Goal: Transaction & Acquisition: Book appointment/travel/reservation

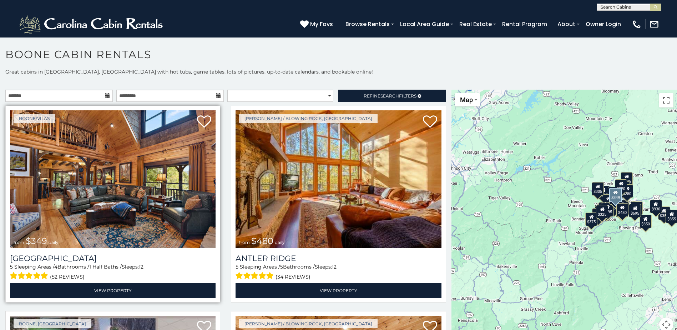
click at [163, 183] on img at bounding box center [112, 179] width 205 height 138
click at [75, 175] on img at bounding box center [112, 179] width 205 height 138
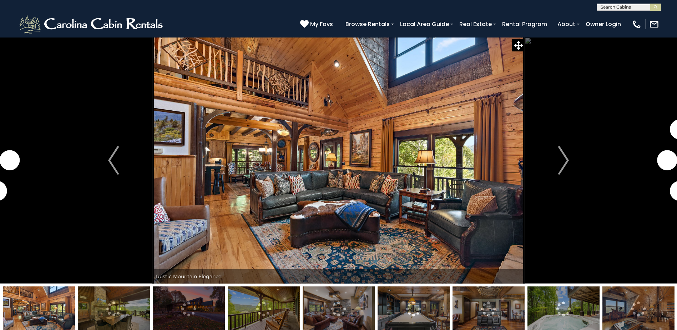
click at [563, 167] on img "Next" at bounding box center [563, 160] width 11 height 29
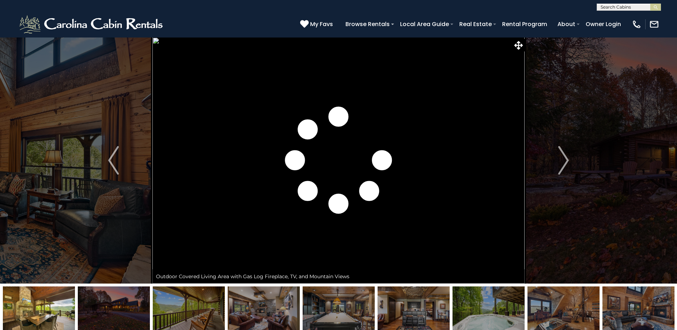
click at [563, 167] on img "Next" at bounding box center [563, 160] width 11 height 29
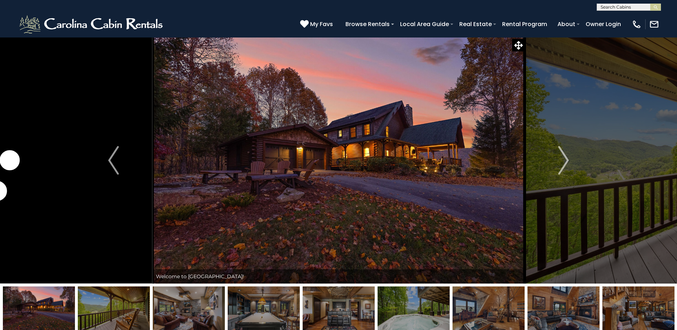
click at [563, 167] on img "Next" at bounding box center [563, 160] width 11 height 29
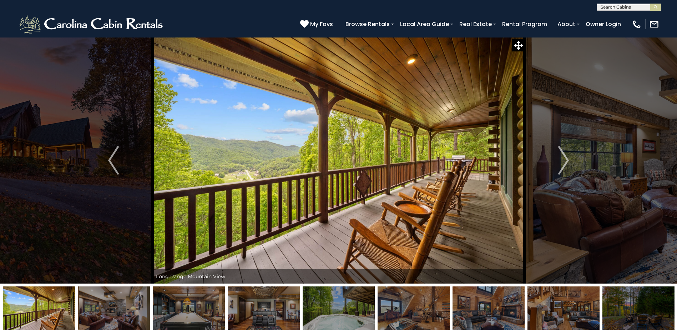
click at [563, 167] on img "Next" at bounding box center [563, 160] width 11 height 29
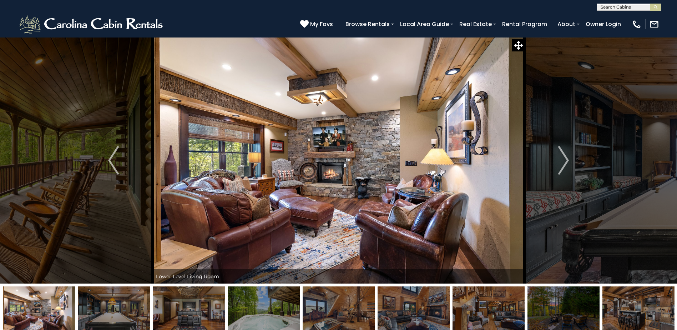
click at [563, 167] on img "Next" at bounding box center [563, 160] width 11 height 29
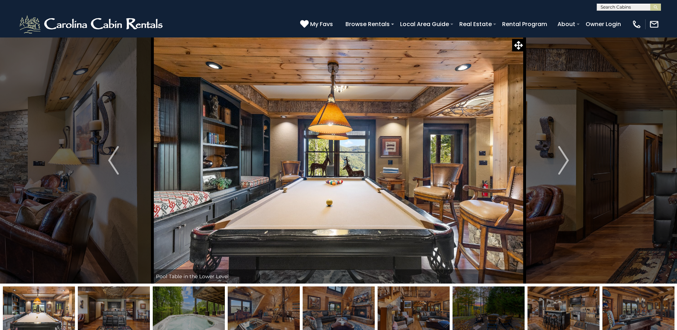
click at [563, 167] on img "Next" at bounding box center [563, 160] width 11 height 29
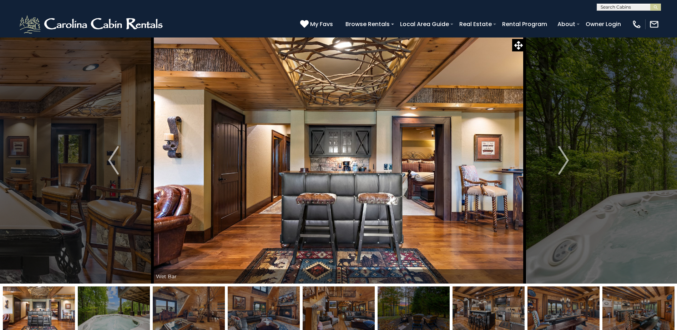
click at [563, 167] on img "Next" at bounding box center [563, 160] width 11 height 29
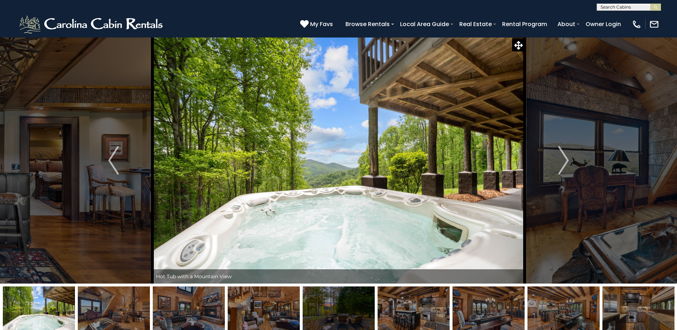
click at [563, 167] on img "Next" at bounding box center [563, 160] width 11 height 29
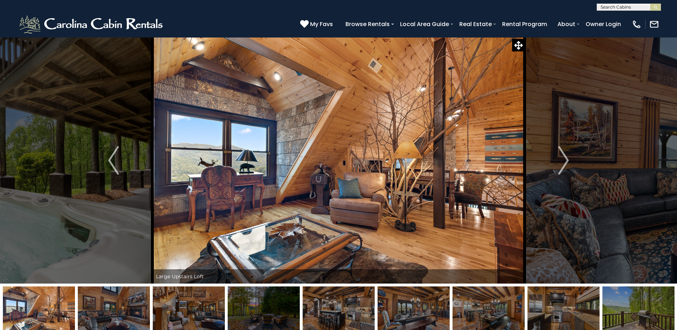
click at [563, 167] on img "Next" at bounding box center [563, 160] width 11 height 29
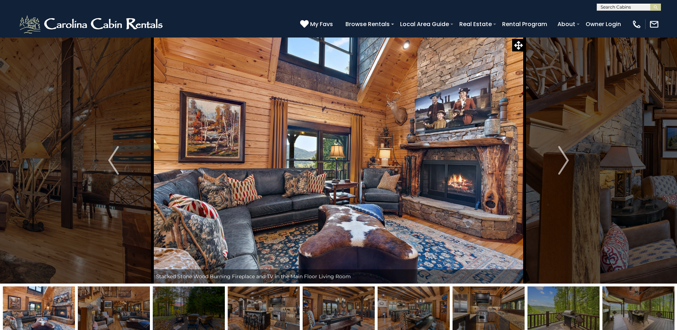
click at [563, 167] on img "Next" at bounding box center [563, 160] width 11 height 29
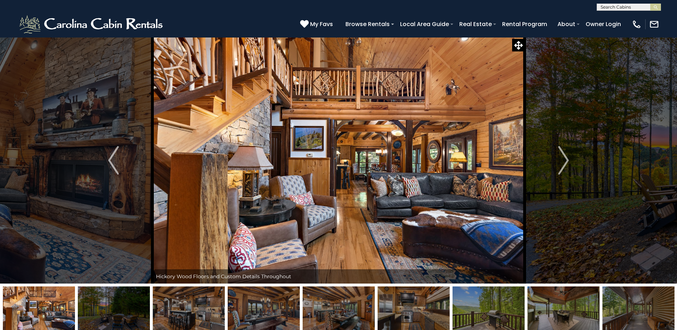
click at [563, 167] on img "Next" at bounding box center [563, 160] width 11 height 29
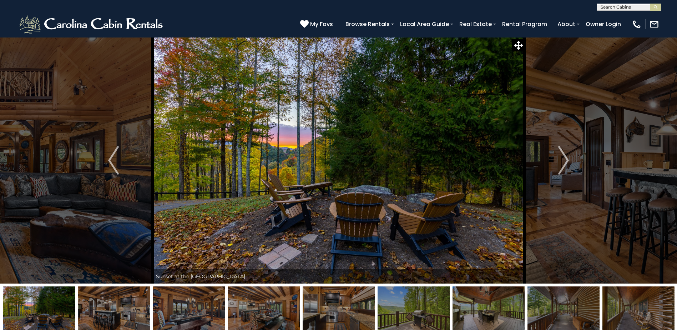
click at [563, 167] on img "Next" at bounding box center [563, 160] width 11 height 29
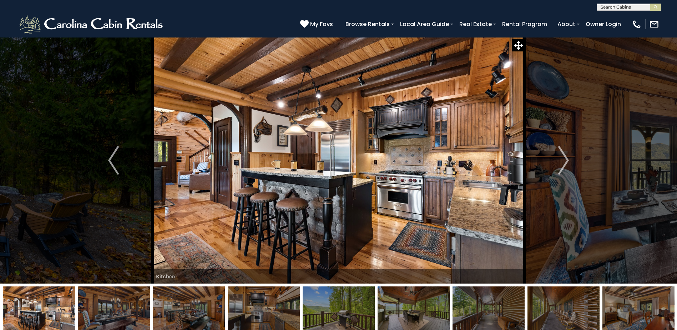
click at [563, 167] on img "Next" at bounding box center [563, 160] width 11 height 29
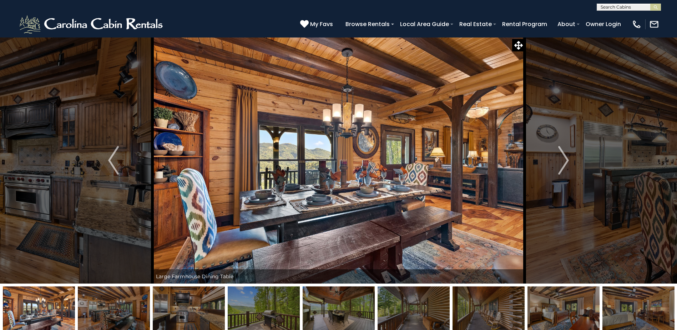
click at [563, 167] on img "Next" at bounding box center [563, 160] width 11 height 29
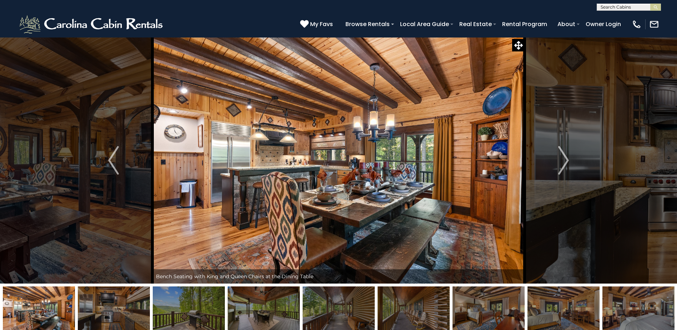
click at [563, 167] on img "Next" at bounding box center [563, 160] width 11 height 29
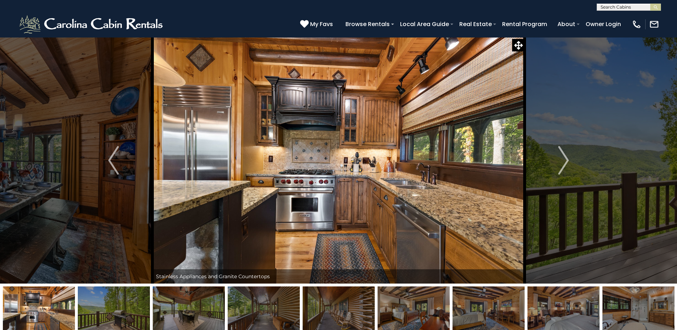
click at [563, 167] on img "Next" at bounding box center [563, 160] width 11 height 29
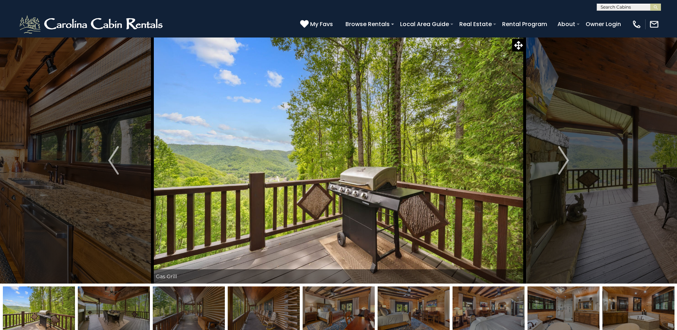
click at [563, 167] on img "Next" at bounding box center [563, 160] width 11 height 29
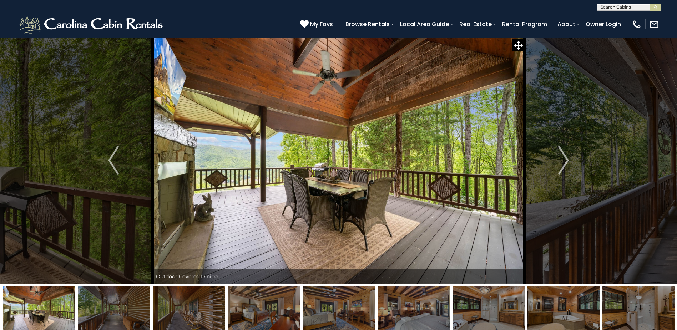
click at [563, 167] on img "Next" at bounding box center [563, 160] width 11 height 29
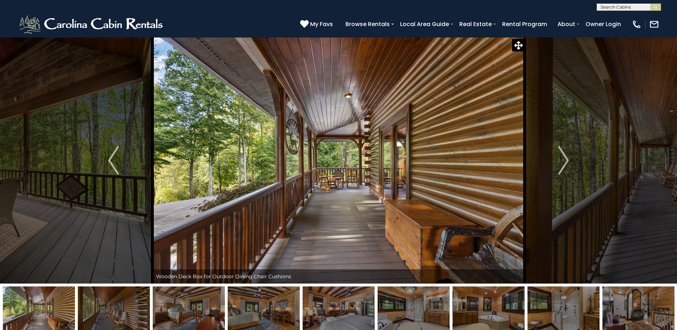
click at [563, 167] on img "Next" at bounding box center [563, 160] width 11 height 29
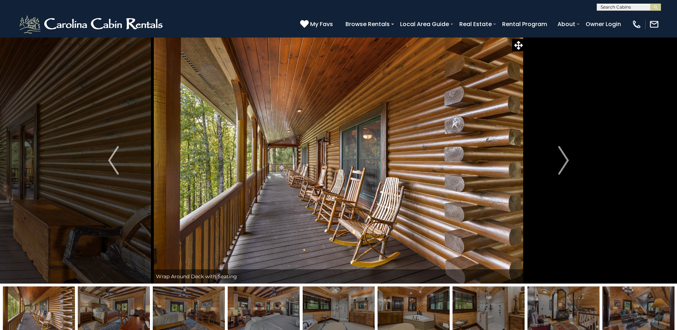
click at [563, 167] on img "Next" at bounding box center [563, 160] width 11 height 29
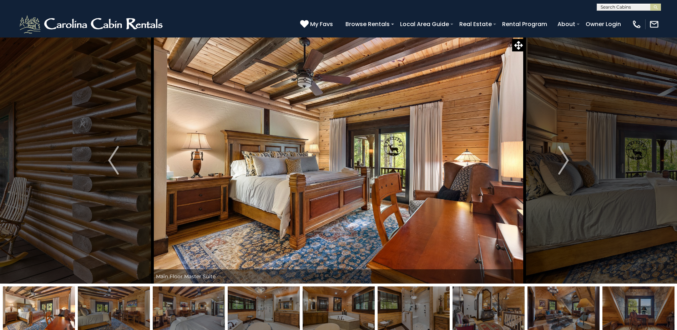
click at [563, 167] on img "Next" at bounding box center [563, 160] width 11 height 29
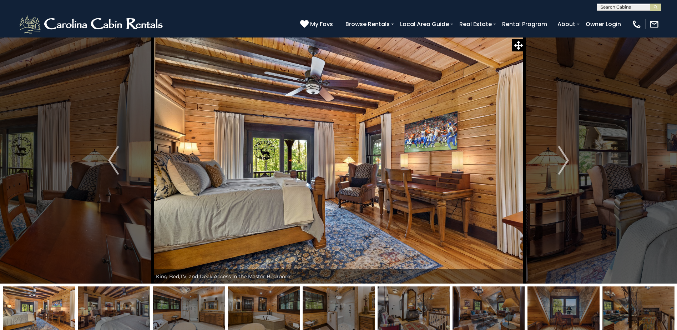
click at [563, 167] on img "Next" at bounding box center [563, 160] width 11 height 29
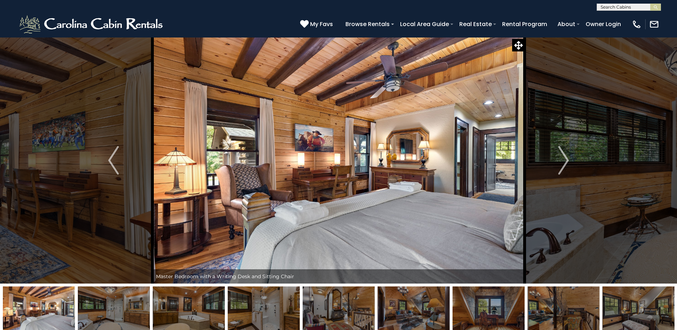
click at [563, 167] on img "Next" at bounding box center [563, 160] width 11 height 29
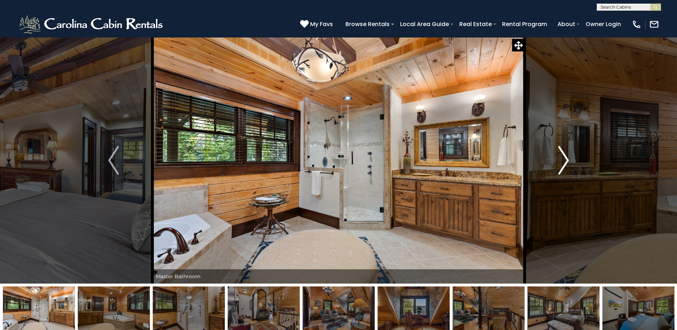
click at [561, 163] on img "Next" at bounding box center [563, 160] width 11 height 29
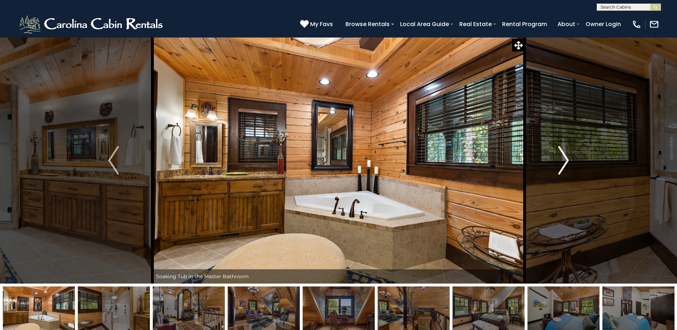
click at [561, 163] on img "Next" at bounding box center [563, 160] width 11 height 29
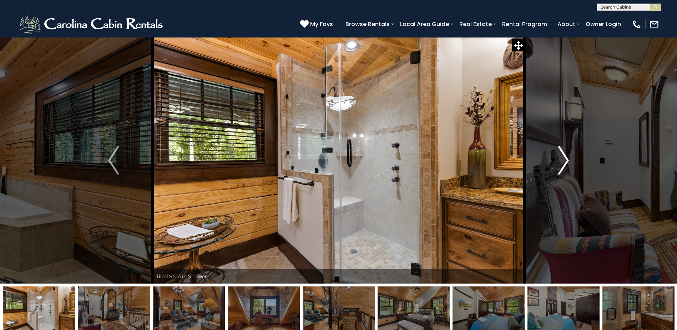
click at [561, 163] on img "Next" at bounding box center [563, 160] width 11 height 29
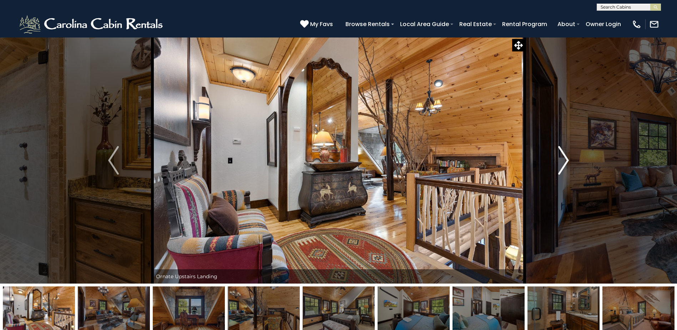
click at [561, 163] on img "Next" at bounding box center [563, 160] width 11 height 29
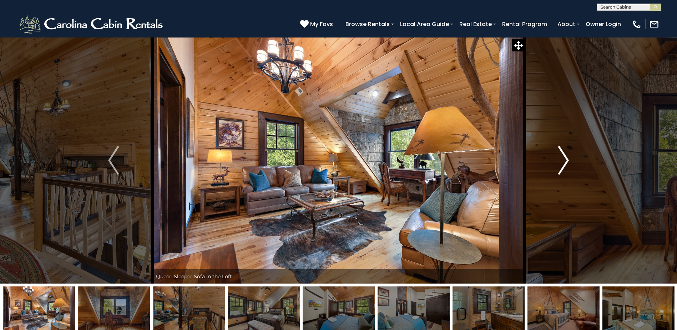
click at [561, 163] on img "Next" at bounding box center [563, 160] width 11 height 29
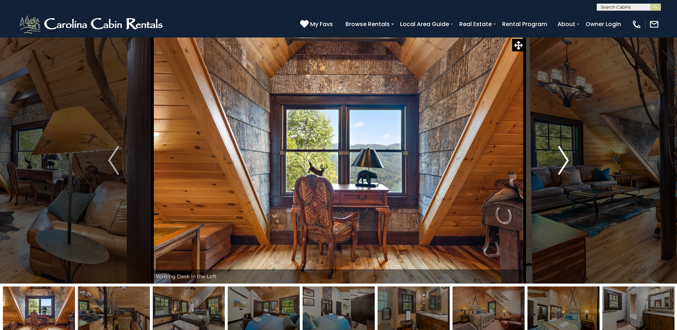
click at [561, 163] on img "Next" at bounding box center [563, 160] width 11 height 29
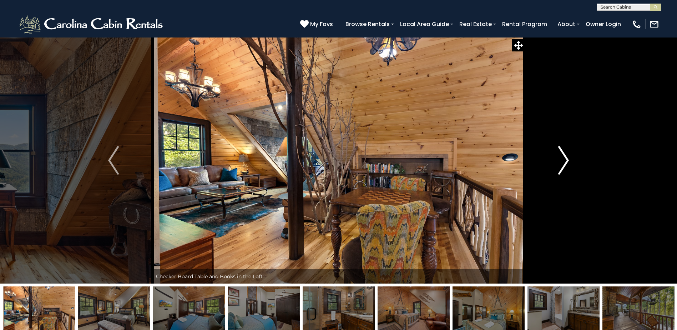
click at [561, 163] on img "Next" at bounding box center [563, 160] width 11 height 29
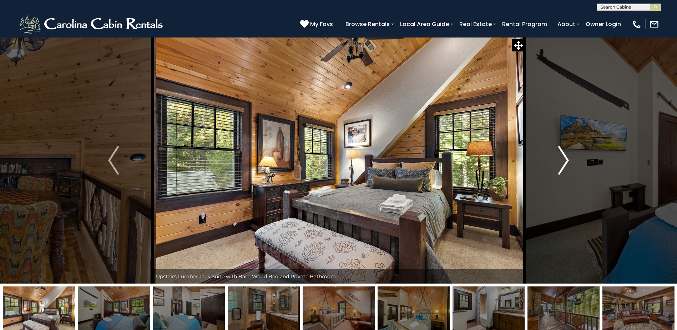
click at [561, 163] on img "Next" at bounding box center [563, 160] width 11 height 29
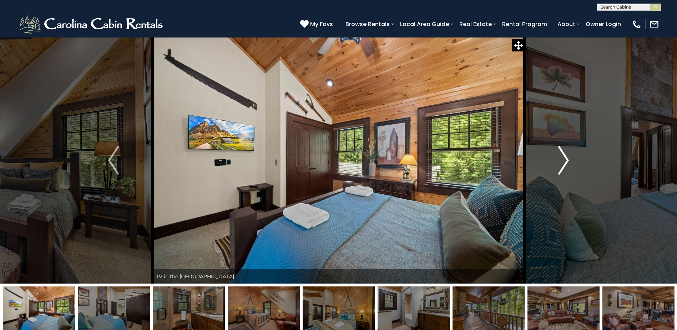
click at [561, 163] on img "Next" at bounding box center [563, 160] width 11 height 29
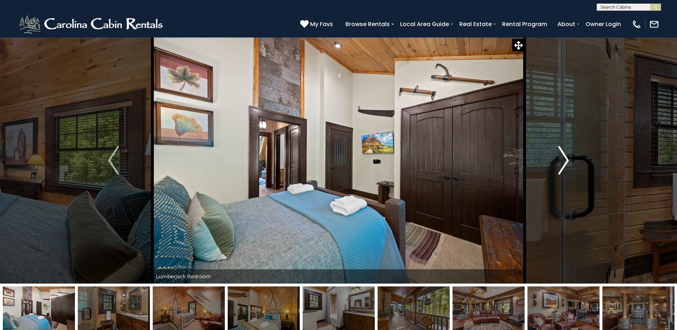
click at [561, 163] on img "Next" at bounding box center [563, 160] width 11 height 29
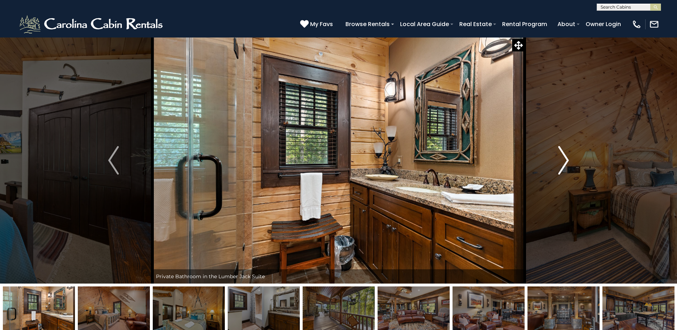
click at [561, 163] on img "Next" at bounding box center [563, 160] width 11 height 29
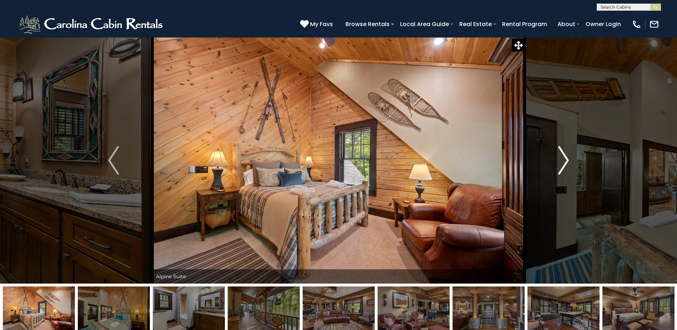
click at [564, 162] on img "Next" at bounding box center [563, 160] width 11 height 29
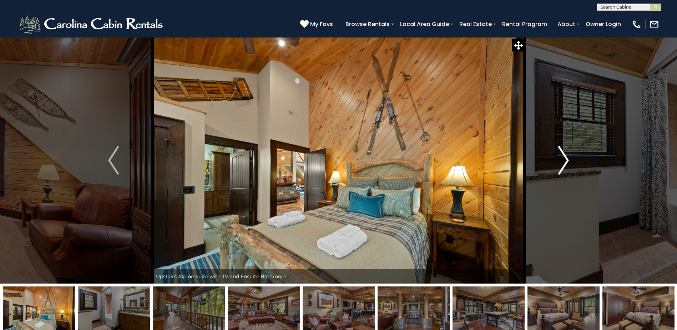
click at [564, 162] on img "Next" at bounding box center [563, 160] width 11 height 29
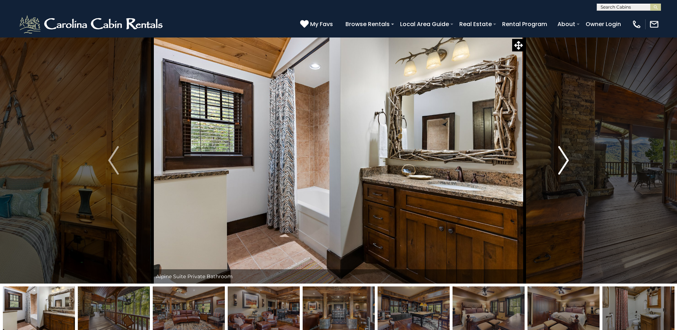
click at [564, 162] on img "Next" at bounding box center [563, 160] width 11 height 29
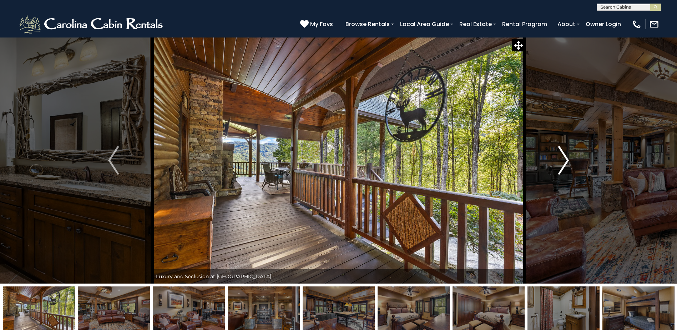
click at [564, 162] on img "Next" at bounding box center [563, 160] width 11 height 29
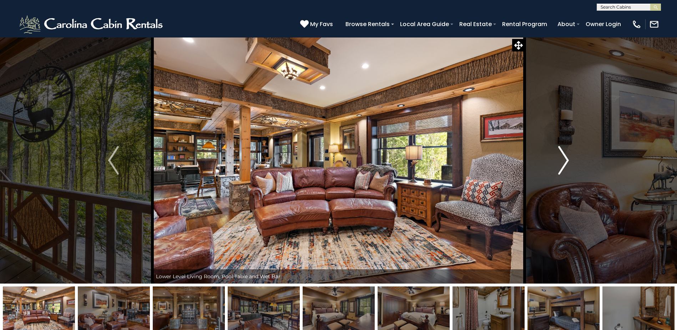
click at [564, 162] on img "Next" at bounding box center [563, 160] width 11 height 29
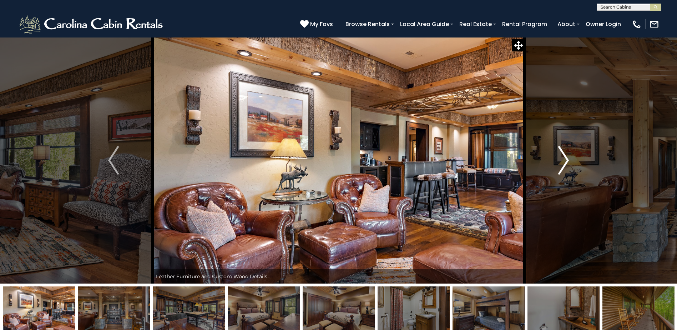
click at [564, 162] on img "Next" at bounding box center [563, 160] width 11 height 29
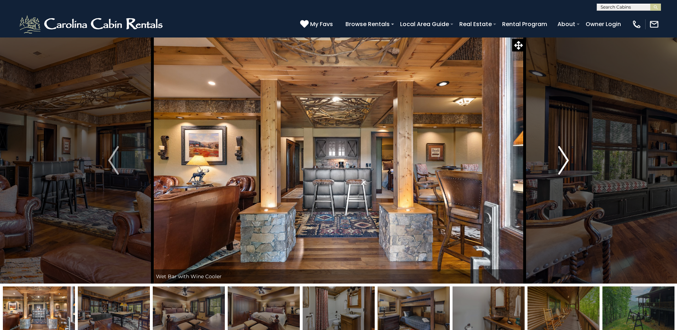
click at [564, 162] on img "Next" at bounding box center [563, 160] width 11 height 29
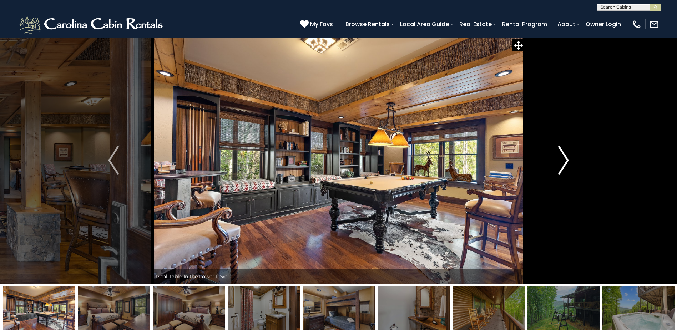
click at [564, 161] on img "Next" at bounding box center [563, 160] width 11 height 29
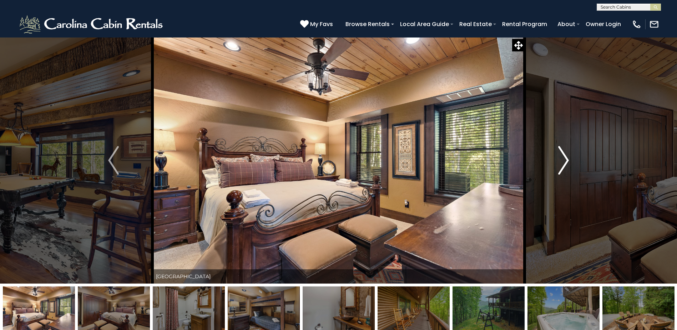
click at [564, 161] on img "Next" at bounding box center [563, 160] width 11 height 29
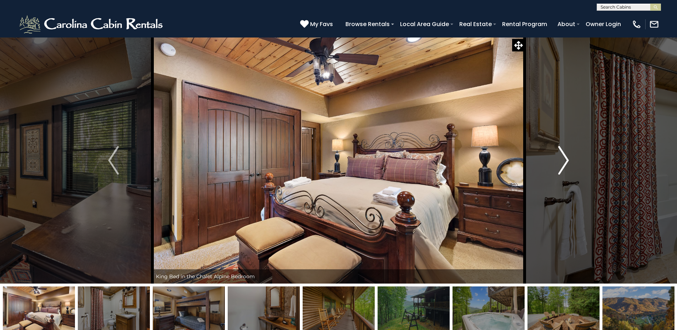
click at [563, 161] on img "Next" at bounding box center [563, 160] width 11 height 29
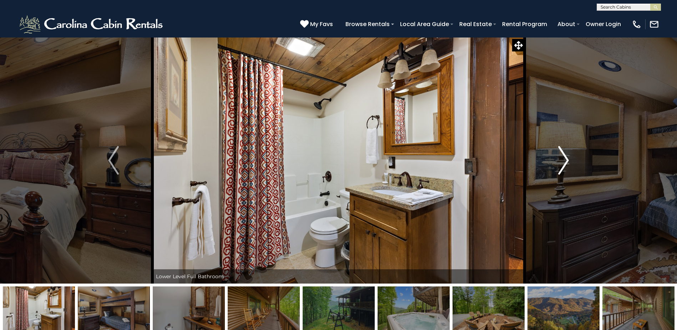
click at [559, 161] on img "Next" at bounding box center [563, 160] width 11 height 29
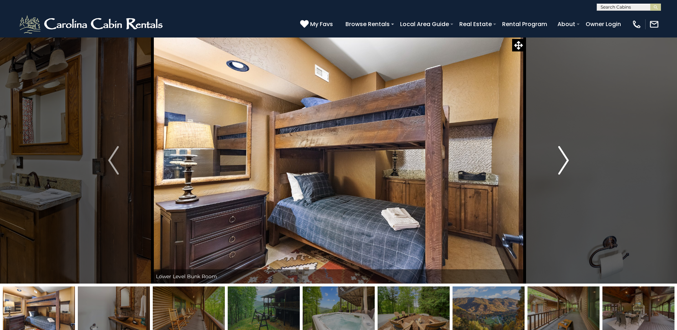
click at [559, 155] on img "Next" at bounding box center [563, 160] width 11 height 29
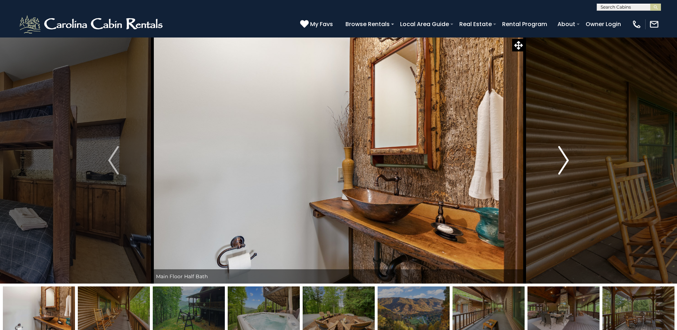
click at [558, 168] on img "Next" at bounding box center [563, 160] width 11 height 29
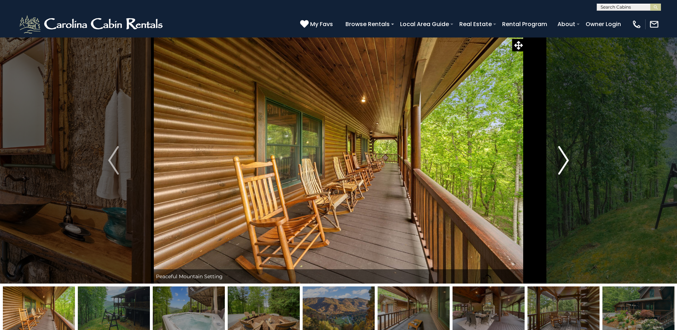
click at [558, 168] on img "Next" at bounding box center [563, 160] width 11 height 29
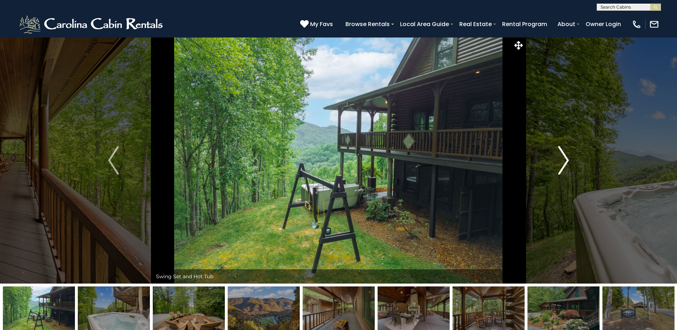
click at [558, 168] on img "Next" at bounding box center [563, 160] width 11 height 29
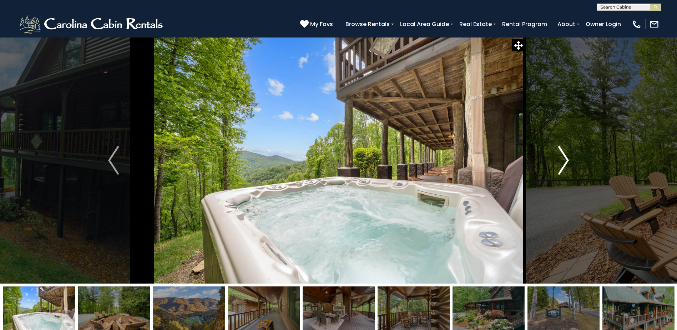
click at [558, 168] on img "Next" at bounding box center [563, 160] width 11 height 29
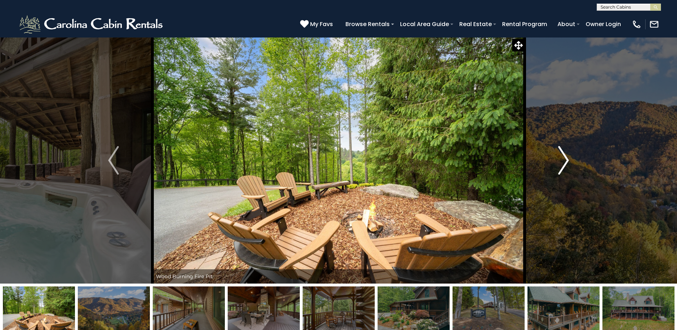
click at [558, 168] on img "Next" at bounding box center [563, 160] width 11 height 29
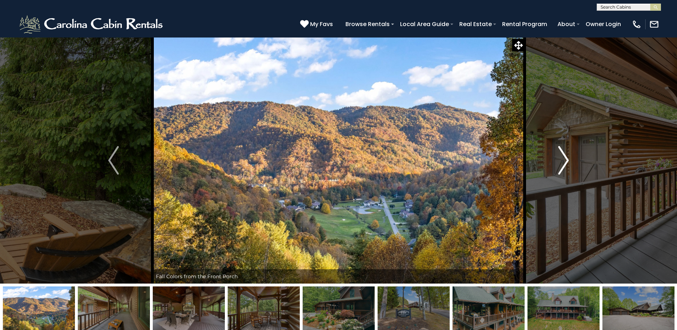
click at [558, 168] on img "Next" at bounding box center [563, 160] width 11 height 29
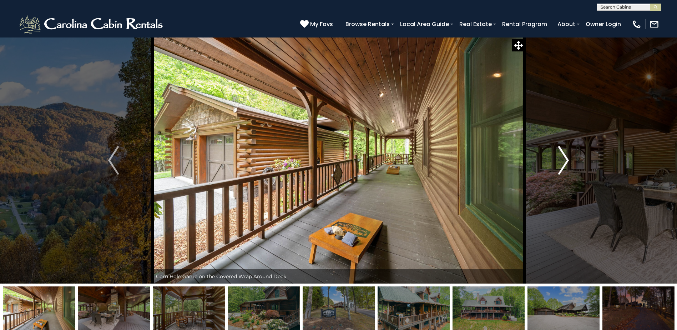
click at [558, 168] on img "Next" at bounding box center [563, 160] width 11 height 29
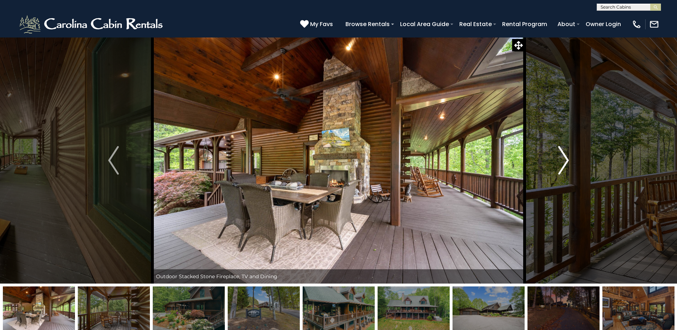
click at [558, 168] on img "Next" at bounding box center [563, 160] width 11 height 29
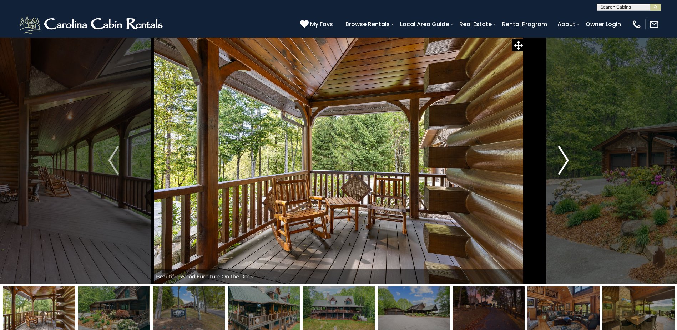
click at [558, 168] on img "Next" at bounding box center [563, 160] width 11 height 29
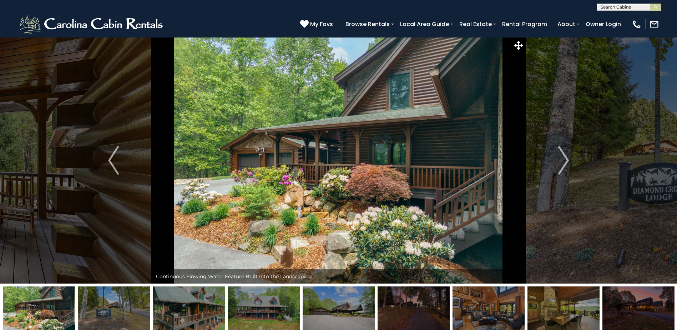
click at [97, 302] on img at bounding box center [114, 308] width 72 height 45
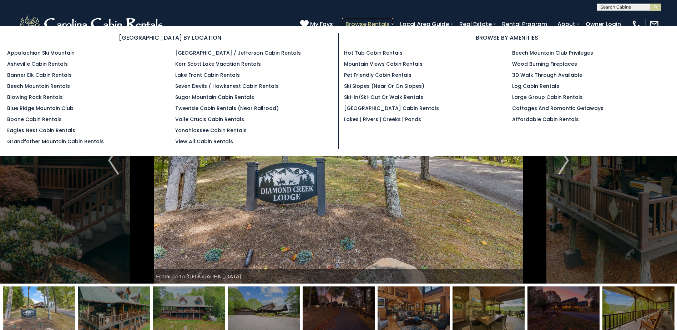
click at [374, 22] on link "Browse Rentals" at bounding box center [367, 24] width 51 height 12
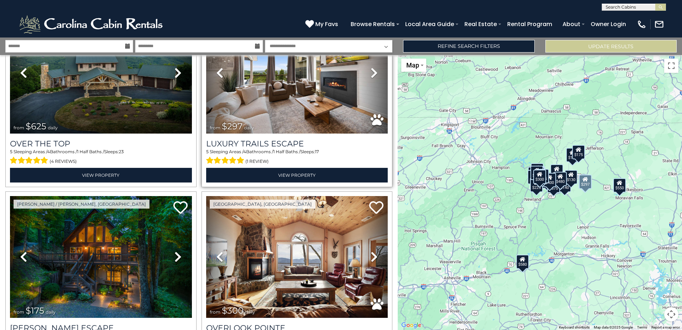
scroll to position [107, 0]
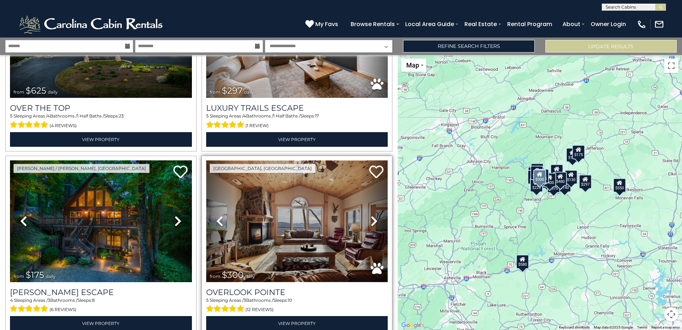
click at [343, 213] on img at bounding box center [297, 221] width 182 height 122
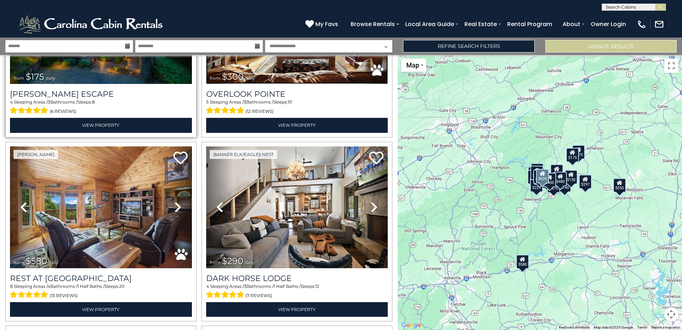
scroll to position [321, 0]
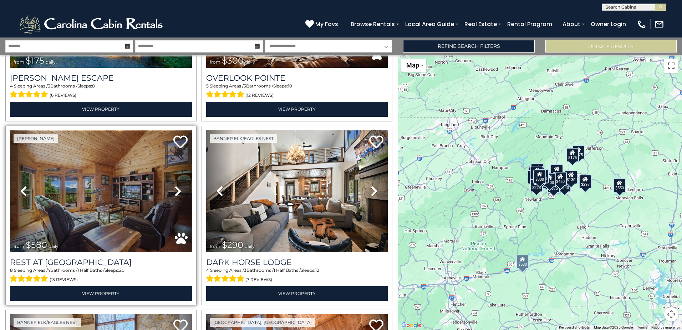
click at [109, 198] on img at bounding box center [101, 191] width 182 height 122
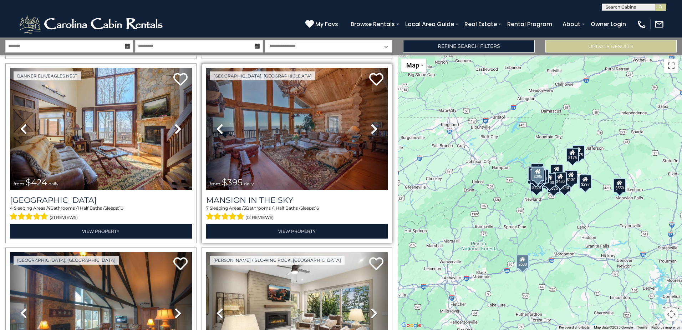
scroll to position [571, 0]
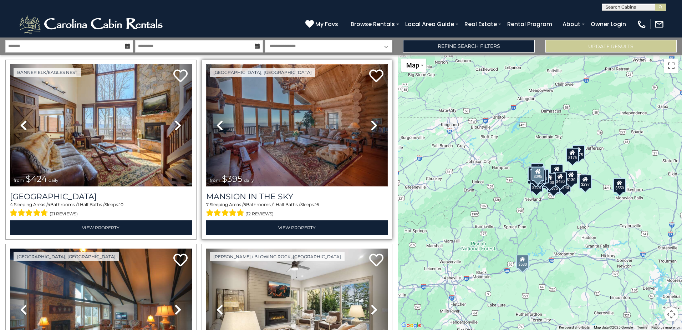
click at [289, 156] on img at bounding box center [297, 125] width 182 height 122
click at [283, 121] on img at bounding box center [297, 125] width 182 height 122
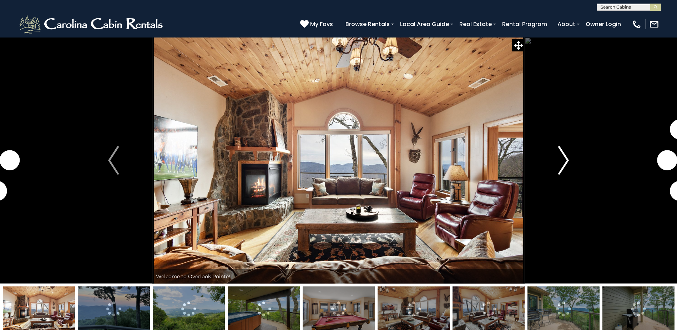
click at [560, 166] on img "Next" at bounding box center [563, 160] width 11 height 29
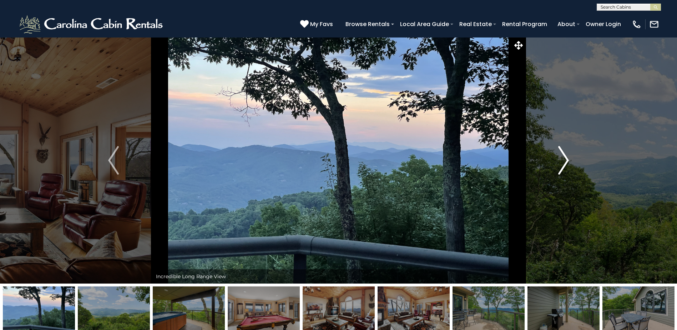
click at [560, 166] on img "Next" at bounding box center [563, 160] width 11 height 29
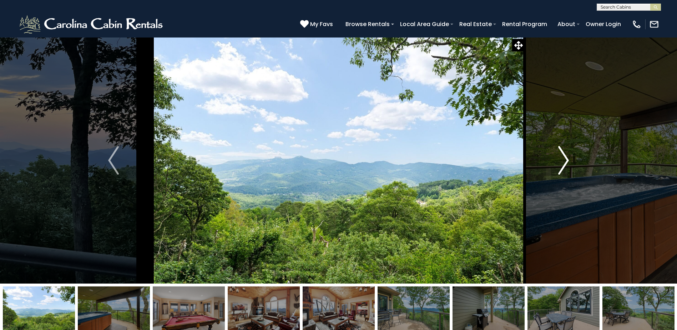
click at [560, 166] on img "Next" at bounding box center [563, 160] width 11 height 29
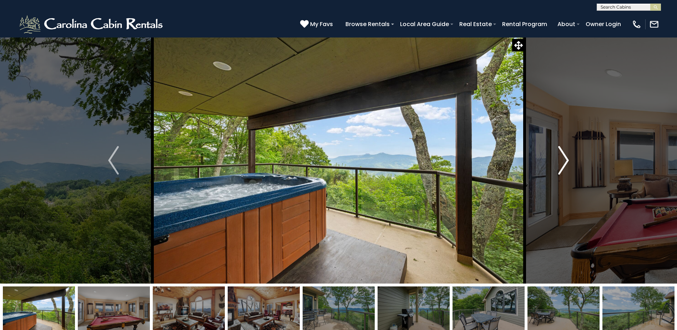
click at [560, 166] on img "Next" at bounding box center [563, 160] width 11 height 29
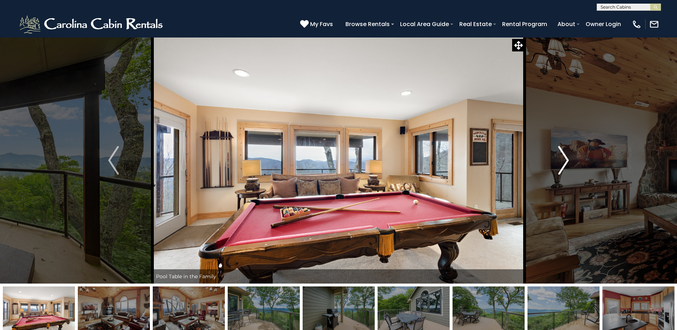
click at [560, 166] on img "Next" at bounding box center [563, 160] width 11 height 29
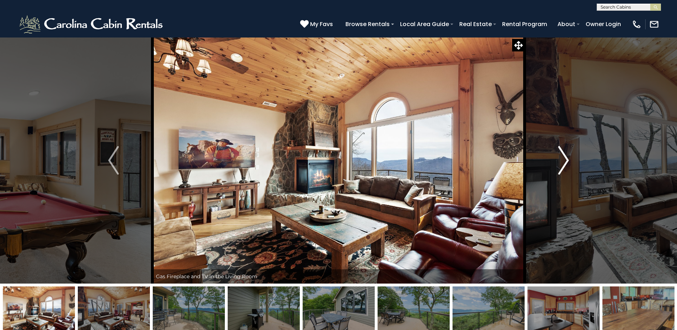
click at [560, 166] on img "Next" at bounding box center [563, 160] width 11 height 29
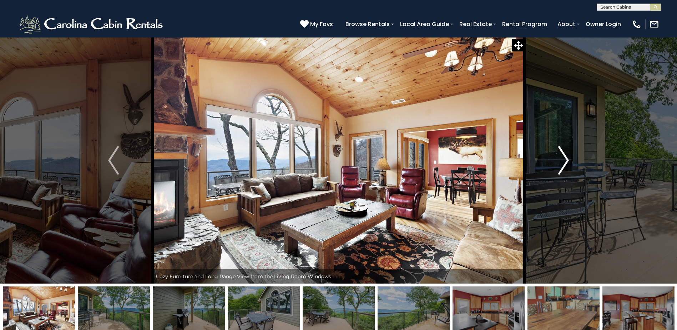
click at [560, 166] on img "Next" at bounding box center [563, 160] width 11 height 29
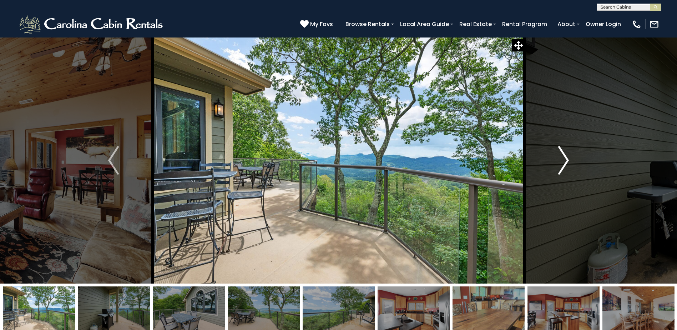
click at [560, 166] on img "Next" at bounding box center [563, 160] width 11 height 29
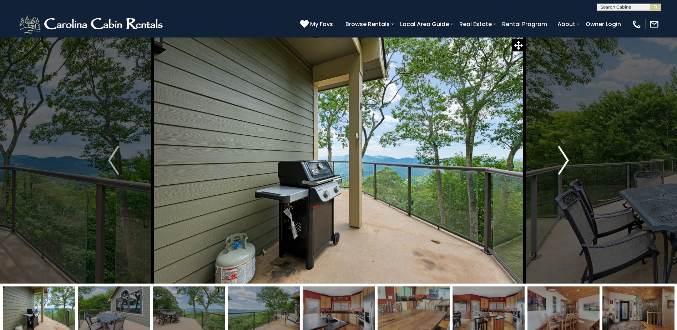
click at [560, 166] on img "Next" at bounding box center [563, 160] width 11 height 29
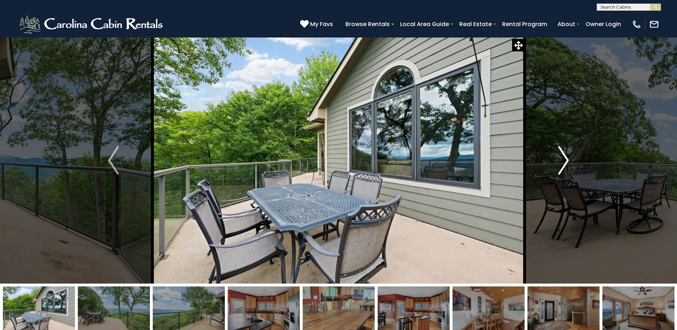
click at [560, 166] on img "Next" at bounding box center [563, 160] width 11 height 29
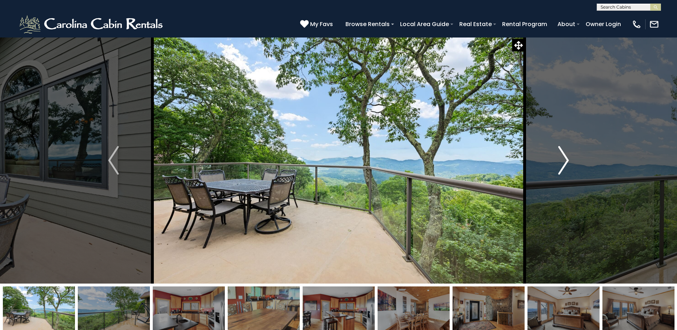
click at [560, 166] on img "Next" at bounding box center [563, 160] width 11 height 29
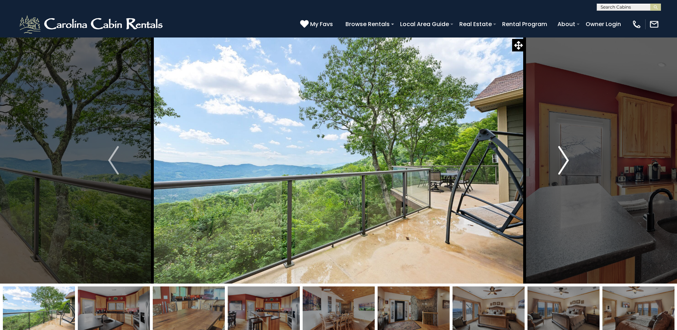
click at [560, 166] on img "Next" at bounding box center [563, 160] width 11 height 29
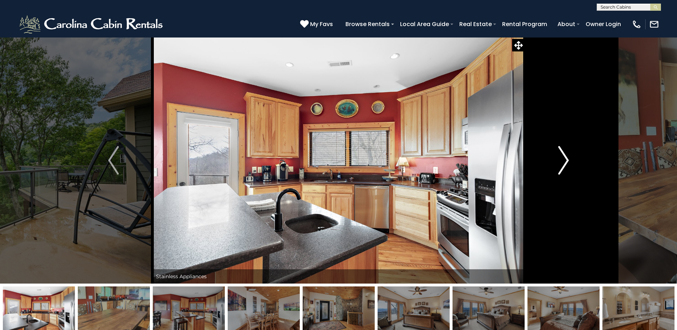
click at [560, 166] on img "Next" at bounding box center [563, 160] width 11 height 29
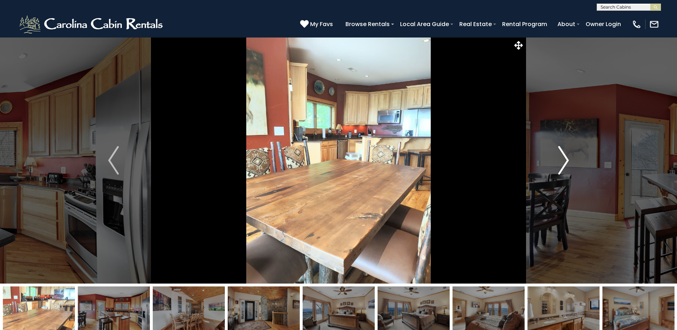
click at [560, 166] on img "Next" at bounding box center [563, 160] width 11 height 29
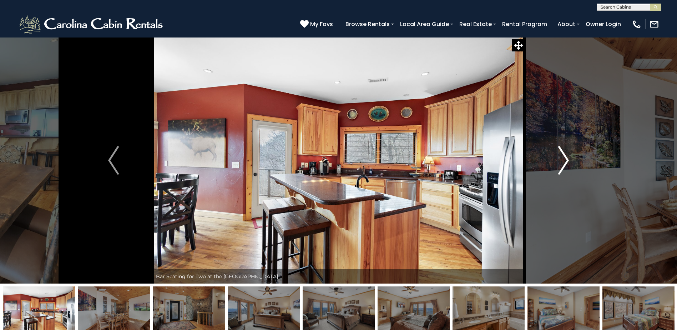
click at [560, 166] on img "Next" at bounding box center [563, 160] width 11 height 29
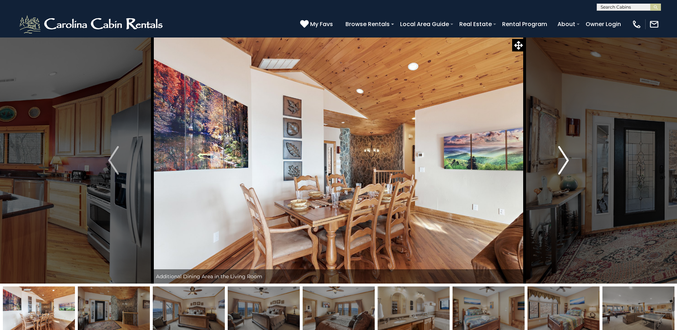
click at [560, 166] on img "Next" at bounding box center [563, 160] width 11 height 29
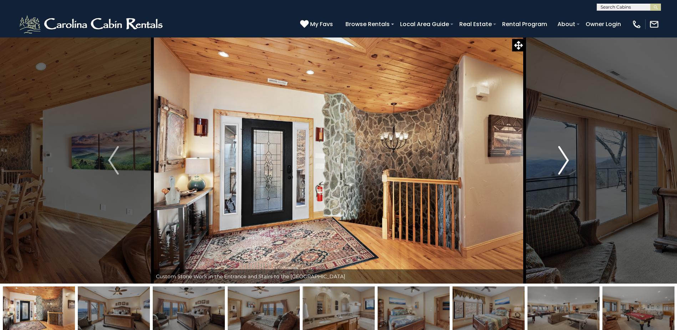
click at [560, 166] on img "Next" at bounding box center [563, 160] width 11 height 29
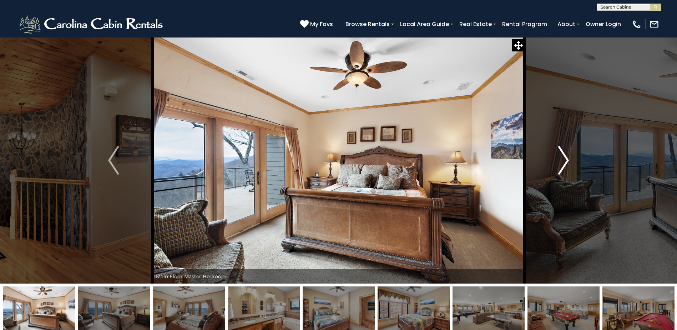
click at [560, 166] on img "Next" at bounding box center [563, 160] width 11 height 29
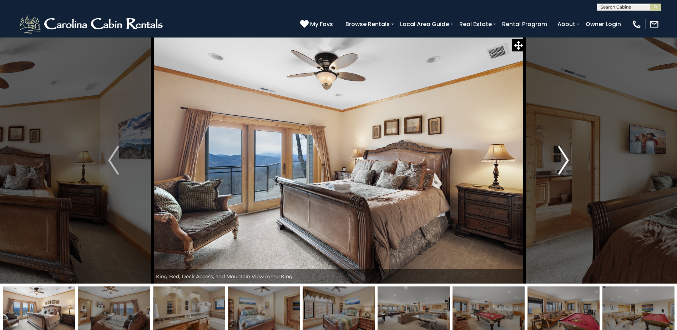
click at [560, 166] on img "Next" at bounding box center [563, 160] width 11 height 29
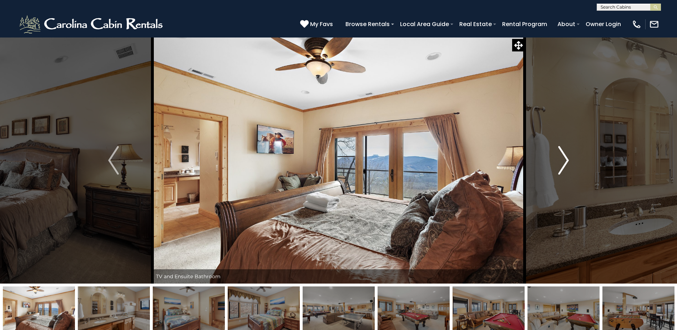
click at [560, 166] on img "Next" at bounding box center [563, 160] width 11 height 29
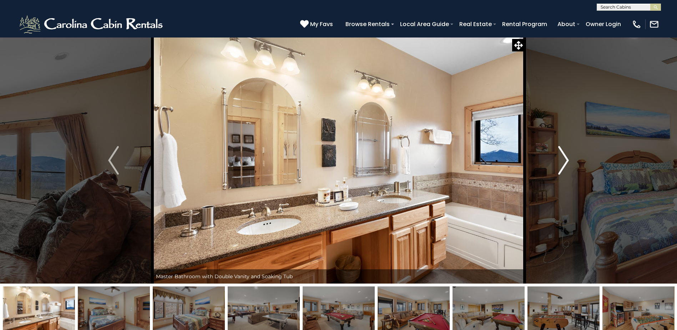
click at [560, 166] on img "Next" at bounding box center [563, 160] width 11 height 29
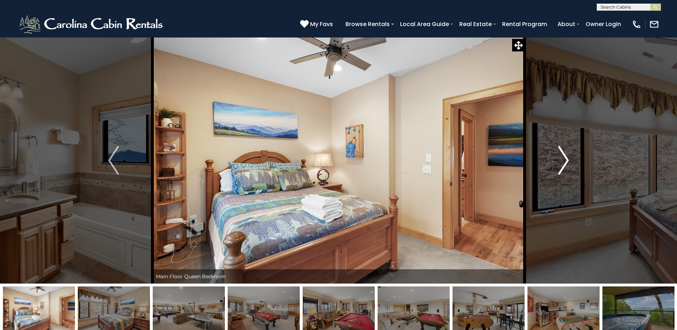
click at [560, 166] on img "Next" at bounding box center [563, 160] width 11 height 29
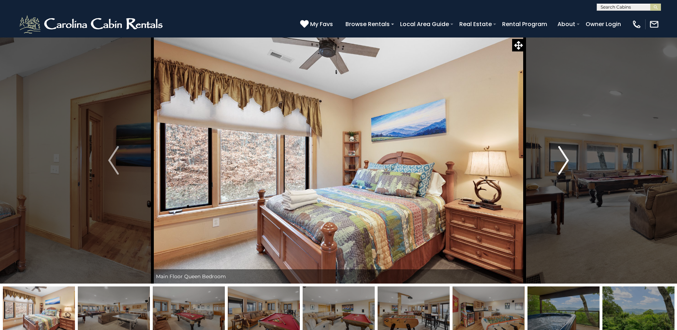
click at [560, 166] on img "Next" at bounding box center [563, 160] width 11 height 29
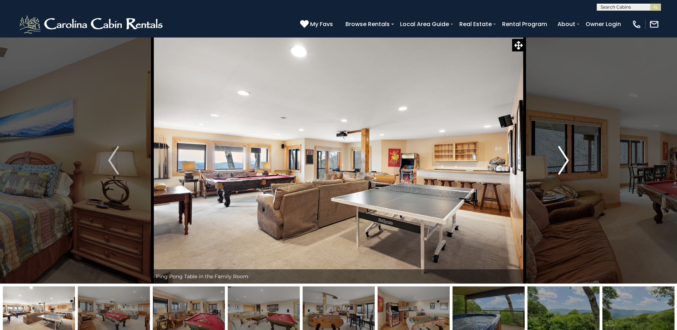
click at [560, 166] on img "Next" at bounding box center [563, 160] width 11 height 29
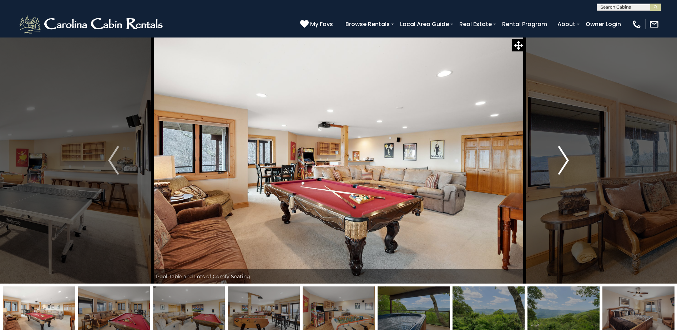
click at [560, 166] on img "Next" at bounding box center [563, 160] width 11 height 29
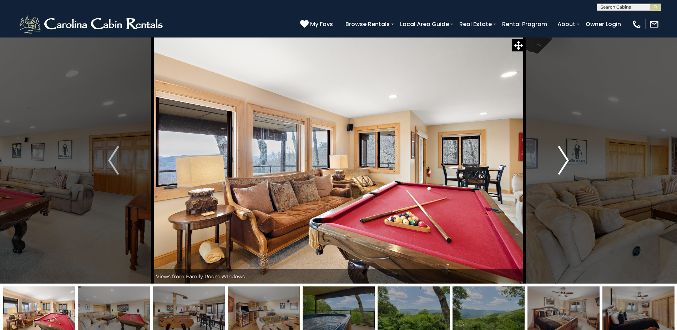
click at [560, 166] on img "Next" at bounding box center [563, 160] width 11 height 29
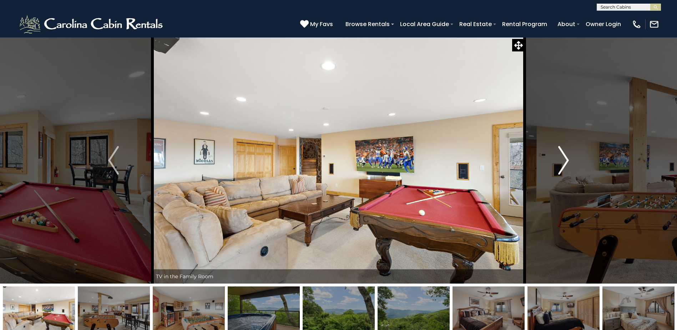
click at [560, 166] on img "Next" at bounding box center [563, 160] width 11 height 29
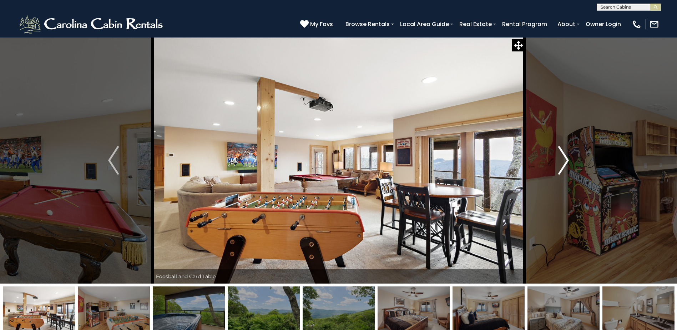
click at [560, 166] on img "Next" at bounding box center [563, 160] width 11 height 29
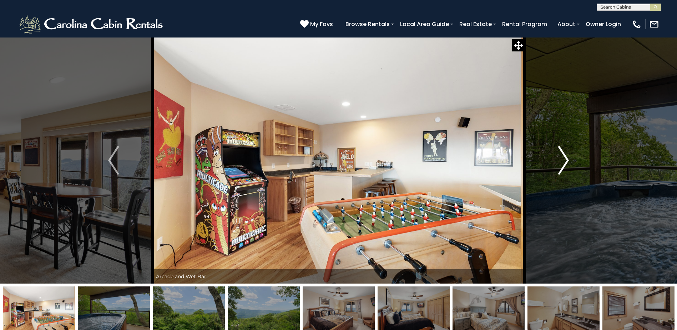
click at [560, 166] on img "Next" at bounding box center [563, 160] width 11 height 29
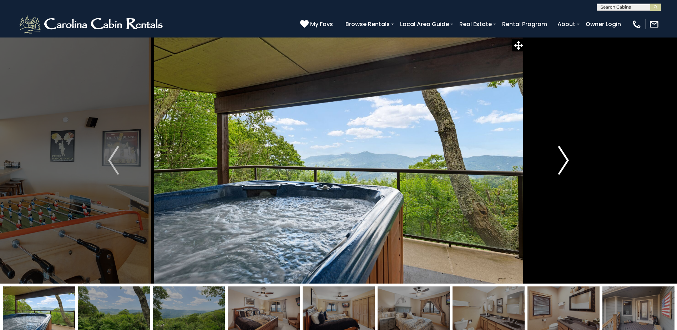
click at [560, 166] on img "Next" at bounding box center [563, 160] width 11 height 29
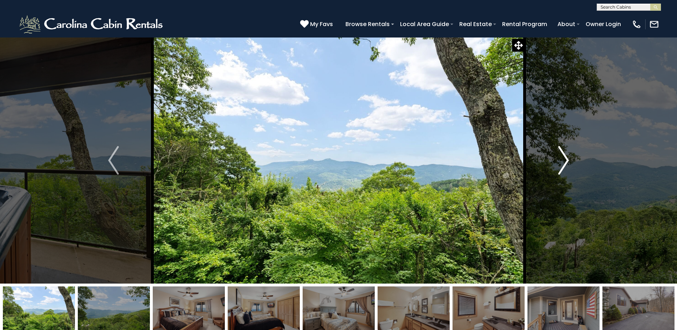
click at [560, 166] on img "Next" at bounding box center [563, 160] width 11 height 29
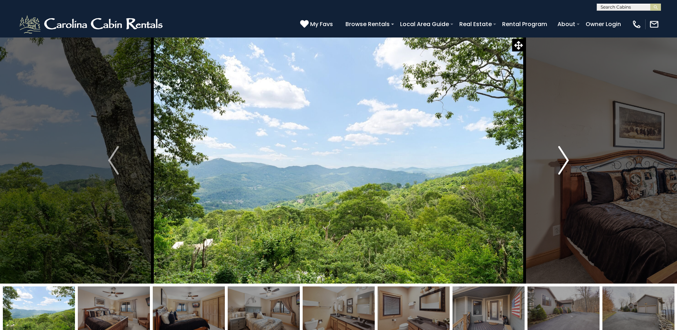
click at [560, 166] on img "Next" at bounding box center [563, 160] width 11 height 29
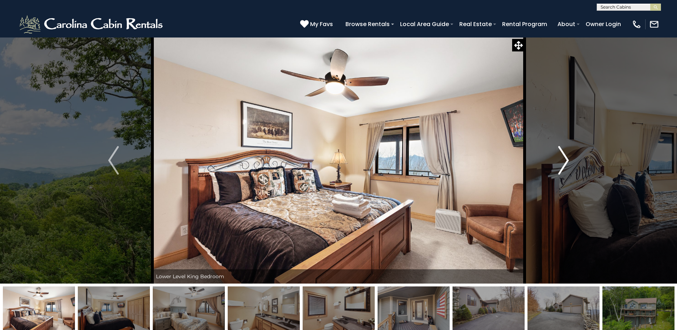
click at [563, 160] on img "Next" at bounding box center [563, 160] width 11 height 29
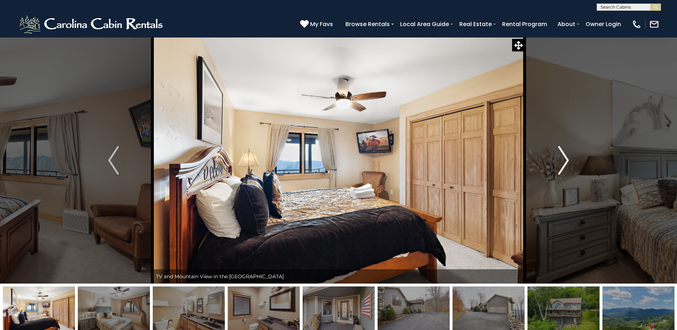
click at [564, 164] on img "Next" at bounding box center [563, 160] width 11 height 29
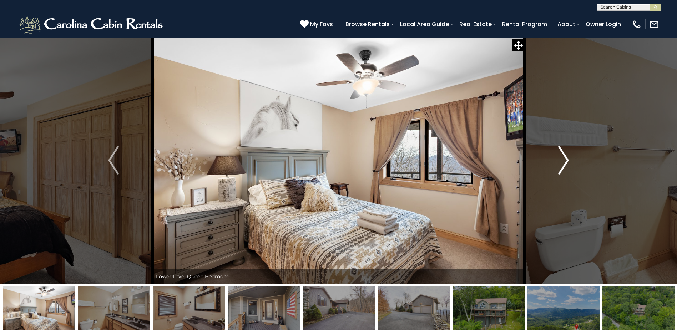
click at [564, 164] on img "Next" at bounding box center [563, 160] width 11 height 29
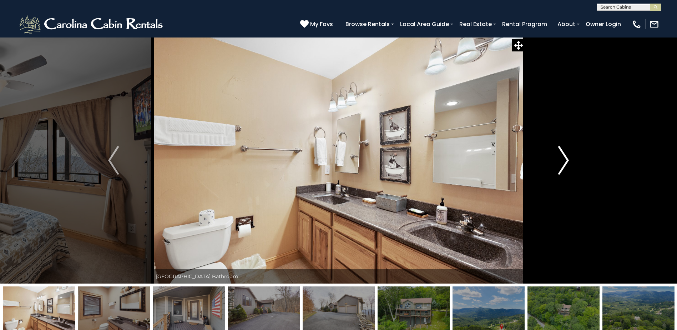
click at [564, 164] on img "Next" at bounding box center [563, 160] width 11 height 29
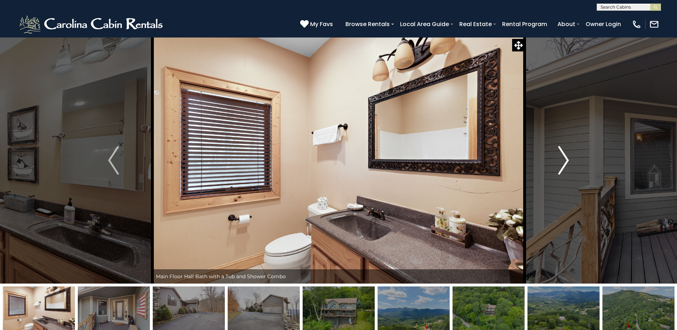
click at [564, 164] on img "Next" at bounding box center [563, 160] width 11 height 29
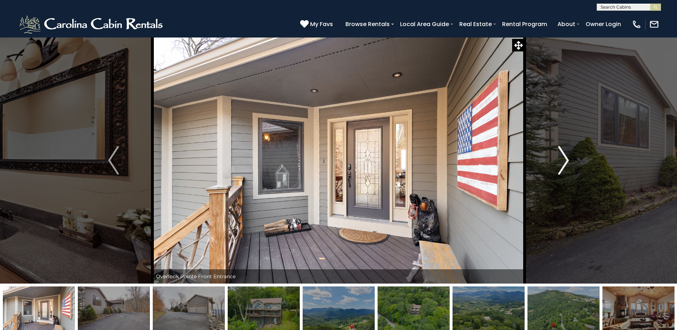
click at [564, 164] on img "Next" at bounding box center [563, 160] width 11 height 29
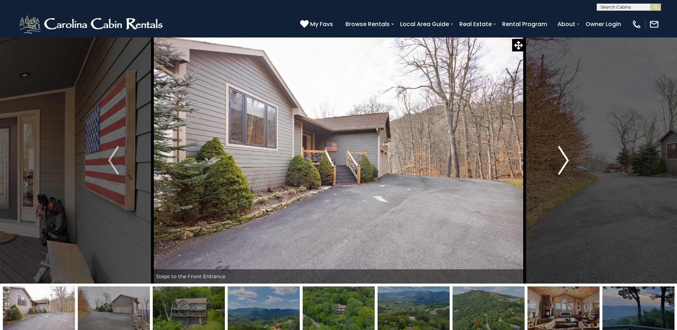
click at [564, 164] on img "Next" at bounding box center [563, 160] width 11 height 29
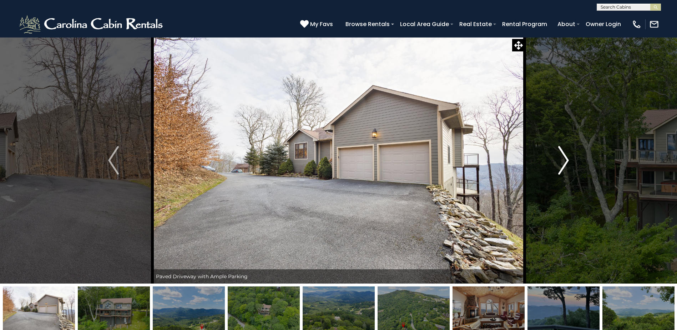
click at [564, 164] on img "Next" at bounding box center [563, 160] width 11 height 29
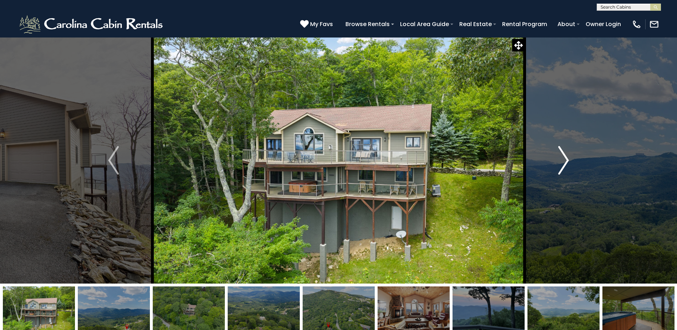
click at [564, 164] on img "Next" at bounding box center [563, 160] width 11 height 29
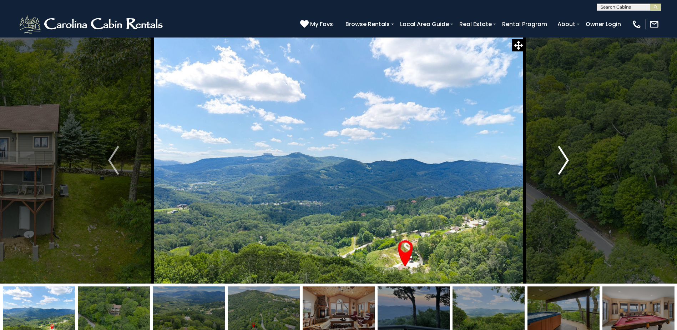
click at [564, 164] on img "Next" at bounding box center [563, 160] width 11 height 29
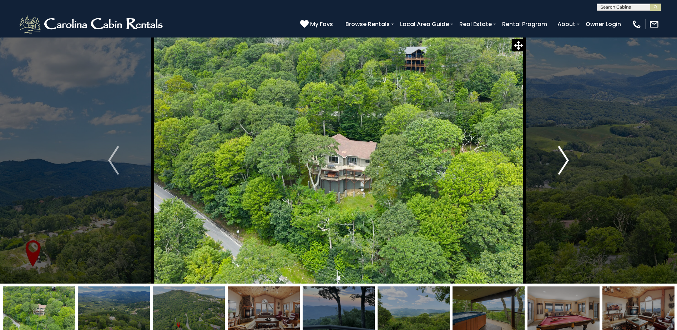
click at [564, 164] on img "Next" at bounding box center [563, 160] width 11 height 29
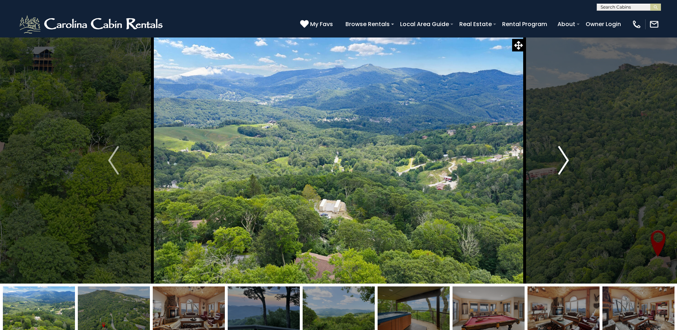
click at [564, 164] on img "Next" at bounding box center [563, 160] width 11 height 29
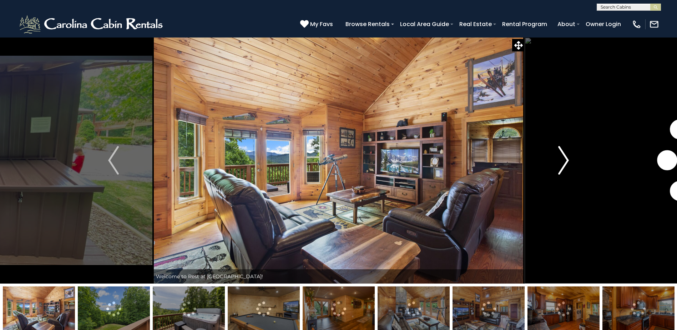
click at [564, 165] on img "Next" at bounding box center [563, 160] width 11 height 29
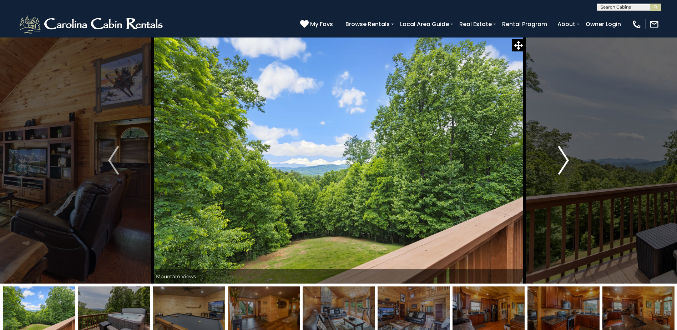
click at [564, 165] on img "Next" at bounding box center [563, 160] width 11 height 29
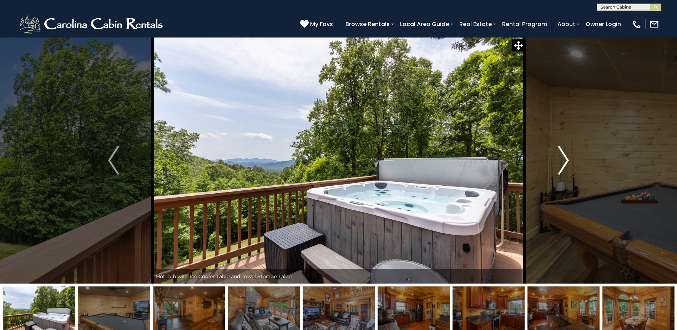
click at [564, 165] on img "Next" at bounding box center [563, 160] width 11 height 29
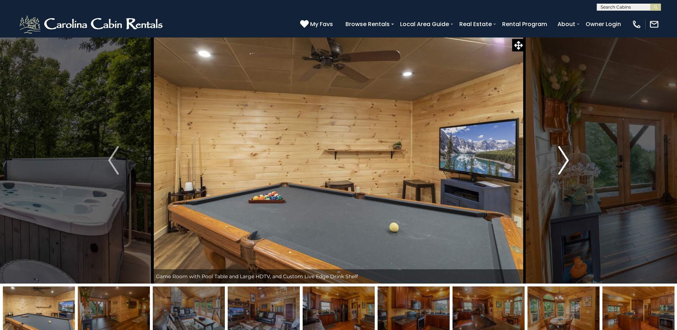
click at [564, 165] on img "Next" at bounding box center [563, 160] width 11 height 29
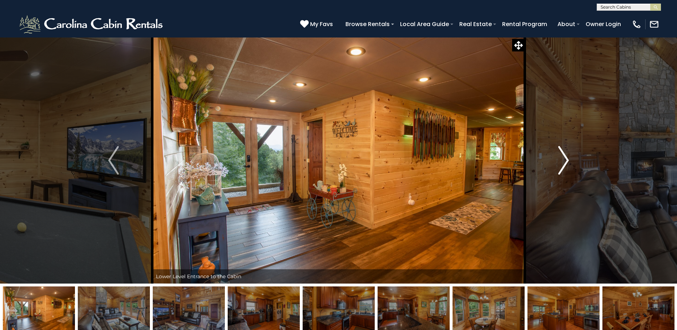
click at [564, 165] on img "Next" at bounding box center [563, 160] width 11 height 29
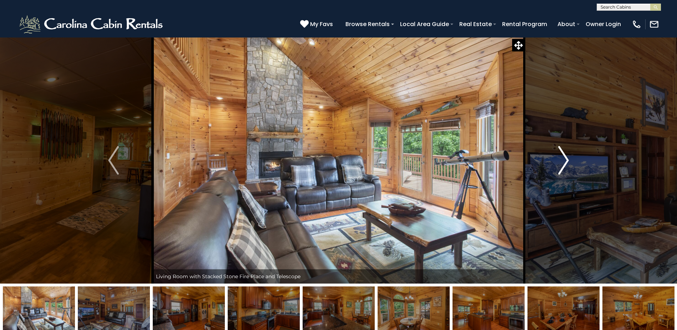
click at [564, 165] on img "Next" at bounding box center [563, 160] width 11 height 29
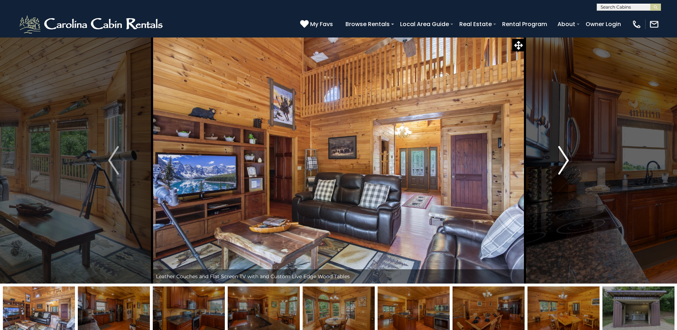
click at [564, 165] on img "Next" at bounding box center [563, 160] width 11 height 29
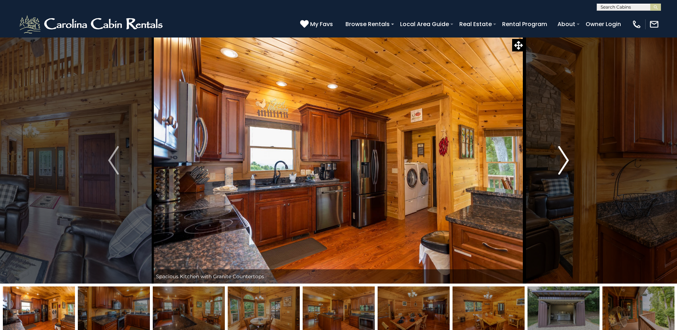
click at [564, 165] on img "Next" at bounding box center [563, 160] width 11 height 29
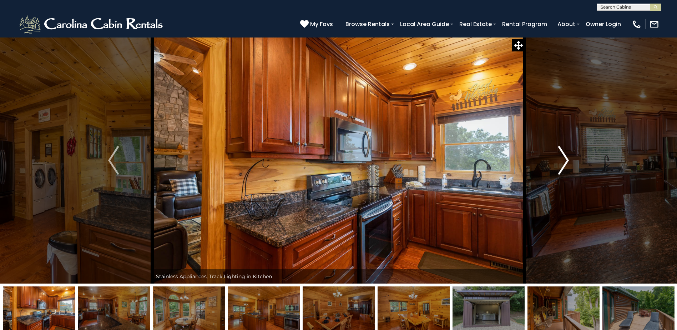
click at [564, 165] on img "Next" at bounding box center [563, 160] width 11 height 29
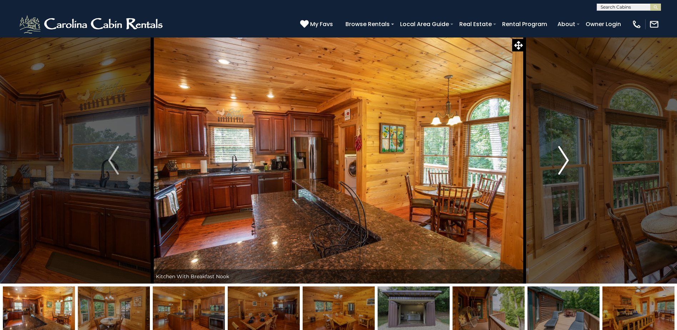
click at [564, 165] on img "Next" at bounding box center [563, 160] width 11 height 29
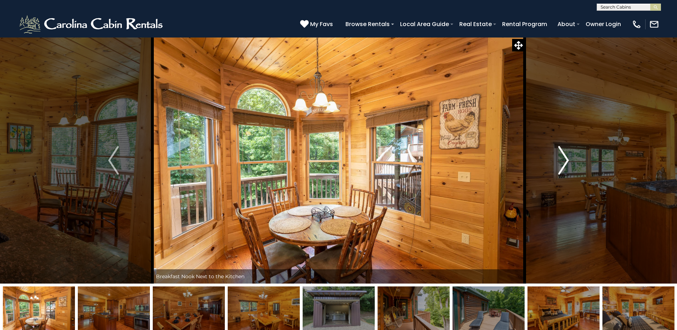
click at [564, 165] on img "Next" at bounding box center [563, 160] width 11 height 29
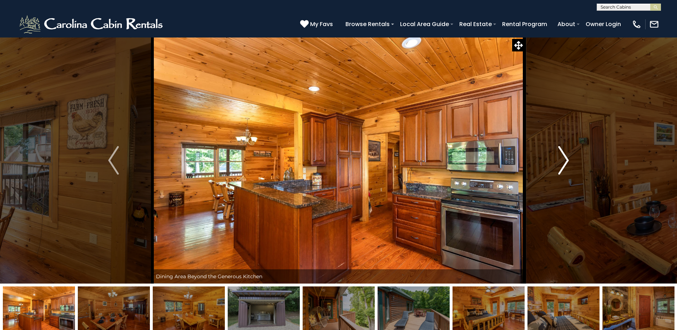
click at [564, 165] on img "Next" at bounding box center [563, 160] width 11 height 29
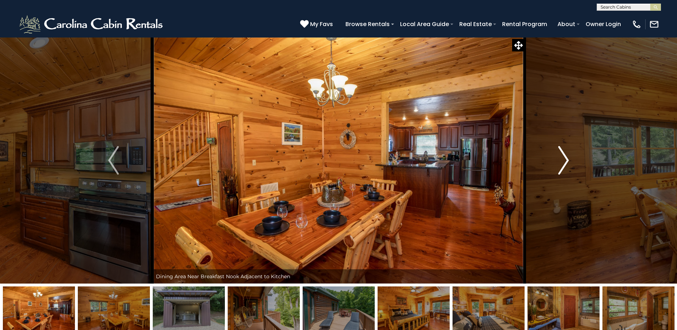
click at [564, 165] on img "Next" at bounding box center [563, 160] width 11 height 29
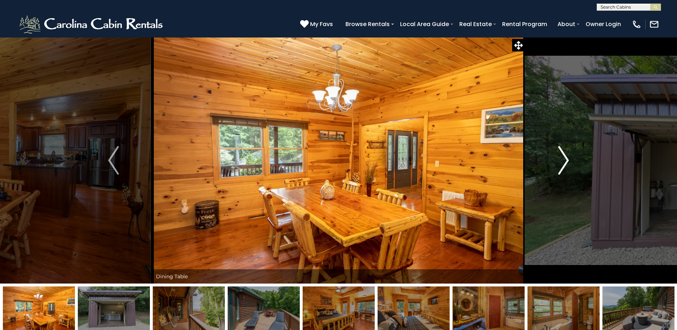
click at [564, 165] on img "Next" at bounding box center [563, 160] width 11 height 29
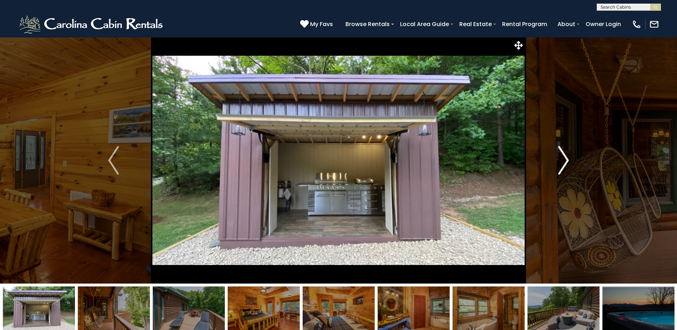
click at [564, 165] on img "Next" at bounding box center [563, 160] width 11 height 29
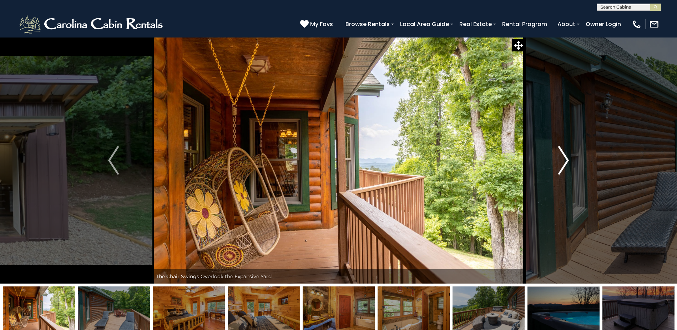
click at [564, 165] on img "Next" at bounding box center [563, 160] width 11 height 29
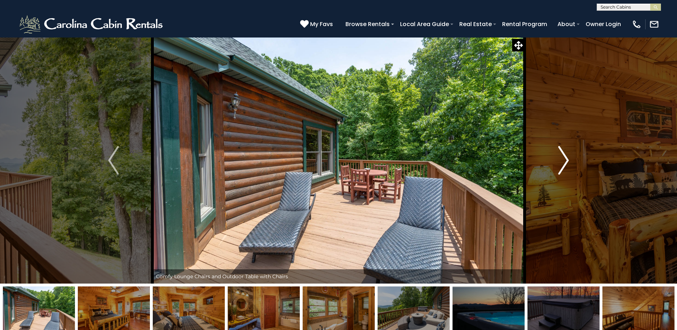
click at [564, 165] on img "Next" at bounding box center [563, 160] width 11 height 29
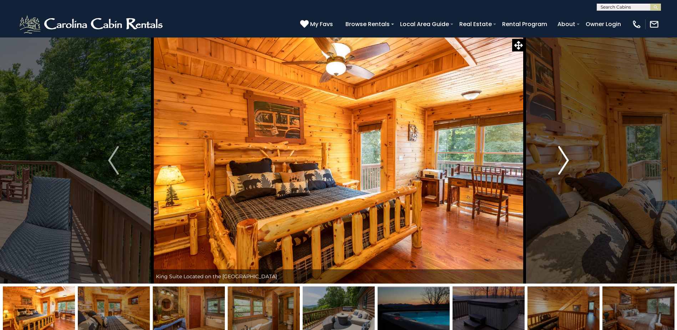
click at [564, 165] on img "Next" at bounding box center [563, 160] width 11 height 29
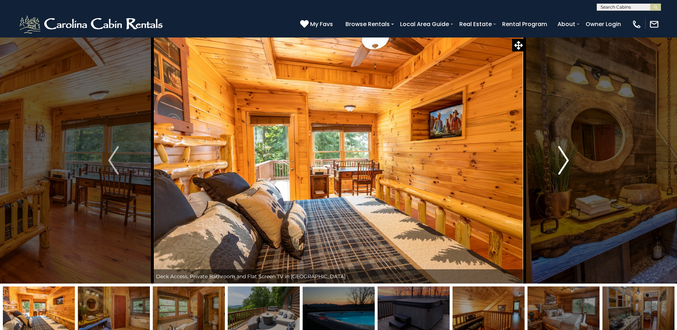
click at [564, 165] on img "Next" at bounding box center [563, 160] width 11 height 29
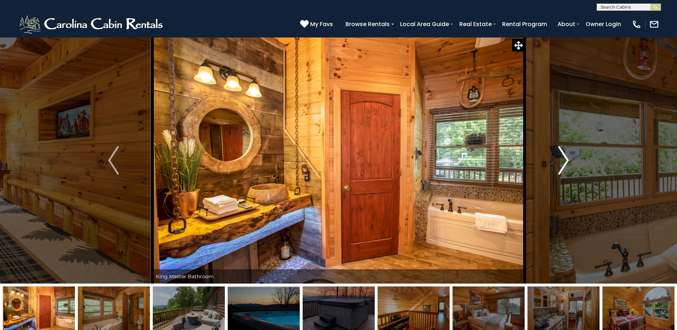
click at [565, 160] on img "Next" at bounding box center [563, 160] width 11 height 29
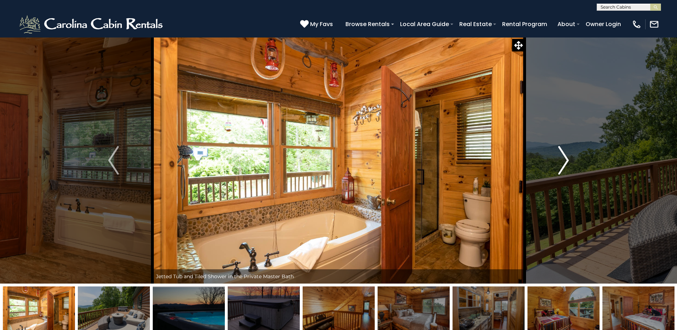
click at [564, 160] on img "Next" at bounding box center [563, 160] width 11 height 29
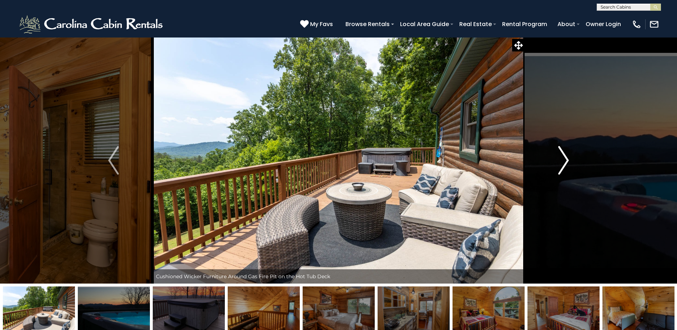
click at [564, 160] on img "Next" at bounding box center [563, 160] width 11 height 29
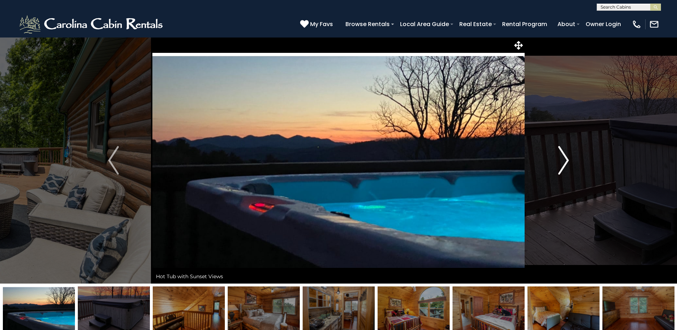
click at [564, 160] on img "Next" at bounding box center [563, 160] width 11 height 29
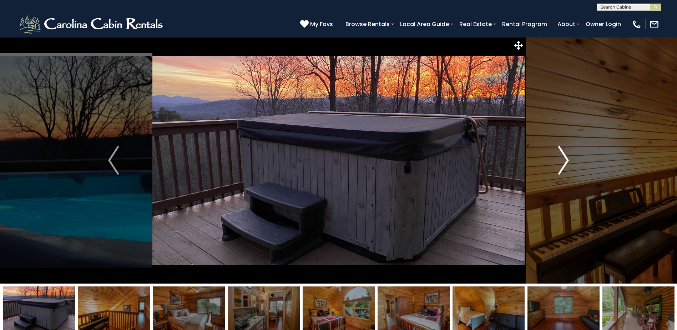
click at [564, 160] on img "Next" at bounding box center [563, 160] width 11 height 29
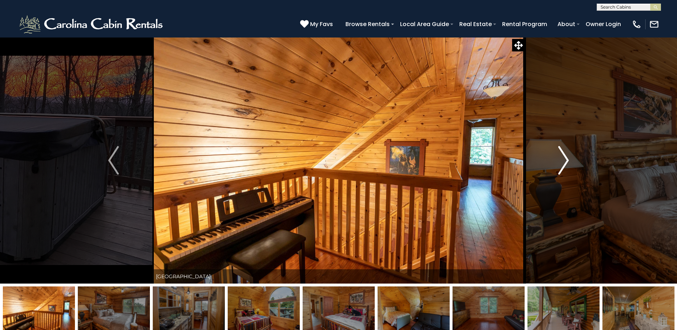
click at [564, 160] on img "Next" at bounding box center [563, 160] width 11 height 29
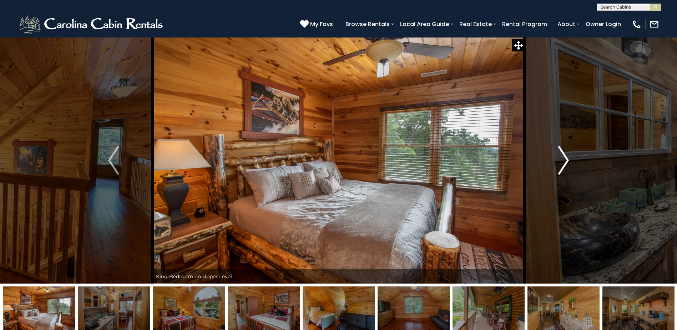
click at [564, 160] on img "Next" at bounding box center [563, 160] width 11 height 29
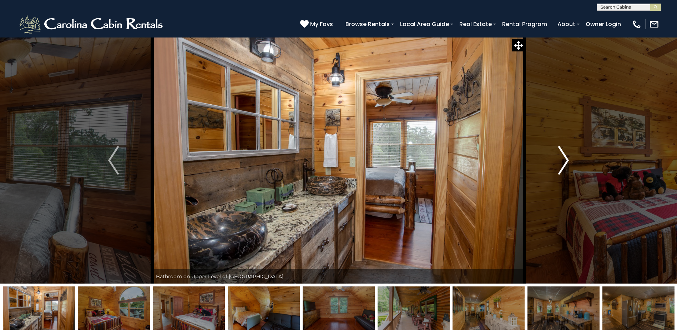
click at [564, 160] on img "Next" at bounding box center [563, 160] width 11 height 29
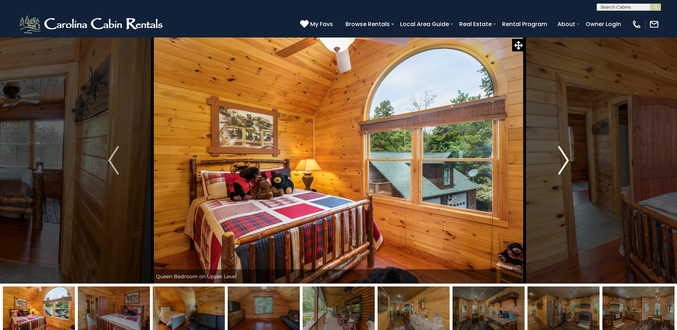
click at [564, 160] on img "Next" at bounding box center [563, 160] width 11 height 29
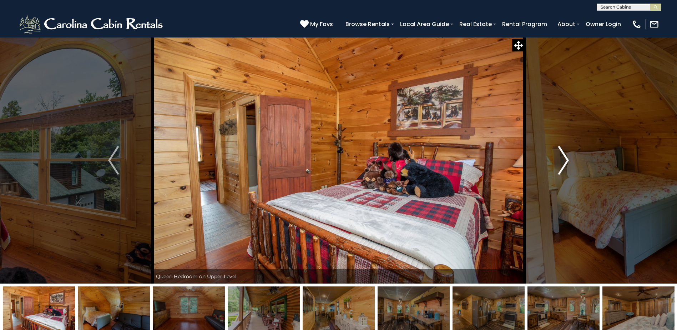
click at [564, 160] on img "Next" at bounding box center [563, 160] width 11 height 29
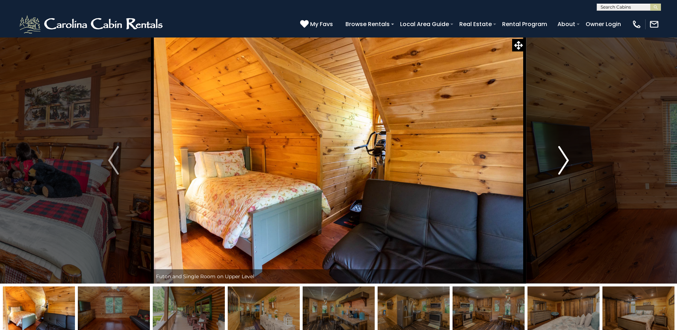
click at [564, 160] on img "Next" at bounding box center [563, 160] width 11 height 29
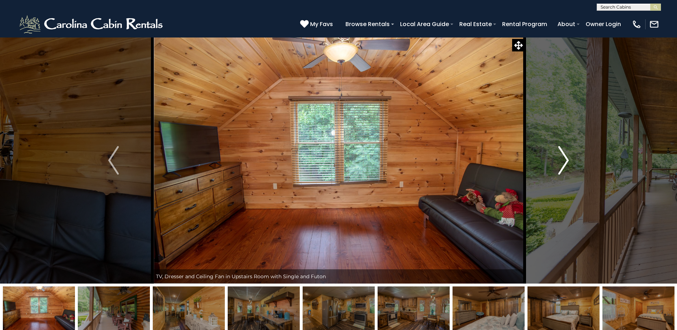
click at [564, 160] on img "Next" at bounding box center [563, 160] width 11 height 29
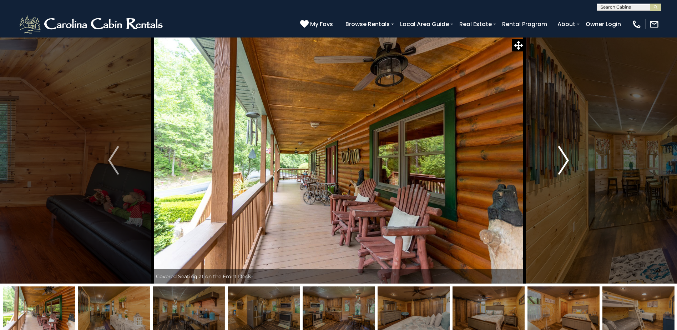
click at [564, 160] on img "Next" at bounding box center [563, 160] width 11 height 29
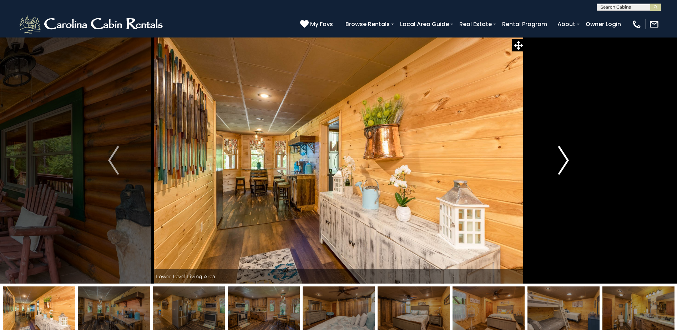
click at [564, 160] on img "Next" at bounding box center [563, 160] width 11 height 29
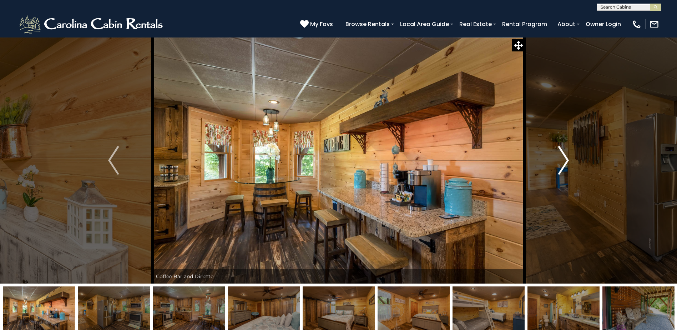
click at [564, 160] on img "Next" at bounding box center [563, 160] width 11 height 29
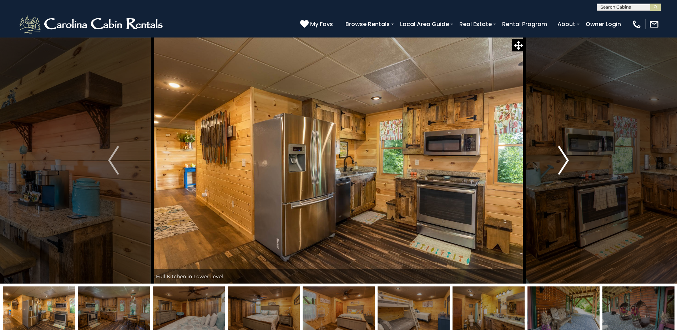
click at [564, 160] on img "Next" at bounding box center [563, 160] width 11 height 29
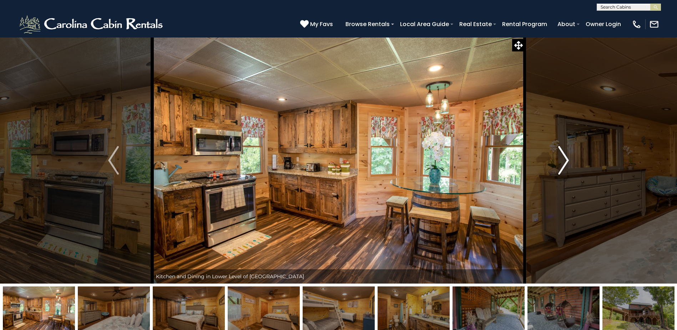
click at [564, 160] on img "Next" at bounding box center [563, 160] width 11 height 29
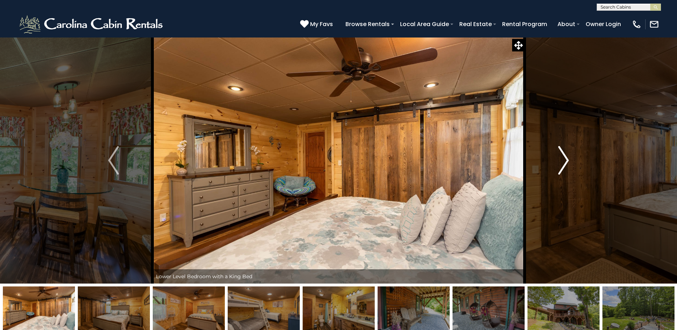
click at [564, 160] on img "Next" at bounding box center [563, 160] width 11 height 29
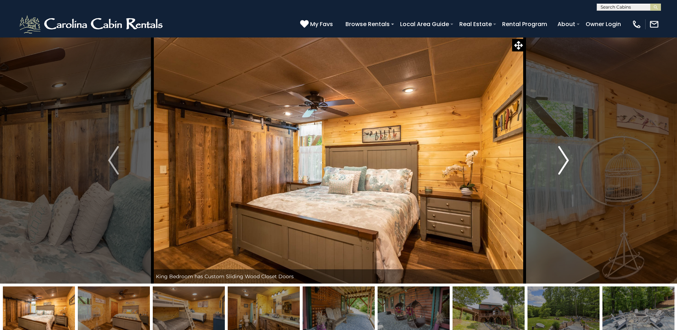
click at [564, 160] on img "Next" at bounding box center [563, 160] width 11 height 29
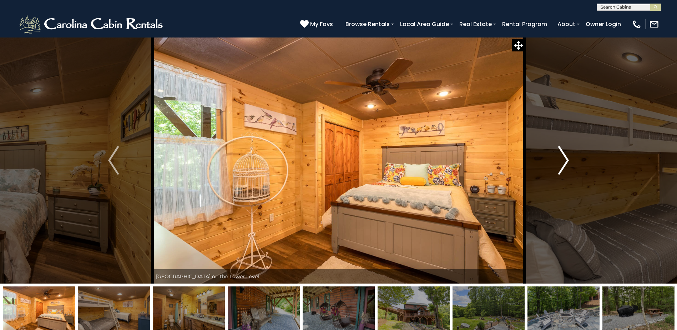
click at [564, 160] on img "Next" at bounding box center [563, 160] width 11 height 29
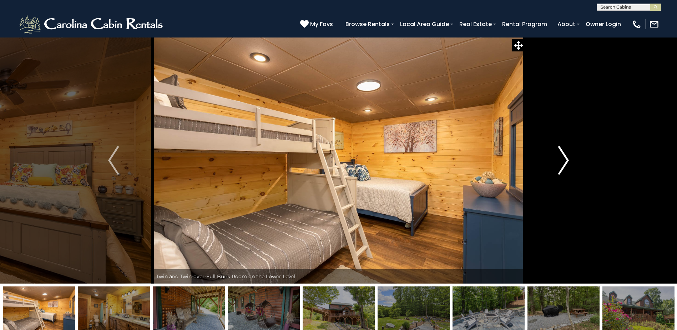
click at [564, 160] on img "Next" at bounding box center [563, 160] width 11 height 29
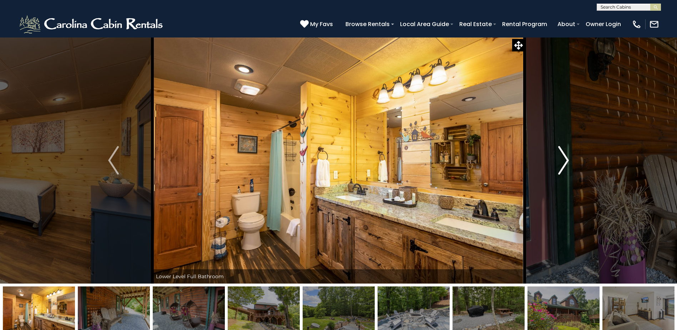
click at [564, 160] on img "Next" at bounding box center [563, 160] width 11 height 29
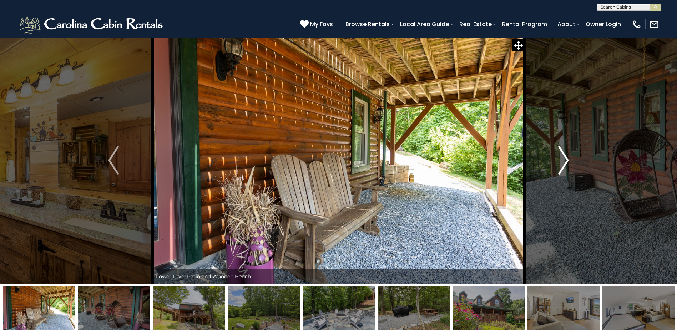
click at [564, 160] on img "Next" at bounding box center [563, 160] width 11 height 29
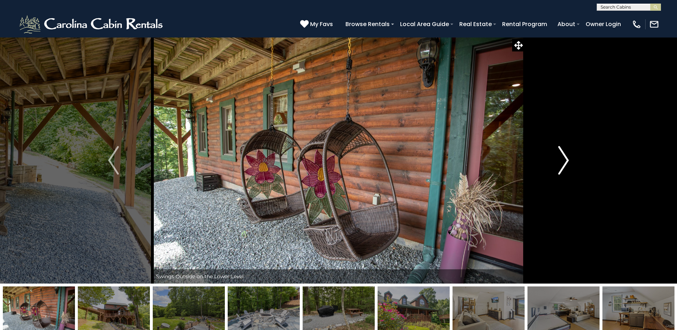
click at [564, 160] on img "Next" at bounding box center [563, 160] width 11 height 29
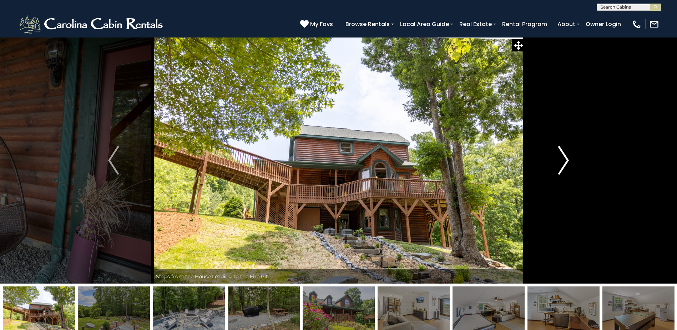
click at [564, 160] on img "Next" at bounding box center [563, 160] width 11 height 29
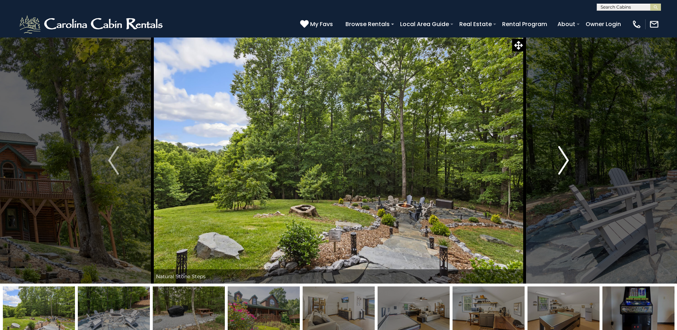
click at [568, 159] on img "Next" at bounding box center [563, 160] width 11 height 29
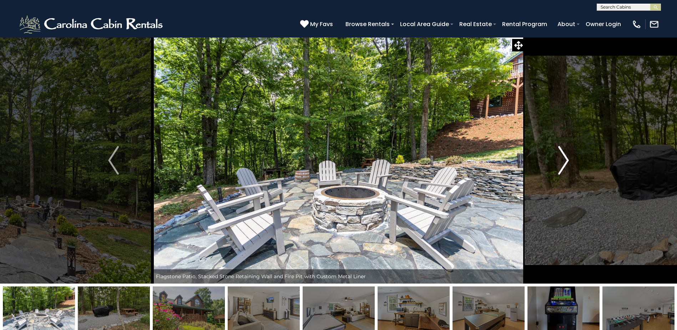
click at [568, 159] on img "Next" at bounding box center [563, 160] width 11 height 29
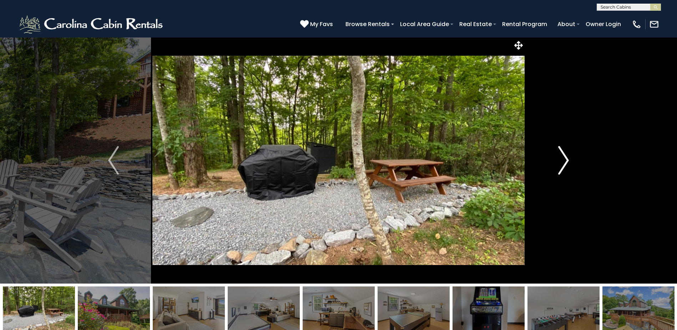
click at [568, 159] on img "Next" at bounding box center [563, 160] width 11 height 29
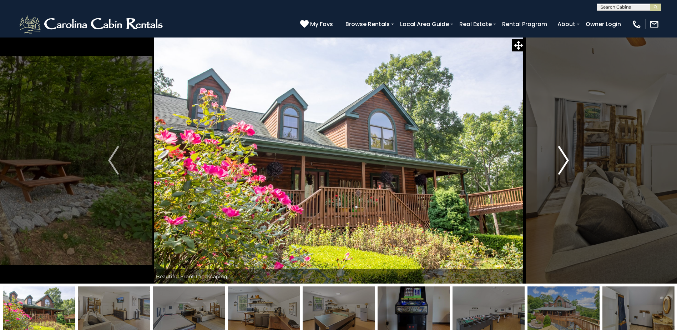
click at [568, 159] on img "Next" at bounding box center [563, 160] width 11 height 29
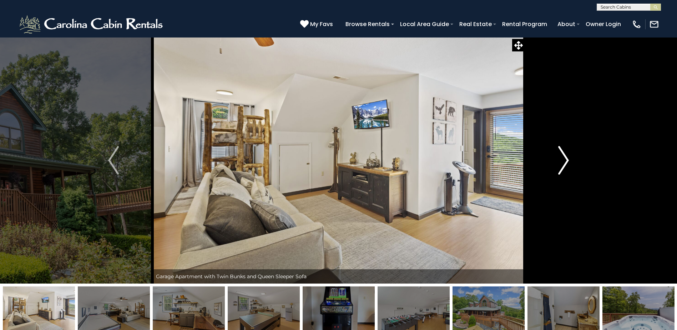
click at [568, 159] on img "Next" at bounding box center [563, 160] width 11 height 29
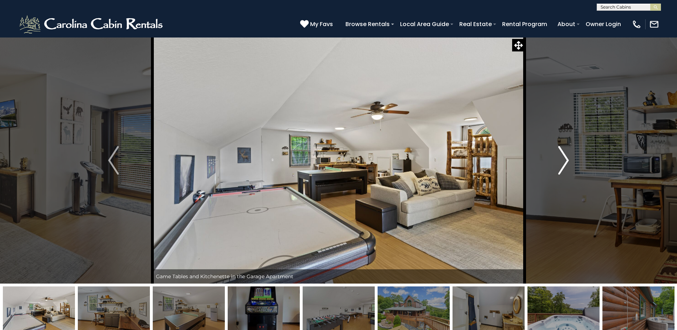
click at [568, 159] on img "Next" at bounding box center [563, 160] width 11 height 29
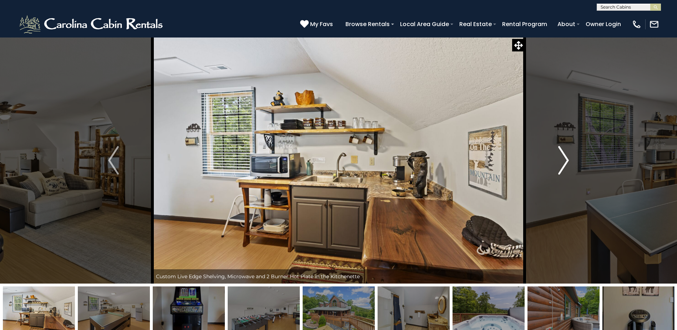
click at [568, 159] on img "Next" at bounding box center [563, 160] width 11 height 29
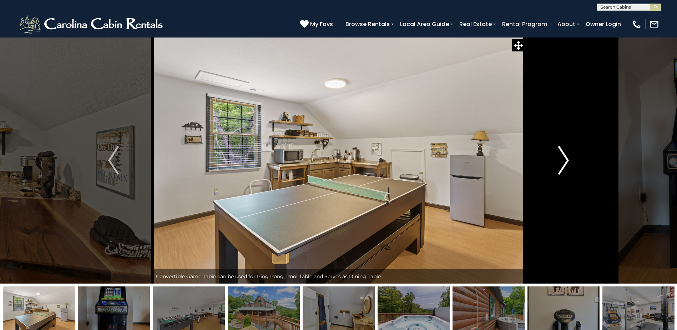
click at [568, 159] on img "Next" at bounding box center [563, 160] width 11 height 29
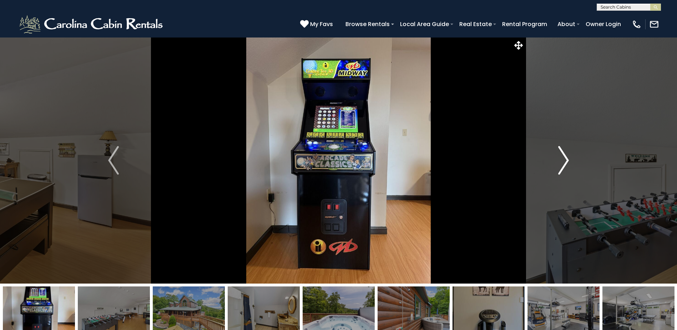
click at [568, 159] on img "Next" at bounding box center [563, 160] width 11 height 29
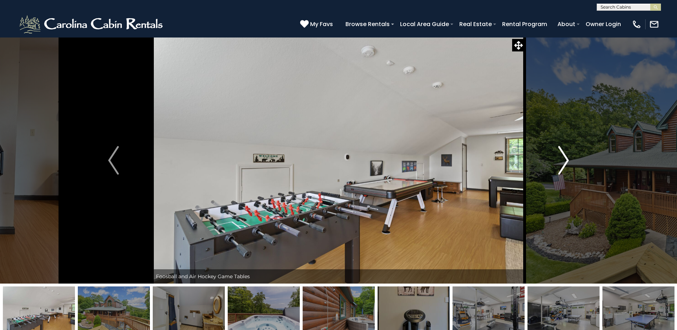
click at [568, 159] on img "Next" at bounding box center [563, 160] width 11 height 29
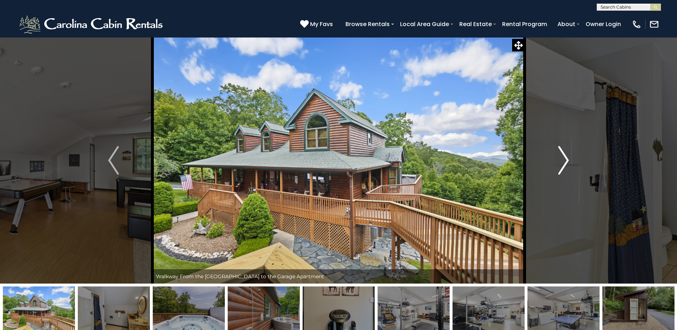
click at [568, 159] on img "Next" at bounding box center [563, 160] width 11 height 29
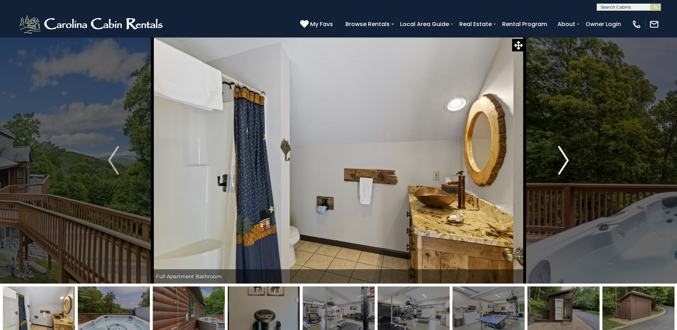
click at [568, 159] on img "Next" at bounding box center [563, 160] width 11 height 29
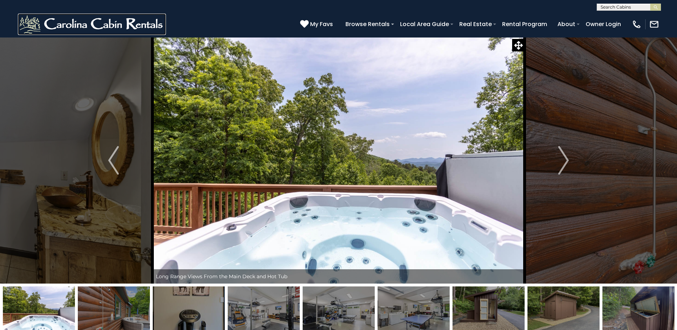
click at [49, 31] on img at bounding box center [92, 24] width 148 height 21
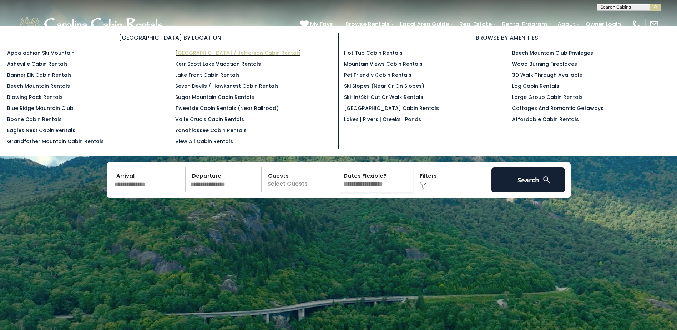
click at [209, 51] on link "[GEOGRAPHIC_DATA] / Jefferson Cabin Rentals" at bounding box center [238, 52] width 126 height 7
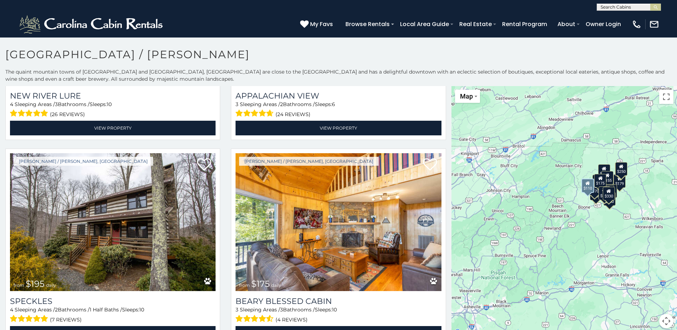
scroll to position [571, 0]
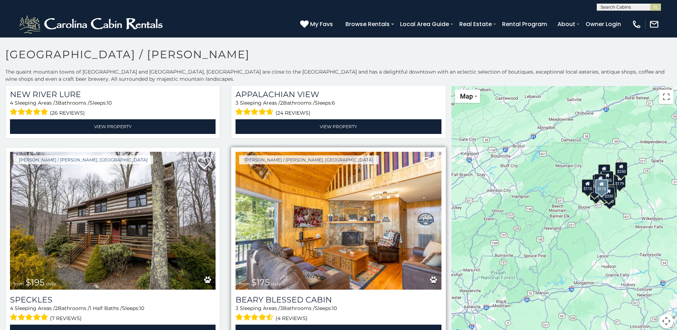
click at [311, 217] on img at bounding box center [337, 221] width 205 height 138
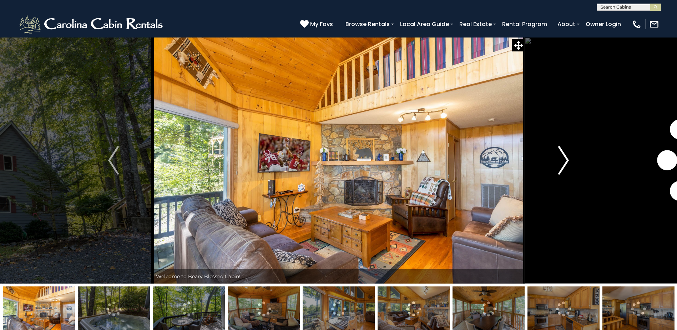
click at [565, 163] on img "Next" at bounding box center [563, 160] width 11 height 29
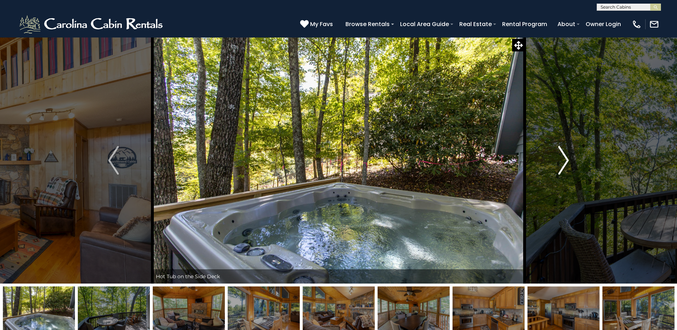
click at [565, 163] on img "Next" at bounding box center [563, 160] width 11 height 29
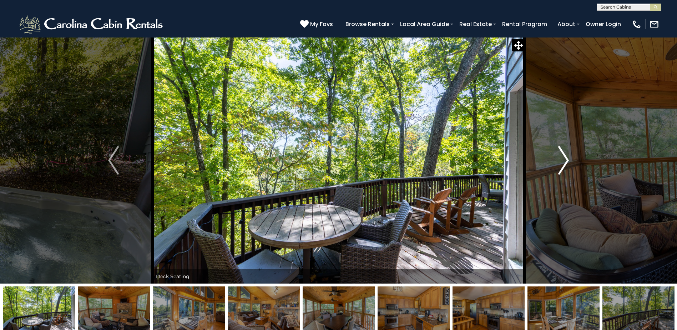
click at [565, 163] on img "Next" at bounding box center [563, 160] width 11 height 29
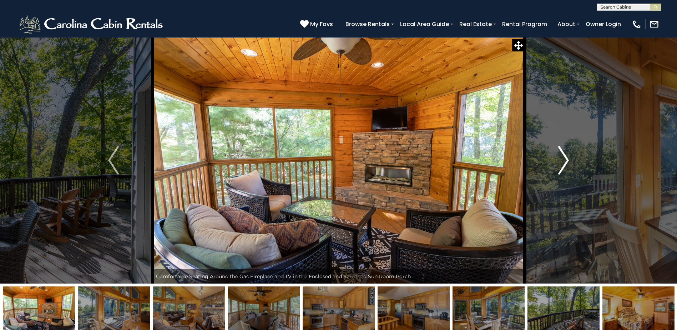
click at [565, 163] on img "Next" at bounding box center [563, 160] width 11 height 29
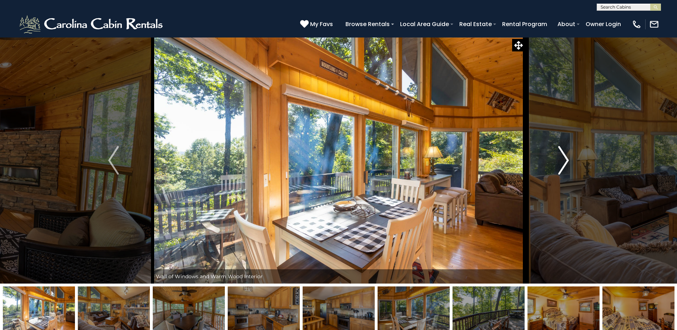
click at [565, 163] on img "Next" at bounding box center [563, 160] width 11 height 29
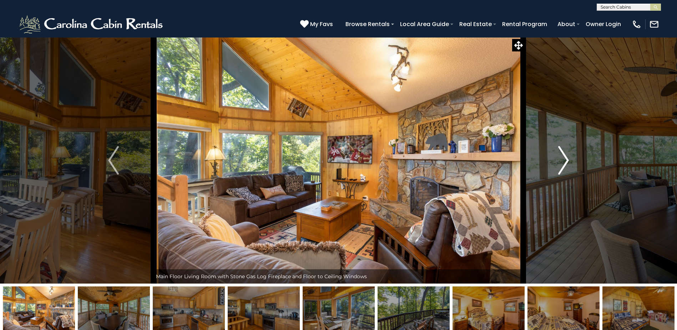
click at [565, 163] on img "Next" at bounding box center [563, 160] width 11 height 29
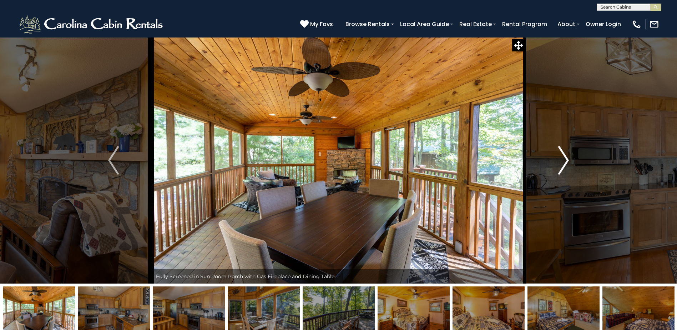
click at [565, 163] on img "Next" at bounding box center [563, 160] width 11 height 29
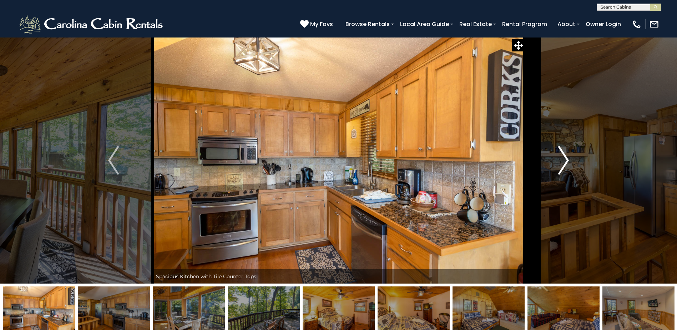
click at [565, 163] on img "Next" at bounding box center [563, 160] width 11 height 29
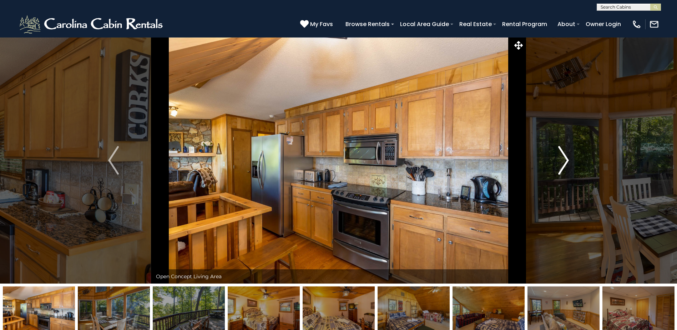
click at [565, 163] on img "Next" at bounding box center [563, 160] width 11 height 29
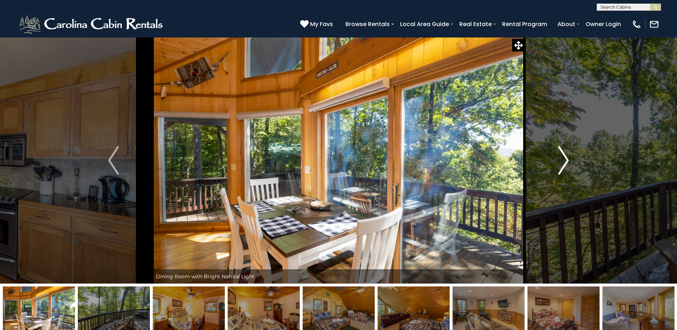
click at [565, 163] on img "Next" at bounding box center [563, 160] width 11 height 29
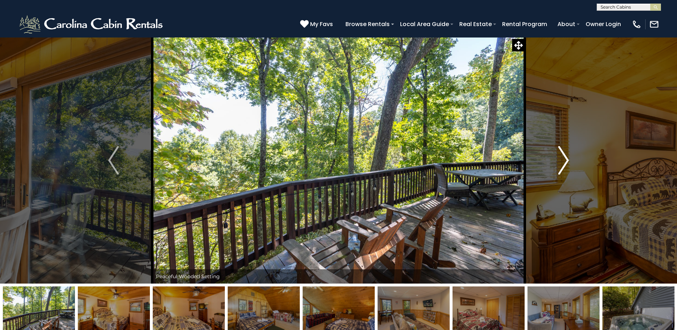
click at [565, 163] on img "Next" at bounding box center [563, 160] width 11 height 29
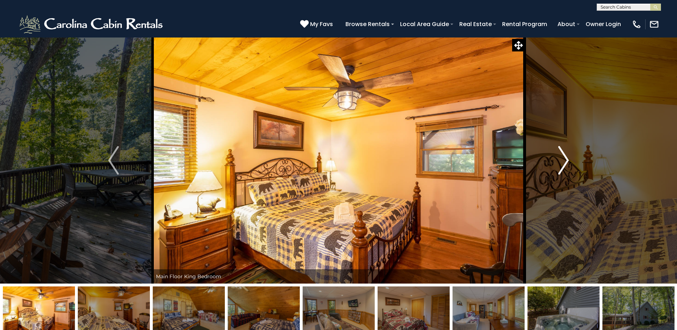
click at [565, 163] on img "Next" at bounding box center [563, 160] width 11 height 29
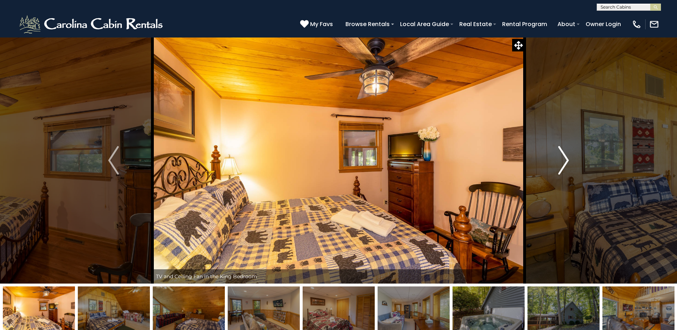
click at [565, 163] on img "Next" at bounding box center [563, 160] width 11 height 29
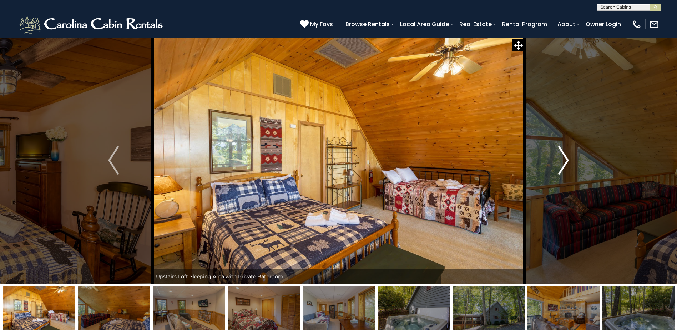
click at [565, 163] on img "Next" at bounding box center [563, 160] width 11 height 29
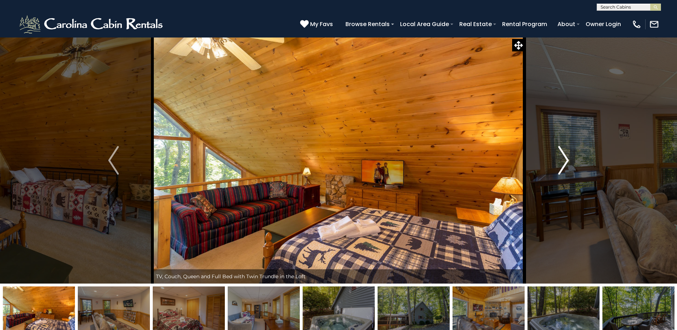
click at [565, 163] on img "Next" at bounding box center [563, 160] width 11 height 29
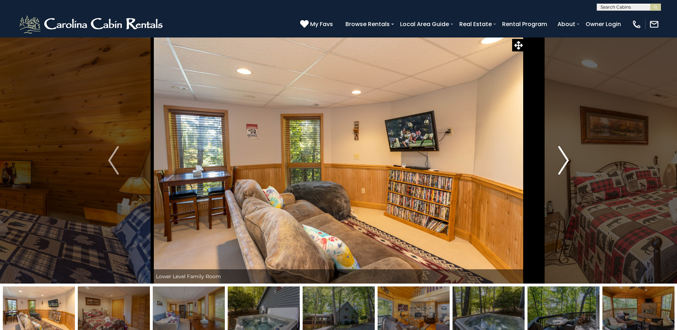
click at [565, 163] on img "Next" at bounding box center [563, 160] width 11 height 29
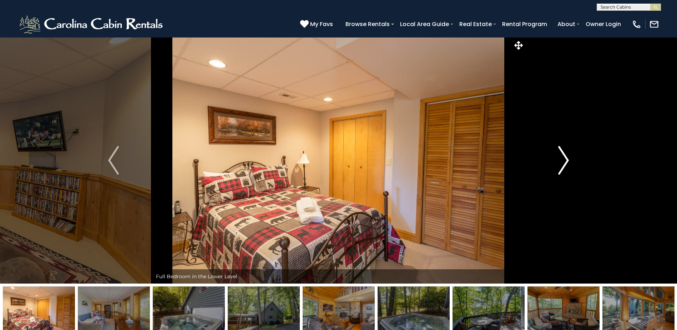
click at [565, 163] on img "Next" at bounding box center [563, 160] width 11 height 29
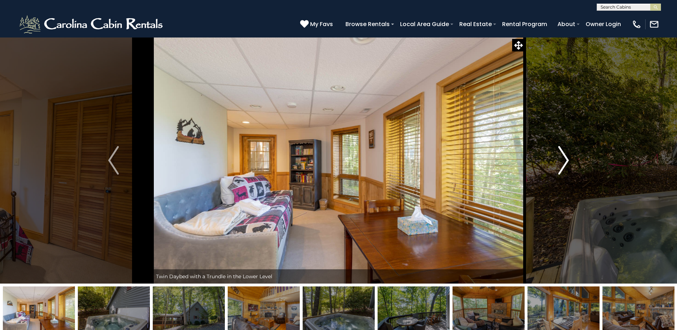
click at [565, 163] on img "Next" at bounding box center [563, 160] width 11 height 29
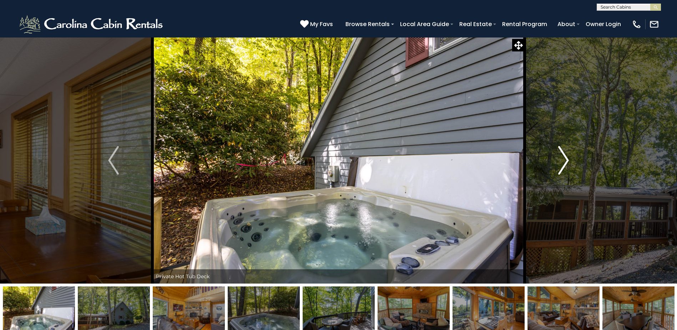
click at [565, 163] on img "Next" at bounding box center [563, 160] width 11 height 29
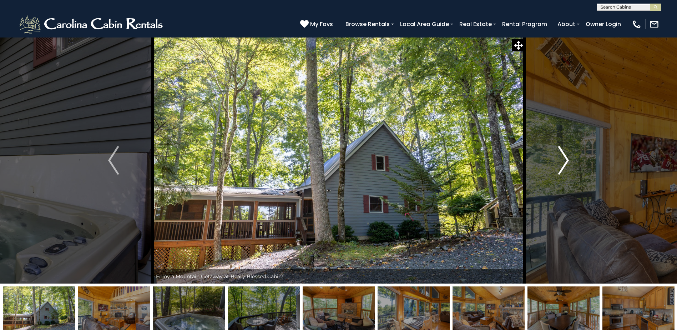
click at [565, 163] on img "Next" at bounding box center [563, 160] width 11 height 29
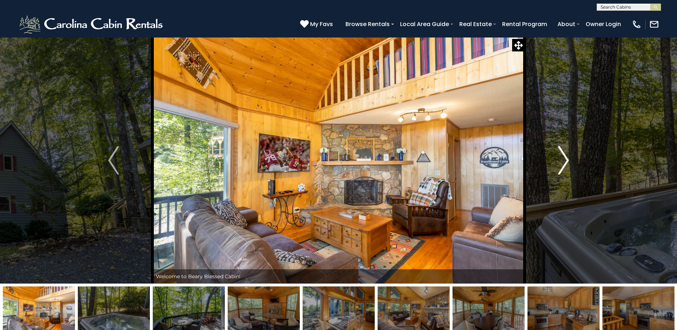
click at [565, 163] on img "Next" at bounding box center [563, 160] width 11 height 29
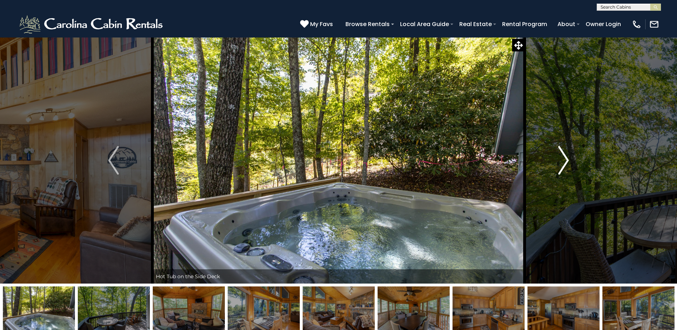
click at [565, 163] on img "Next" at bounding box center [563, 160] width 11 height 29
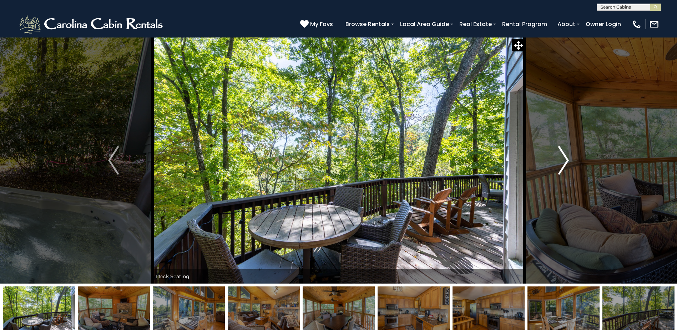
click at [565, 163] on img "Next" at bounding box center [563, 160] width 11 height 29
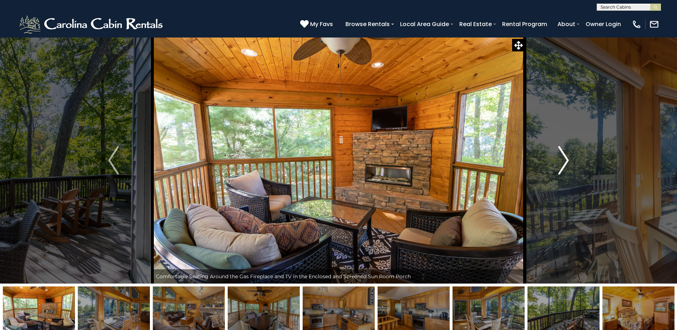
click at [565, 163] on img "Next" at bounding box center [563, 160] width 11 height 29
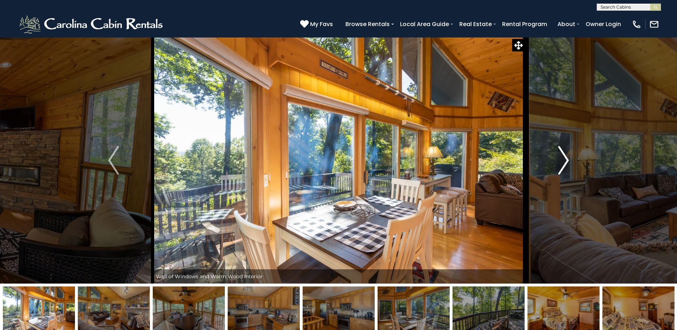
click at [565, 163] on img "Next" at bounding box center [563, 160] width 11 height 29
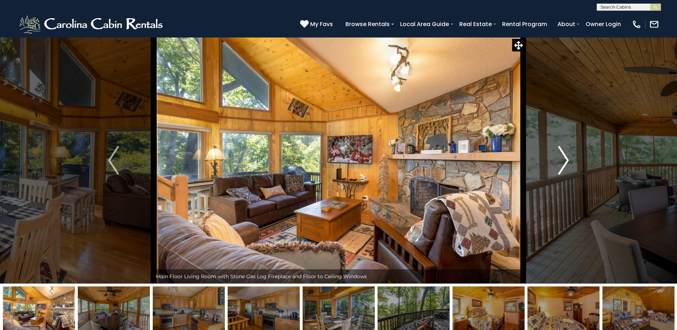
click at [565, 163] on img "Next" at bounding box center [563, 160] width 11 height 29
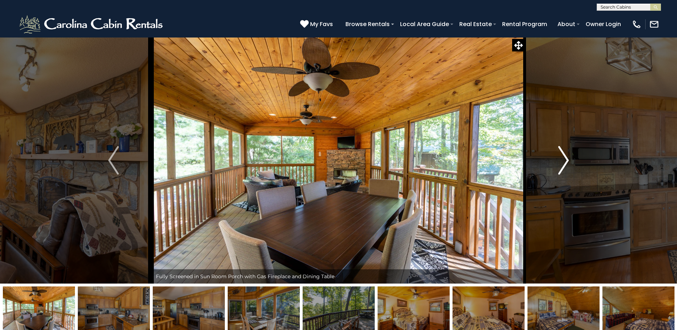
click at [567, 162] on img "Next" at bounding box center [563, 160] width 11 height 29
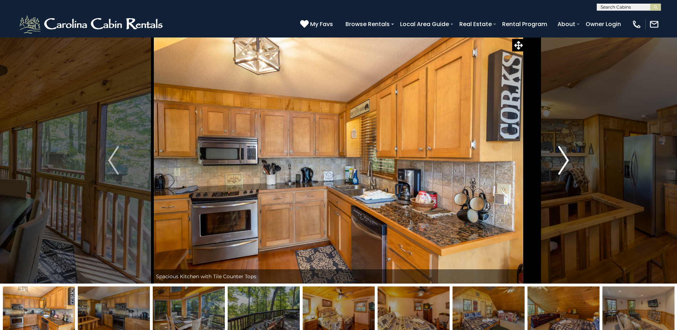
click at [566, 162] on img "Next" at bounding box center [563, 160] width 11 height 29
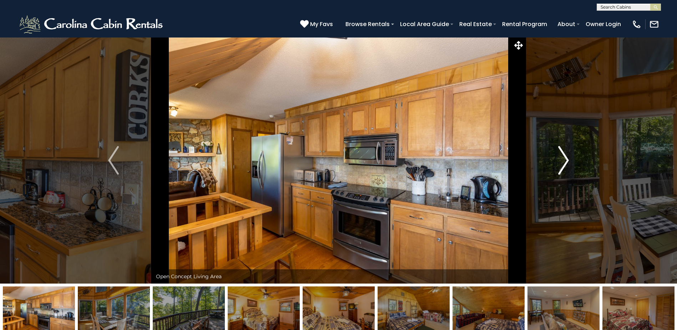
click at [566, 162] on img "Next" at bounding box center [563, 160] width 11 height 29
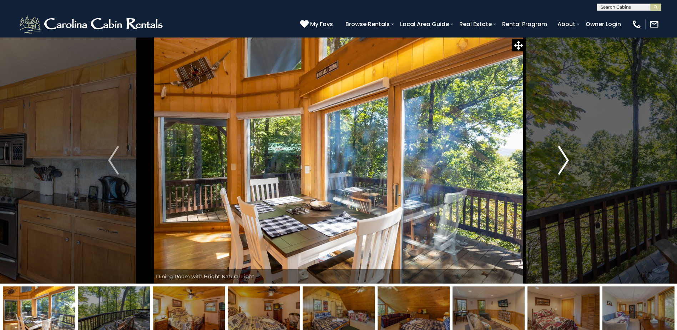
click at [557, 167] on button "Next" at bounding box center [563, 160] width 78 height 246
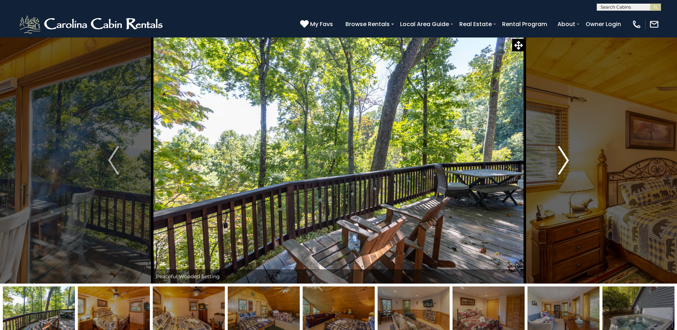
click at [557, 164] on button "Next" at bounding box center [563, 160] width 78 height 246
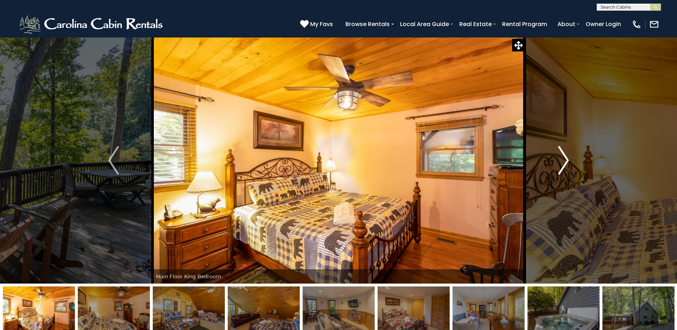
click at [567, 157] on img "Next" at bounding box center [563, 160] width 11 height 29
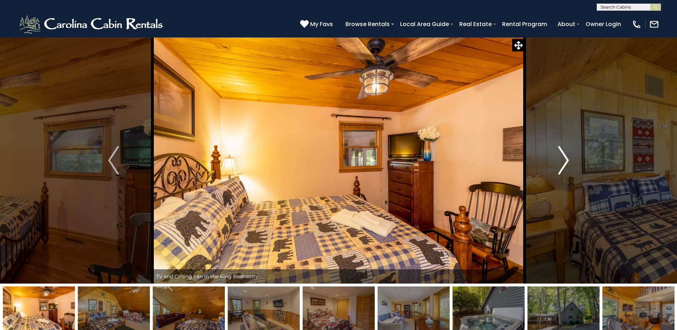
click at [567, 157] on img "Next" at bounding box center [563, 160] width 11 height 29
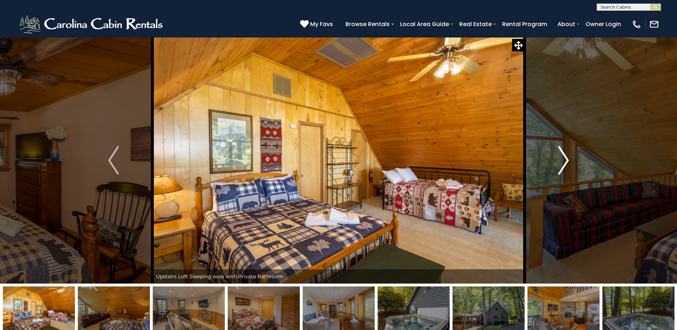
click at [567, 157] on img "Next" at bounding box center [563, 160] width 11 height 29
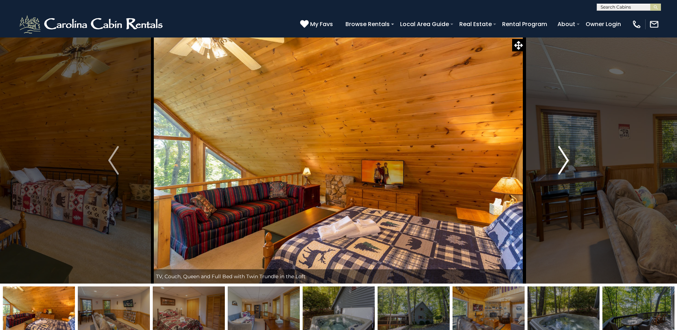
click at [567, 157] on img "Next" at bounding box center [563, 160] width 11 height 29
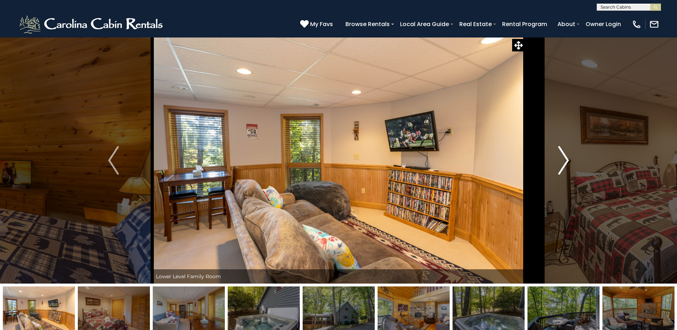
click at [567, 157] on img "Next" at bounding box center [563, 160] width 11 height 29
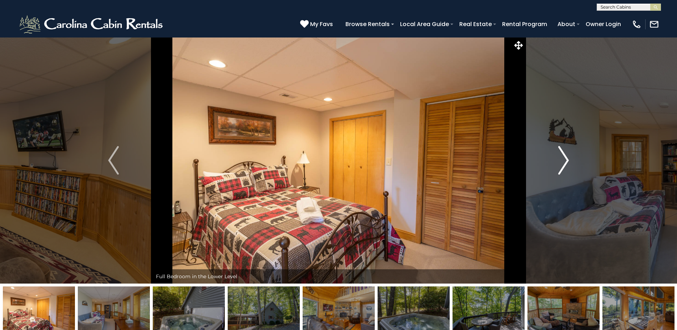
click at [567, 157] on img "Next" at bounding box center [563, 160] width 11 height 29
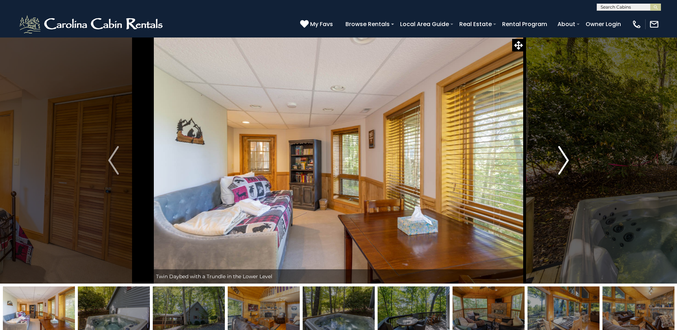
click at [567, 157] on img "Next" at bounding box center [563, 160] width 11 height 29
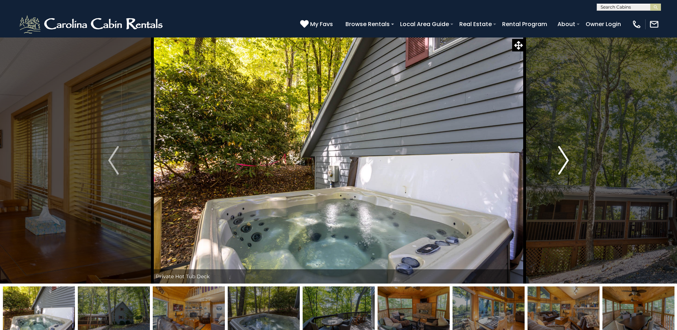
click at [567, 157] on img "Next" at bounding box center [563, 160] width 11 height 29
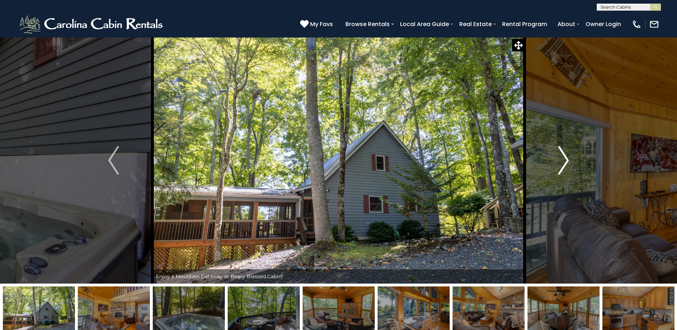
click at [567, 157] on img "Next" at bounding box center [563, 160] width 11 height 29
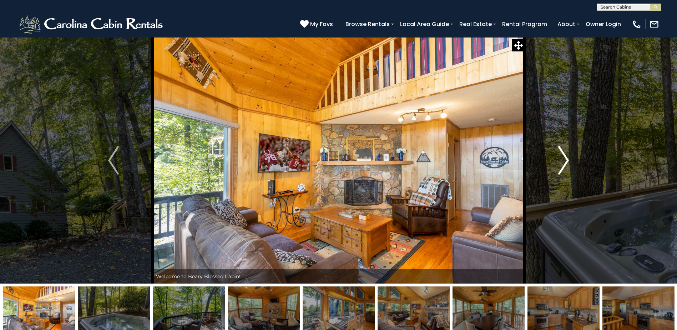
click at [567, 157] on img "Next" at bounding box center [563, 160] width 11 height 29
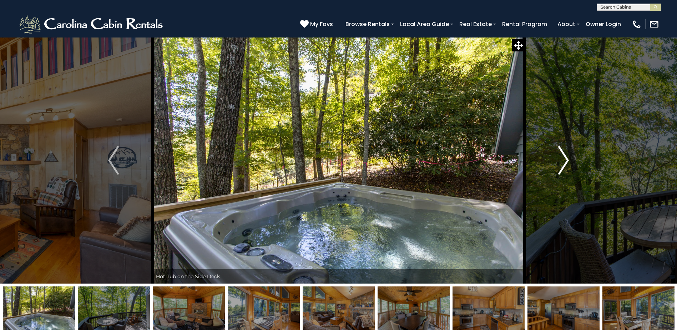
click at [567, 157] on img "Next" at bounding box center [563, 160] width 11 height 29
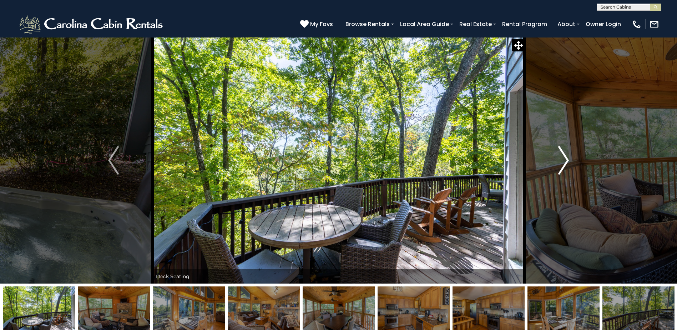
click at [567, 157] on img "Next" at bounding box center [563, 160] width 11 height 29
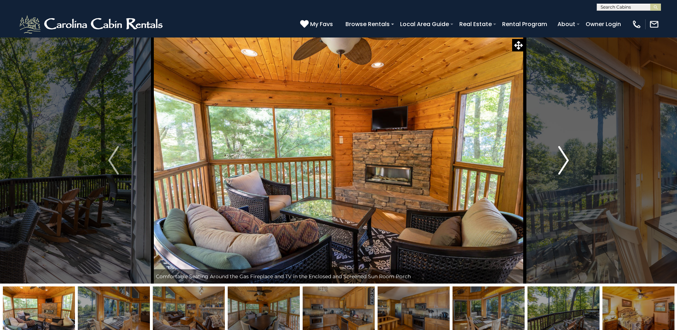
click at [564, 160] on img "Next" at bounding box center [563, 160] width 11 height 29
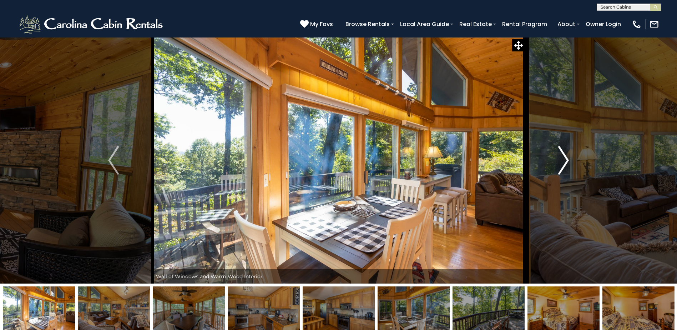
click at [564, 160] on img "Next" at bounding box center [563, 160] width 11 height 29
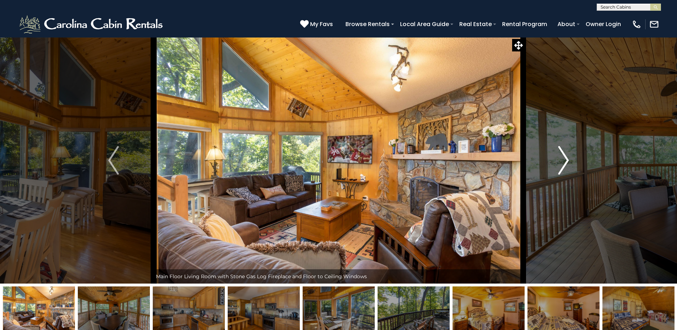
click at [564, 160] on img "Next" at bounding box center [563, 160] width 11 height 29
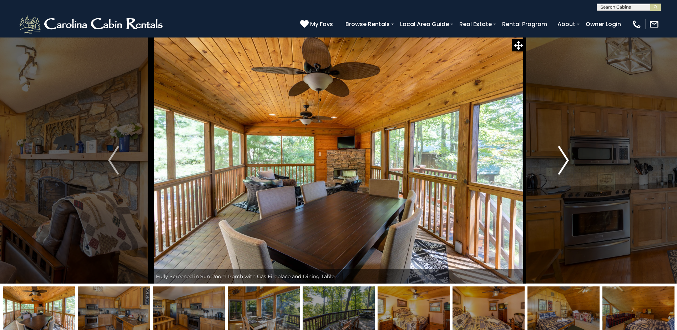
click at [564, 160] on img "Next" at bounding box center [563, 160] width 11 height 29
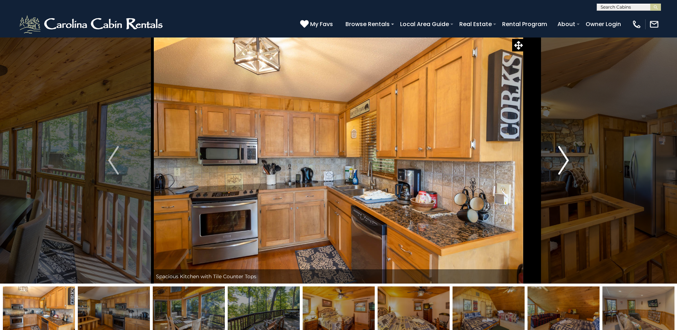
click at [564, 160] on img "Next" at bounding box center [563, 160] width 11 height 29
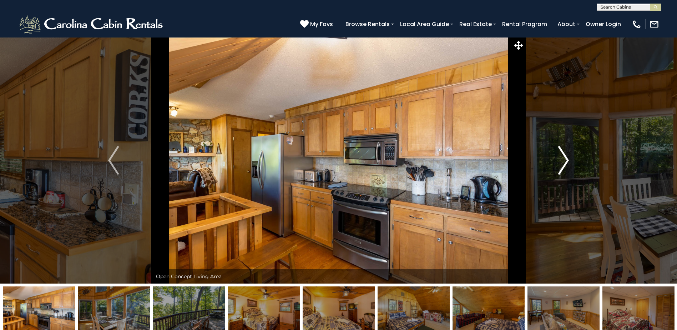
click at [564, 160] on img "Next" at bounding box center [563, 160] width 11 height 29
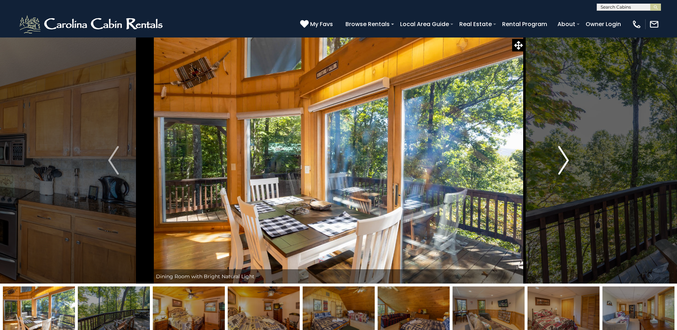
click at [568, 162] on img "Next" at bounding box center [563, 160] width 11 height 29
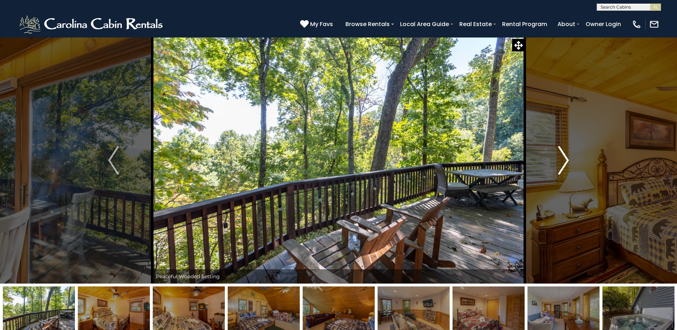
click at [557, 153] on button "Next" at bounding box center [563, 160] width 78 height 246
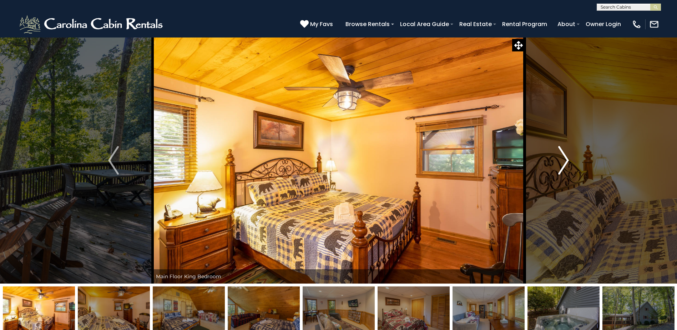
click at [557, 154] on button "Next" at bounding box center [563, 160] width 78 height 246
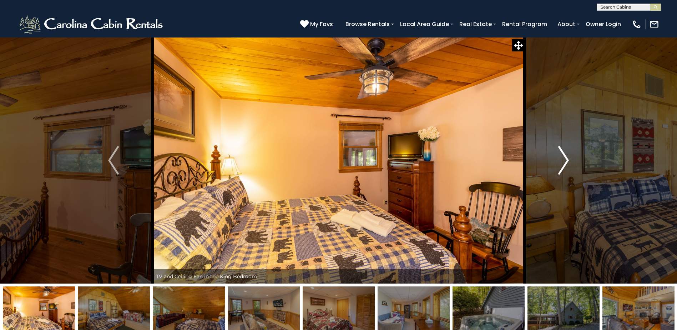
click at [557, 154] on button "Next" at bounding box center [563, 160] width 78 height 246
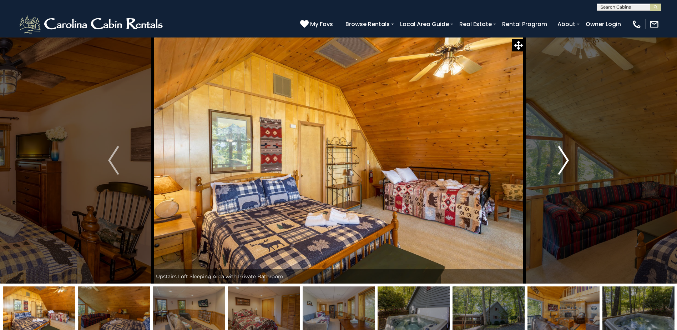
click at [557, 154] on button "Next" at bounding box center [563, 160] width 78 height 246
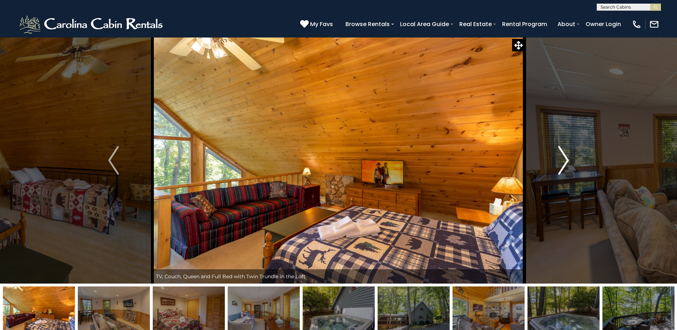
click at [557, 154] on button "Next" at bounding box center [563, 160] width 78 height 246
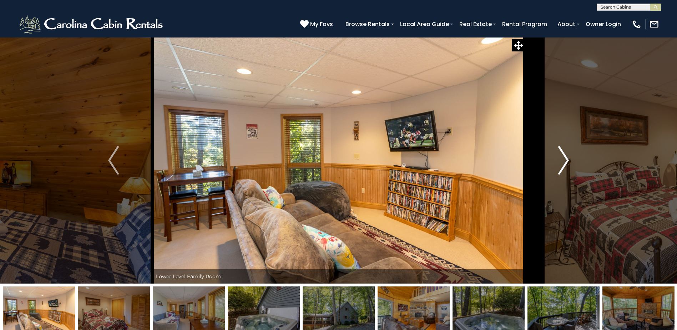
click at [567, 164] on img "Next" at bounding box center [563, 160] width 11 height 29
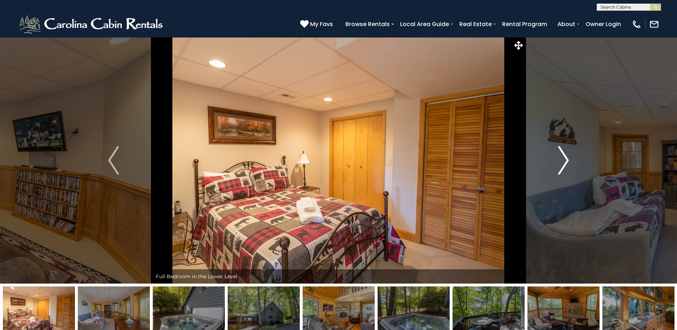
click at [567, 164] on img "Next" at bounding box center [563, 160] width 11 height 29
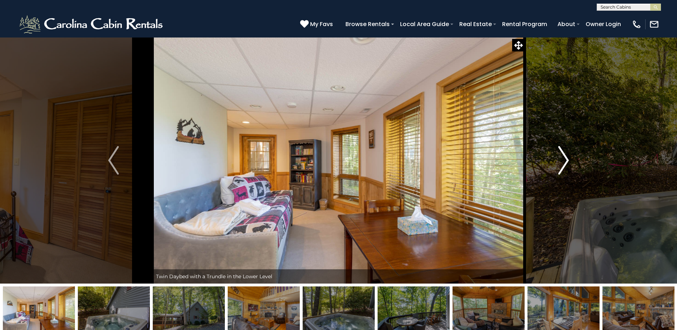
click at [567, 164] on img "Next" at bounding box center [563, 160] width 11 height 29
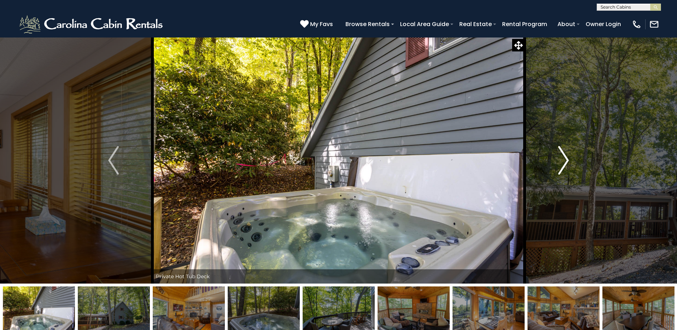
click at [567, 164] on img "Next" at bounding box center [563, 160] width 11 height 29
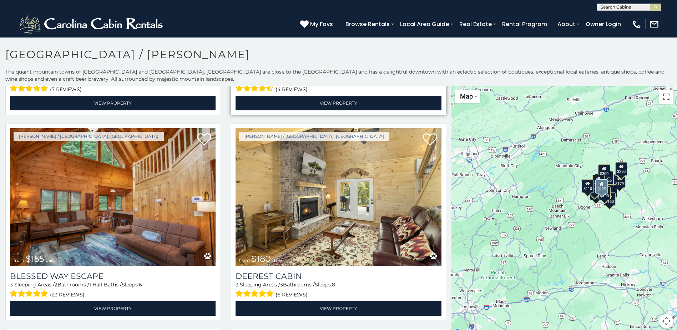
scroll to position [820, 0]
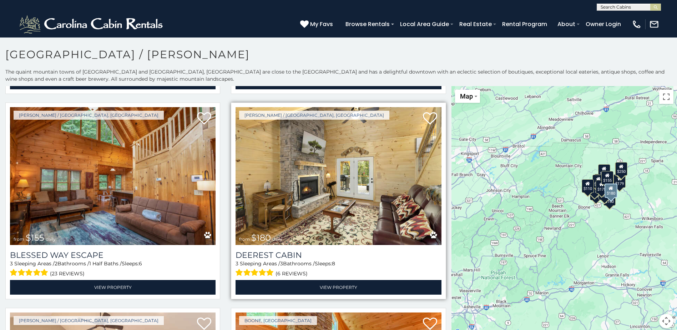
click at [316, 197] on img at bounding box center [337, 176] width 205 height 138
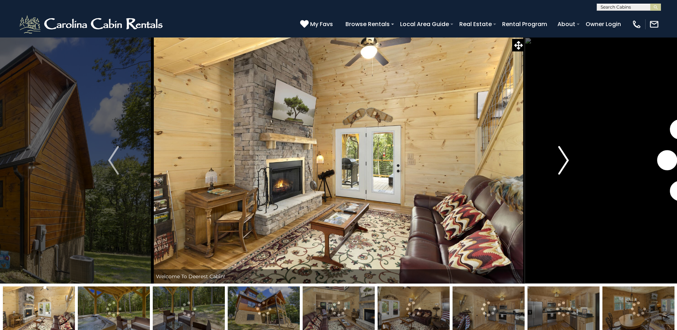
click at [568, 164] on img "Next" at bounding box center [563, 160] width 11 height 29
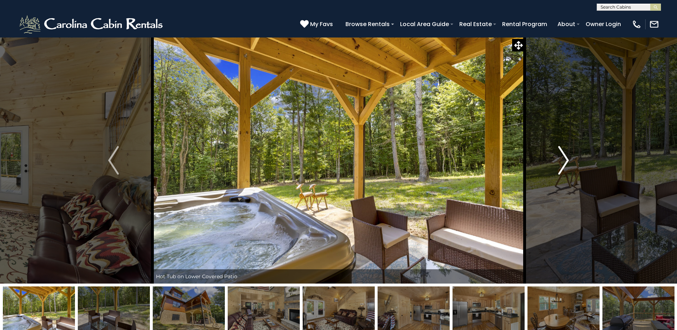
click at [565, 163] on img "Next" at bounding box center [563, 160] width 11 height 29
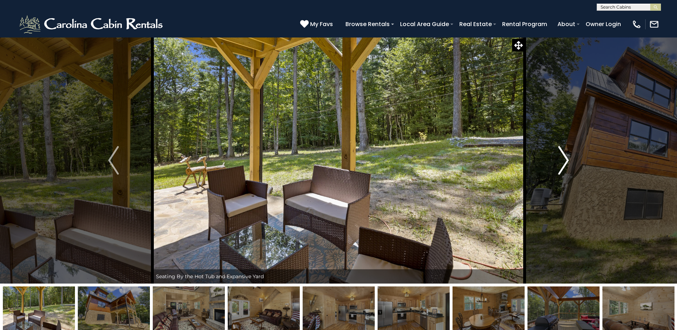
click at [565, 163] on img "Next" at bounding box center [563, 160] width 11 height 29
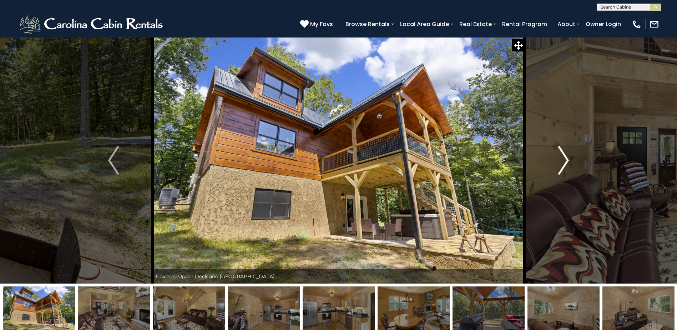
click at [561, 162] on img "Next" at bounding box center [563, 160] width 11 height 29
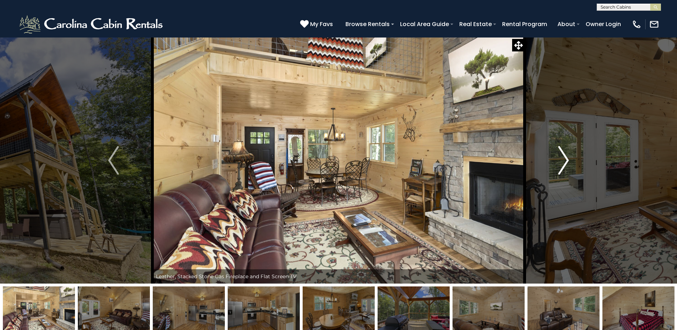
click at [561, 162] on img "Next" at bounding box center [563, 160] width 11 height 29
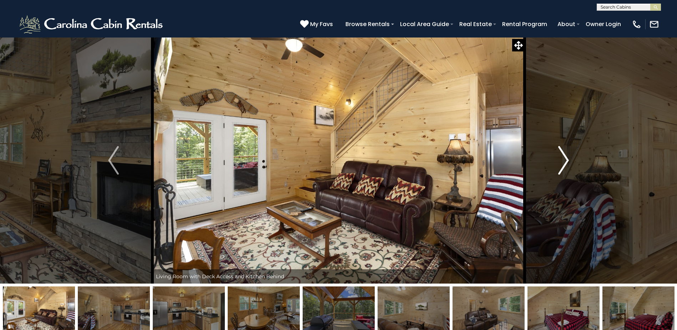
click at [565, 163] on img "Next" at bounding box center [563, 160] width 11 height 29
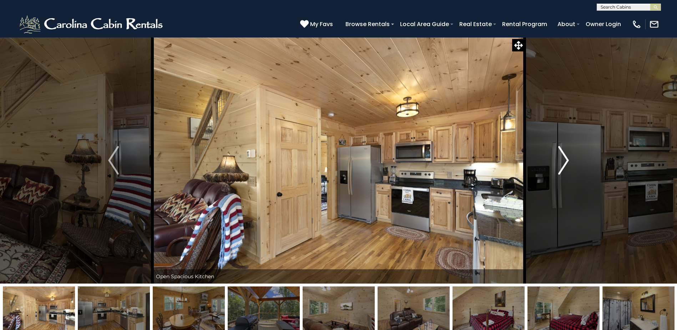
click at [565, 163] on img "Next" at bounding box center [563, 160] width 11 height 29
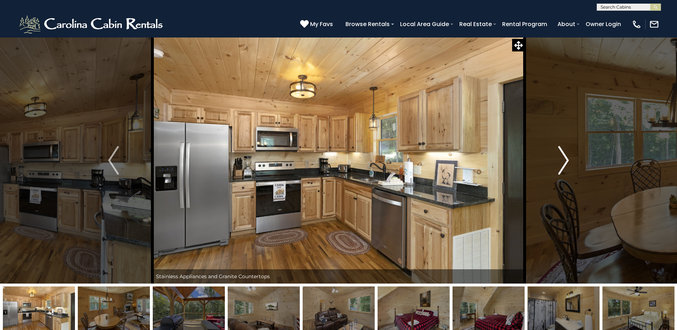
click at [565, 163] on img "Next" at bounding box center [563, 160] width 11 height 29
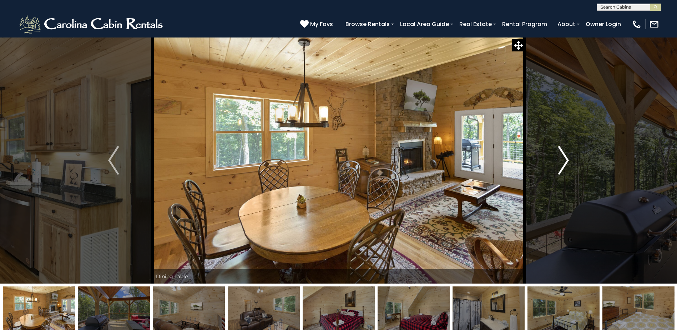
click at [565, 163] on img "Next" at bounding box center [563, 160] width 11 height 29
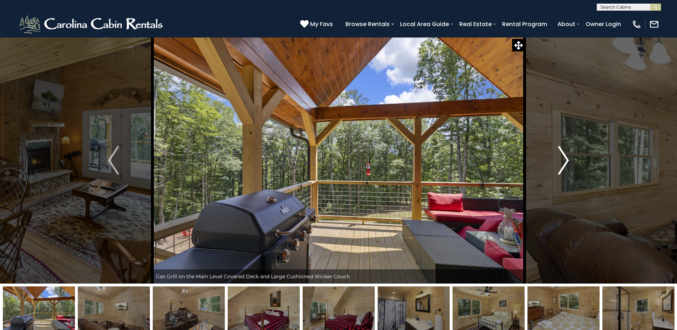
click at [565, 163] on img "Next" at bounding box center [563, 160] width 11 height 29
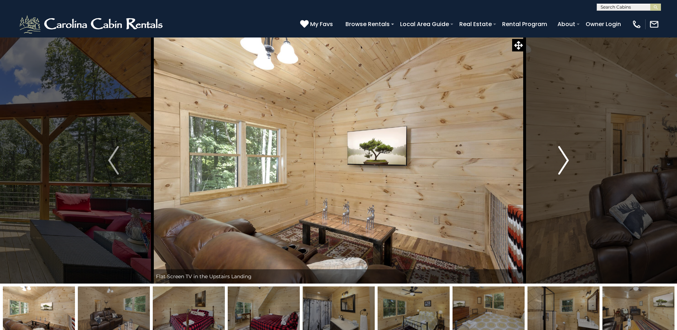
click at [565, 163] on img "Next" at bounding box center [563, 160] width 11 height 29
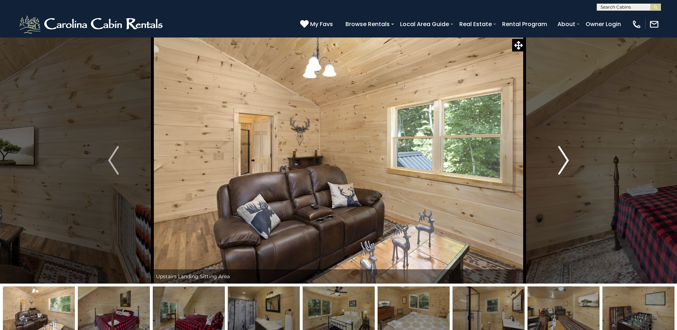
click at [565, 163] on img "Next" at bounding box center [563, 160] width 11 height 29
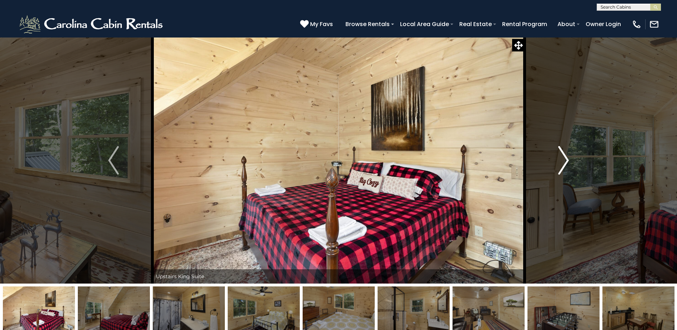
click at [565, 163] on img "Next" at bounding box center [563, 160] width 11 height 29
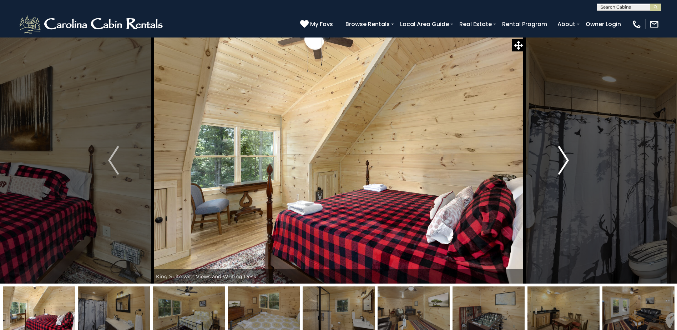
click at [565, 163] on img "Next" at bounding box center [563, 160] width 11 height 29
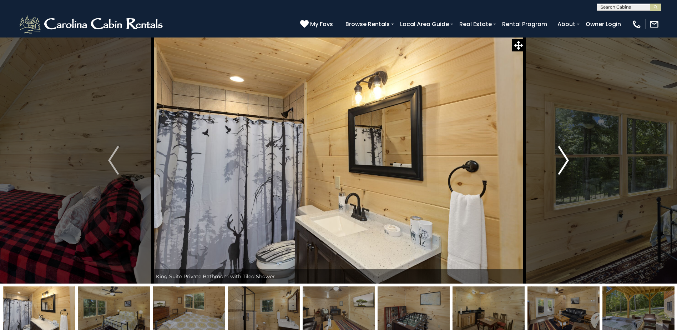
click at [565, 163] on img "Next" at bounding box center [563, 160] width 11 height 29
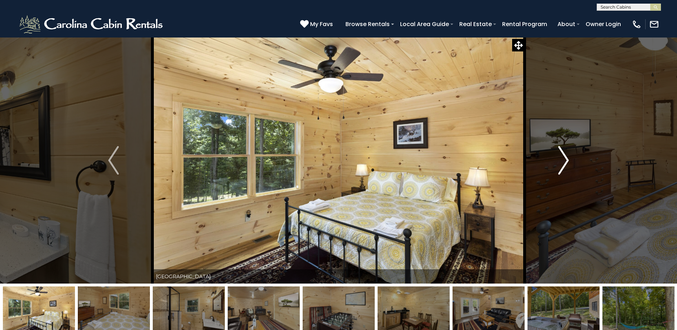
click at [565, 163] on img "Next" at bounding box center [563, 160] width 11 height 29
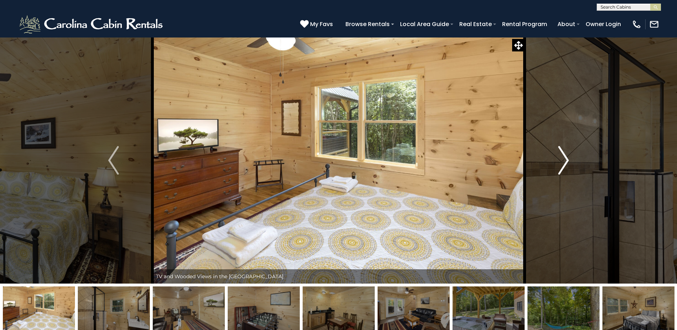
click at [565, 163] on img "Next" at bounding box center [563, 160] width 11 height 29
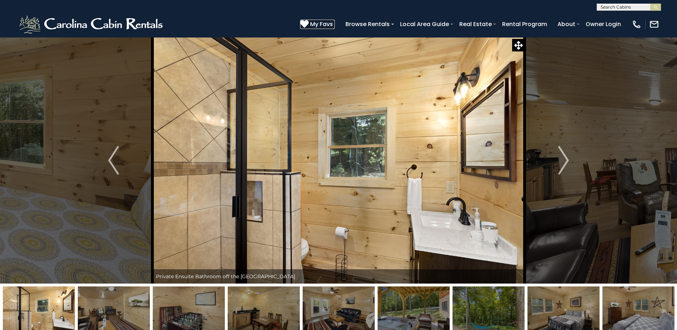
click at [324, 21] on span "My Favs" at bounding box center [321, 24] width 23 height 9
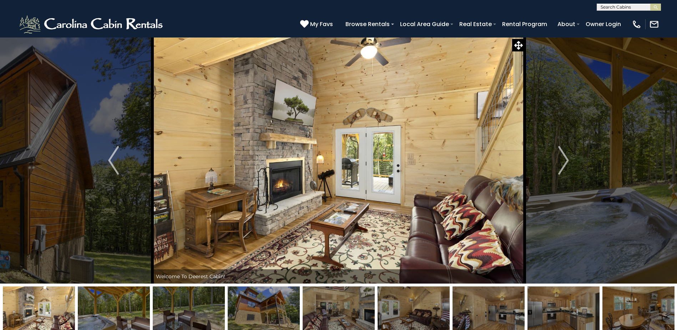
click at [176, 313] on img at bounding box center [189, 308] width 72 height 45
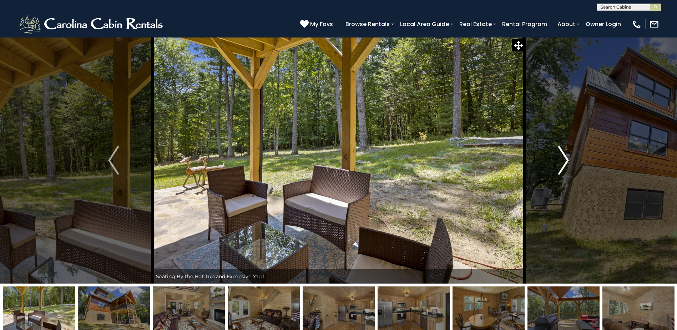
click at [569, 164] on button "Next" at bounding box center [563, 160] width 78 height 246
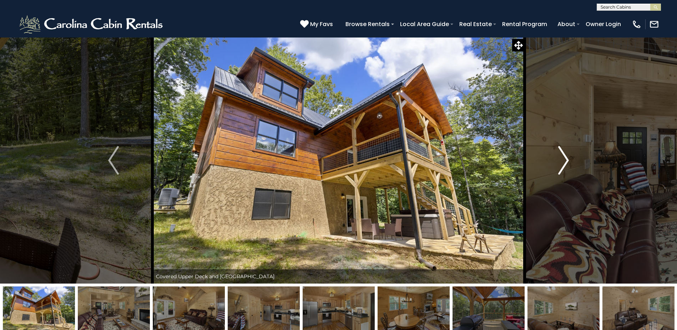
click at [559, 162] on img "Next" at bounding box center [563, 160] width 11 height 29
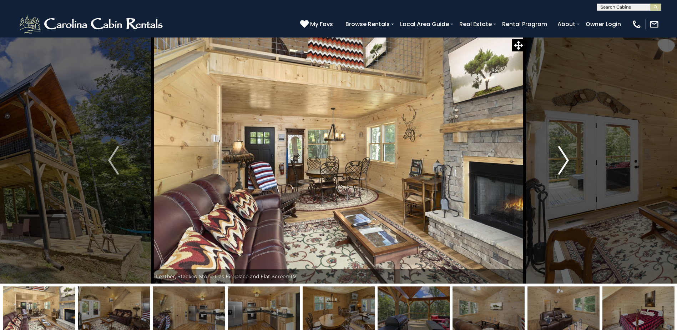
click at [559, 162] on img "Next" at bounding box center [563, 160] width 11 height 29
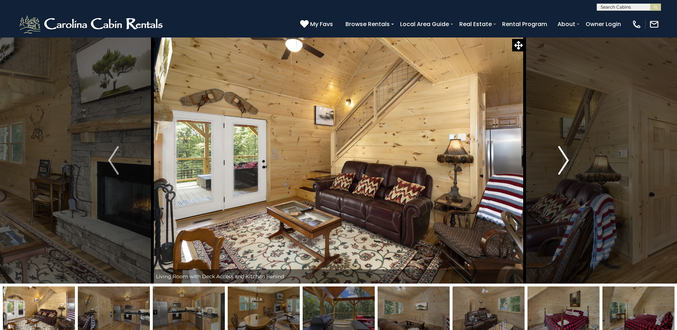
click at [559, 162] on img "Next" at bounding box center [563, 160] width 11 height 29
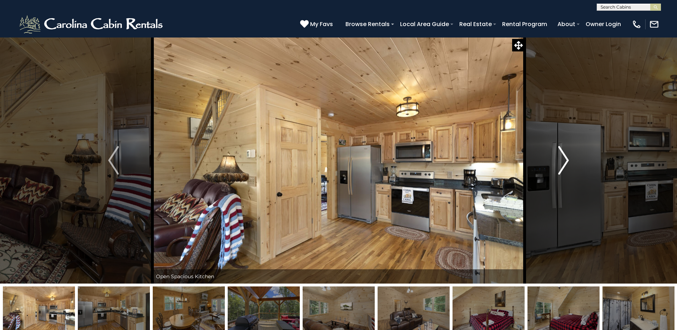
click at [559, 162] on img "Next" at bounding box center [563, 160] width 11 height 29
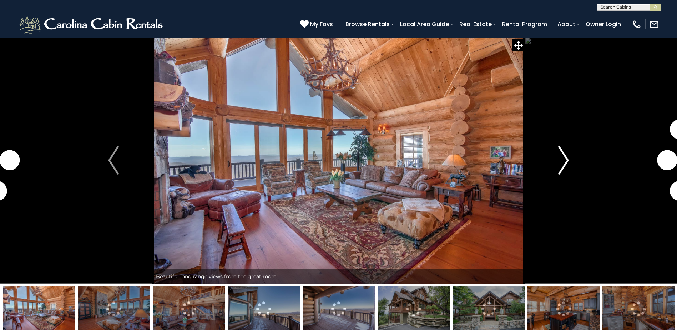
click at [564, 157] on img "Next" at bounding box center [563, 160] width 11 height 29
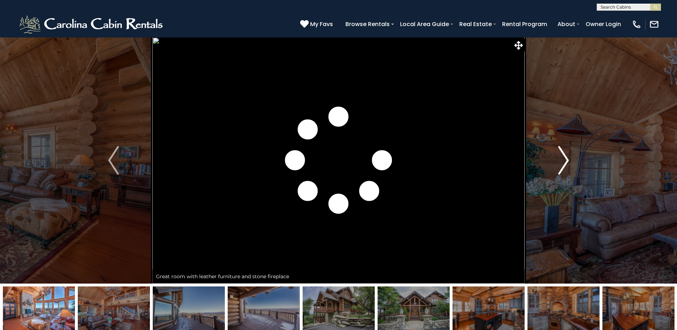
click at [564, 157] on img "Next" at bounding box center [563, 160] width 11 height 29
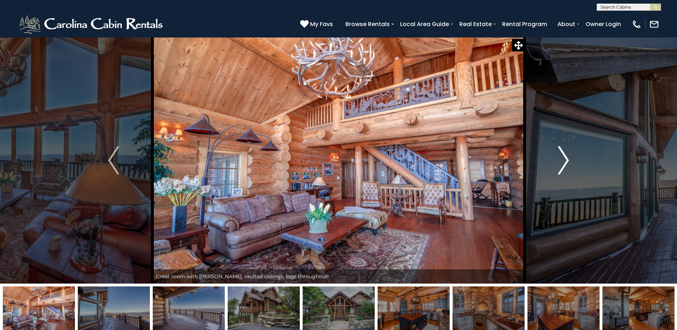
click at [564, 157] on img "Next" at bounding box center [563, 160] width 11 height 29
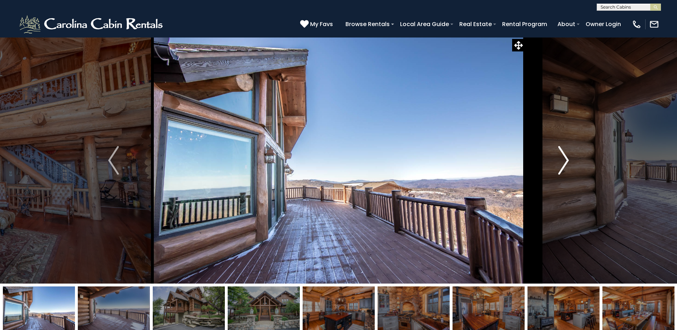
click at [564, 157] on img "Next" at bounding box center [563, 160] width 11 height 29
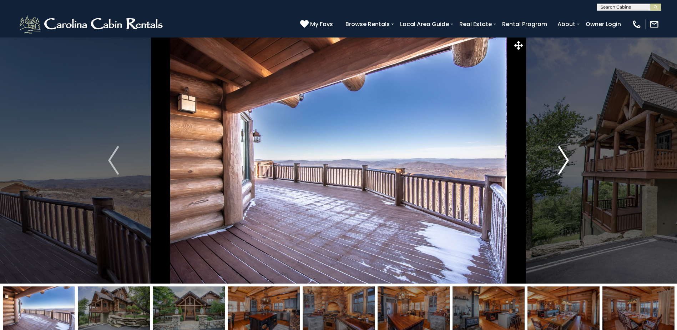
click at [564, 157] on img "Next" at bounding box center [563, 160] width 11 height 29
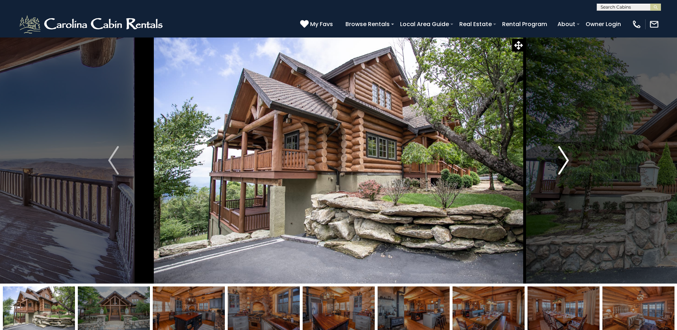
click at [564, 157] on img "Next" at bounding box center [563, 160] width 11 height 29
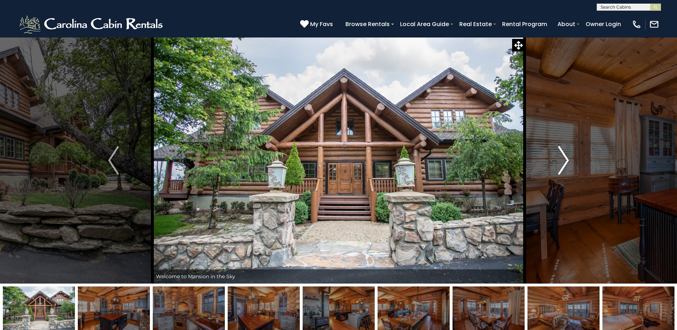
click at [564, 157] on img "Next" at bounding box center [563, 160] width 11 height 29
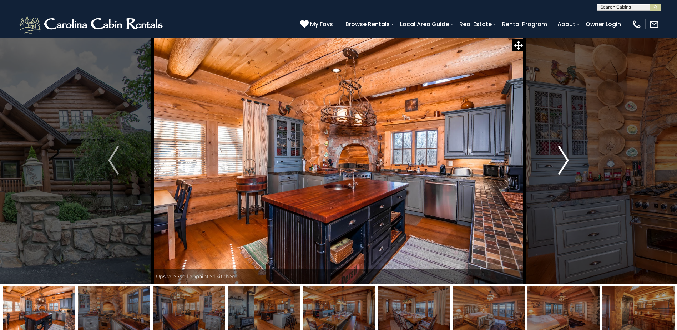
click at [564, 157] on img "Next" at bounding box center [563, 160] width 11 height 29
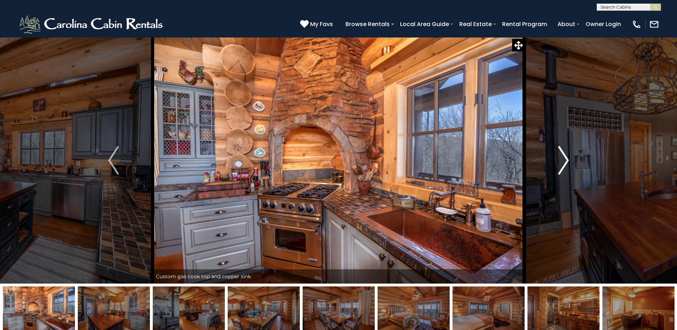
click at [564, 157] on img "Next" at bounding box center [563, 160] width 11 height 29
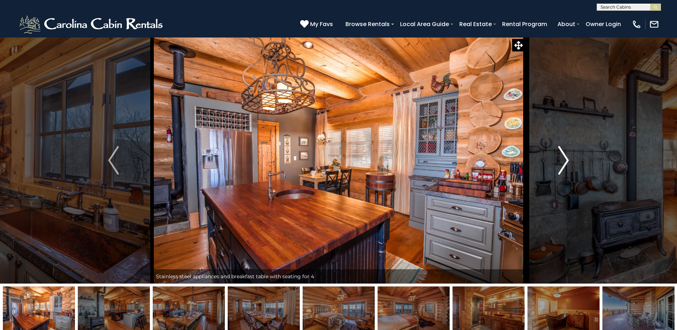
click at [564, 157] on img "Next" at bounding box center [563, 160] width 11 height 29
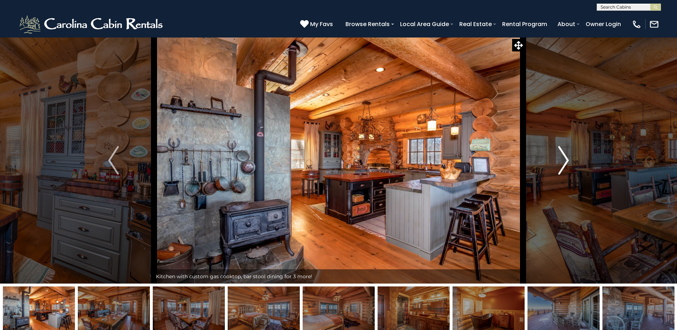
click at [564, 157] on img "Next" at bounding box center [563, 160] width 11 height 29
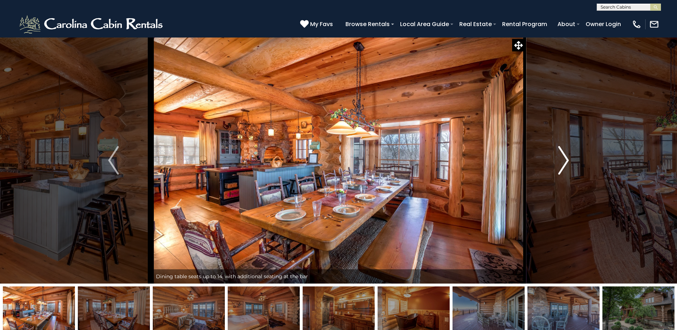
click at [564, 157] on img "Next" at bounding box center [563, 160] width 11 height 29
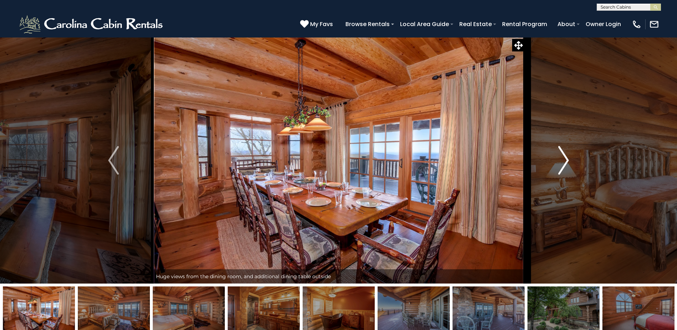
click at [564, 157] on img "Next" at bounding box center [563, 160] width 11 height 29
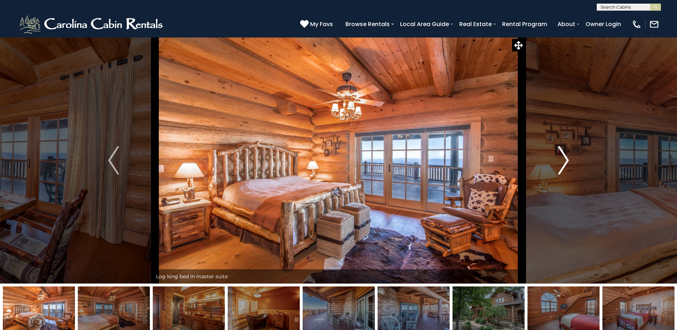
click at [564, 157] on img "Next" at bounding box center [563, 160] width 11 height 29
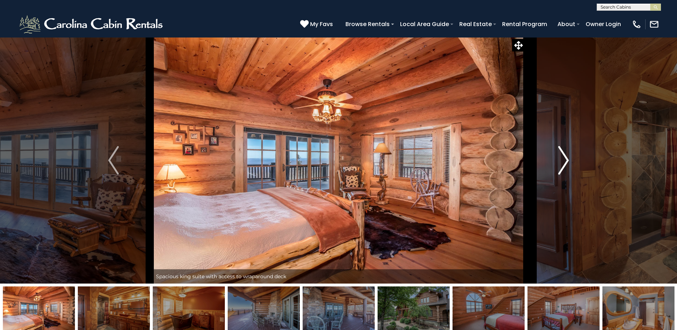
click at [564, 157] on img "Next" at bounding box center [563, 160] width 11 height 29
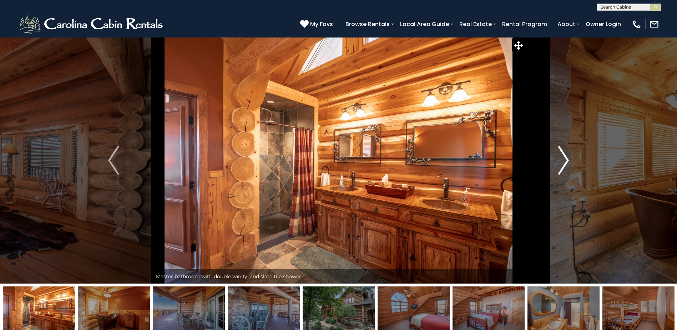
click at [564, 157] on img "Next" at bounding box center [563, 160] width 11 height 29
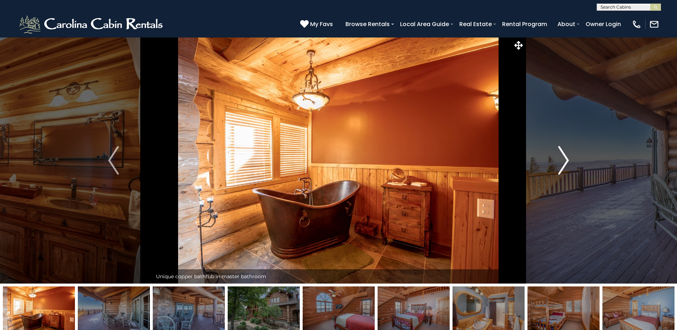
click at [564, 157] on img "Next" at bounding box center [563, 160] width 11 height 29
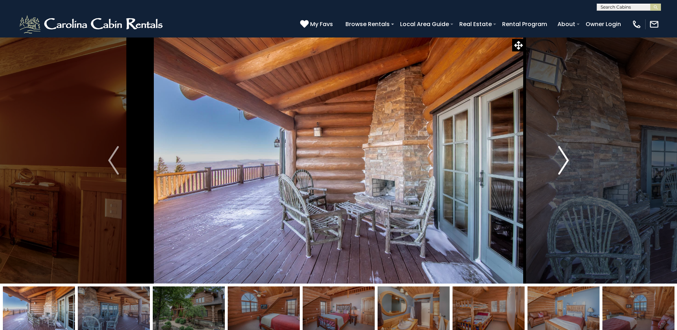
click at [564, 157] on img "Next" at bounding box center [563, 160] width 11 height 29
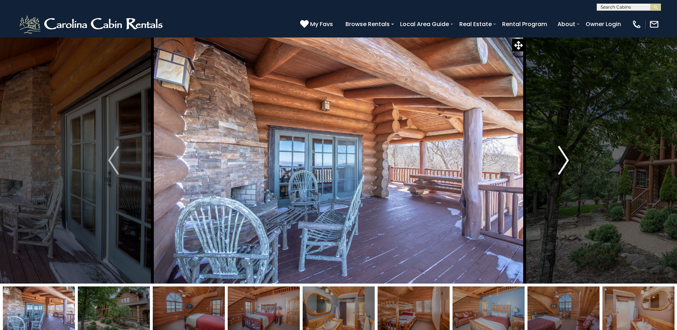
click at [564, 157] on img "Next" at bounding box center [563, 160] width 11 height 29
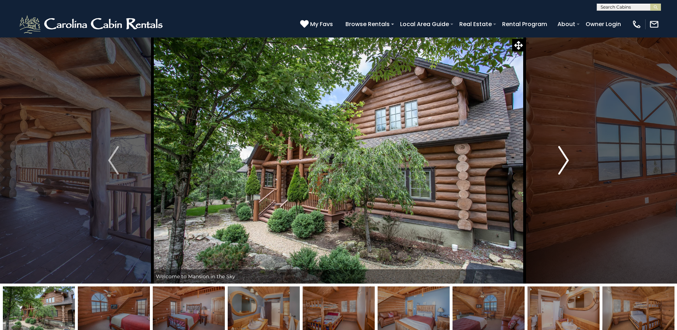
click at [564, 157] on img "Next" at bounding box center [563, 160] width 11 height 29
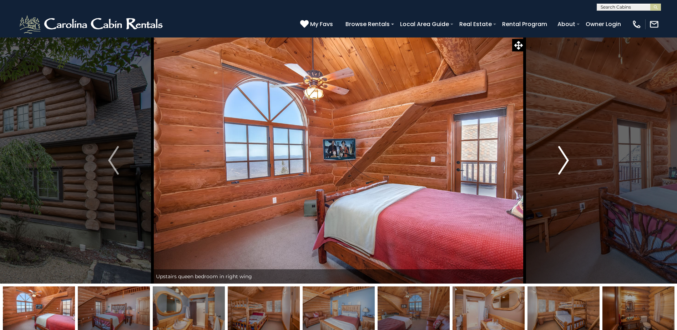
click at [564, 157] on img "Next" at bounding box center [563, 160] width 11 height 29
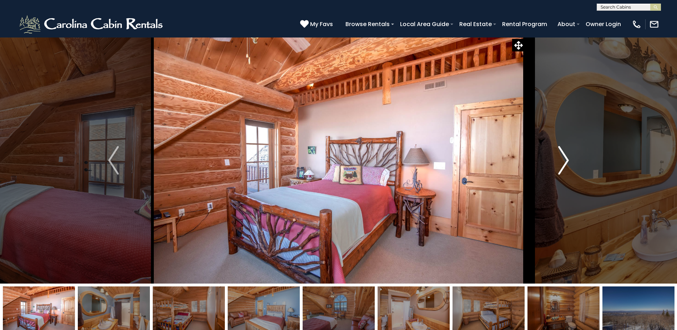
click at [566, 163] on img "Next" at bounding box center [563, 160] width 11 height 29
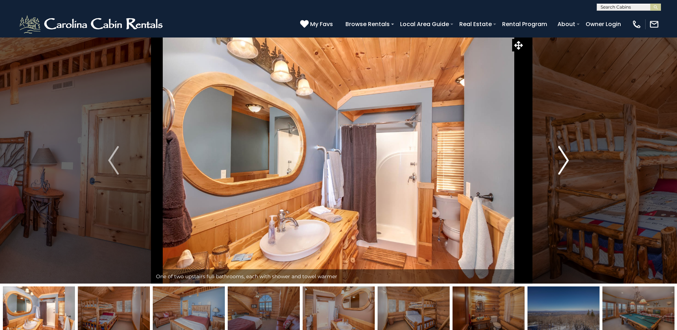
click at [565, 163] on img "Next" at bounding box center [563, 160] width 11 height 29
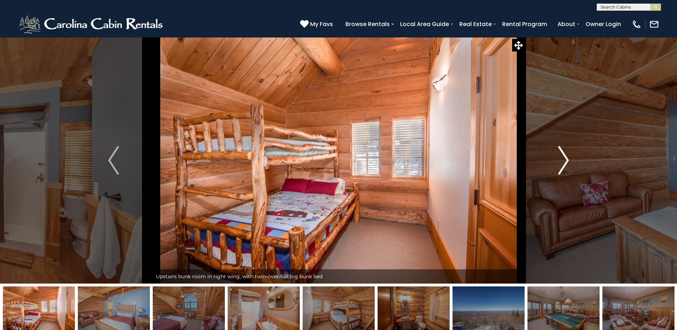
click at [559, 165] on img "Next" at bounding box center [563, 160] width 11 height 29
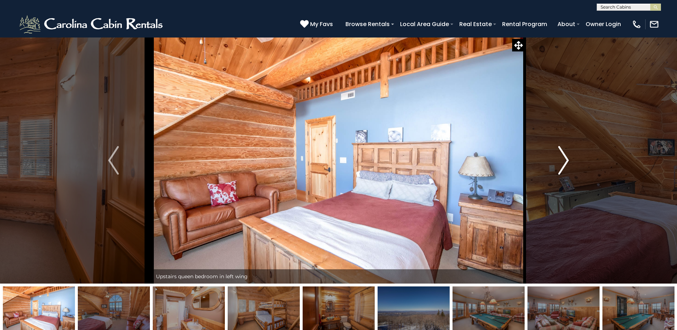
click at [559, 165] on img "Next" at bounding box center [563, 160] width 11 height 29
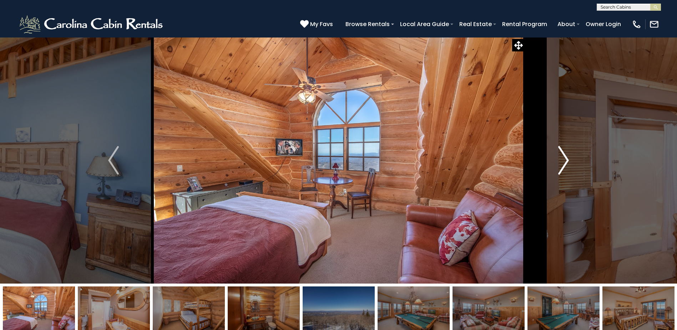
click at [553, 156] on button "Next" at bounding box center [563, 160] width 78 height 246
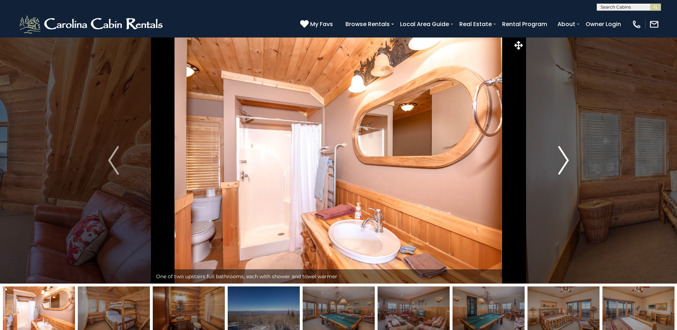
click at [566, 158] on img "Next" at bounding box center [563, 160] width 11 height 29
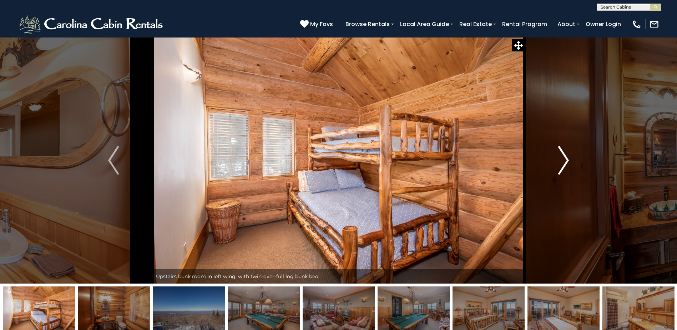
click at [566, 157] on img "Next" at bounding box center [563, 160] width 11 height 29
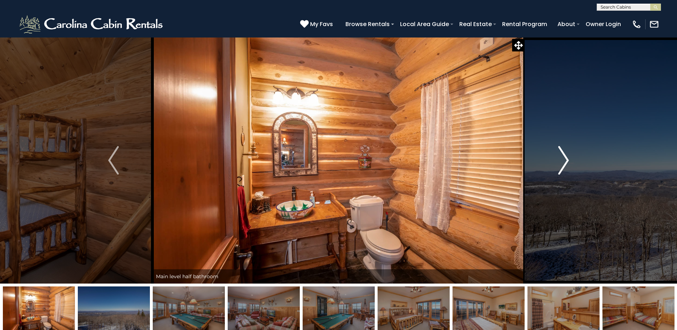
click at [566, 167] on img "Next" at bounding box center [563, 160] width 11 height 29
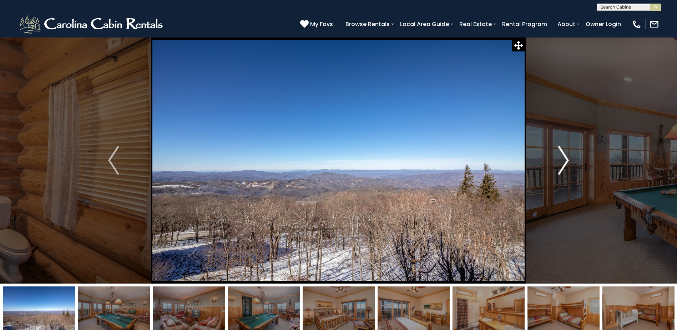
click at [570, 163] on button "Next" at bounding box center [563, 160] width 78 height 246
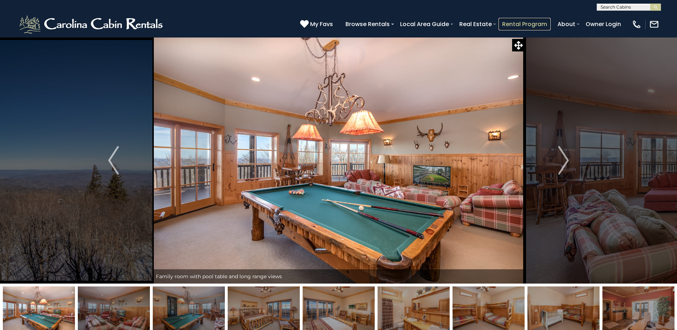
click at [528, 23] on link "Rental Program" at bounding box center [524, 24] width 52 height 12
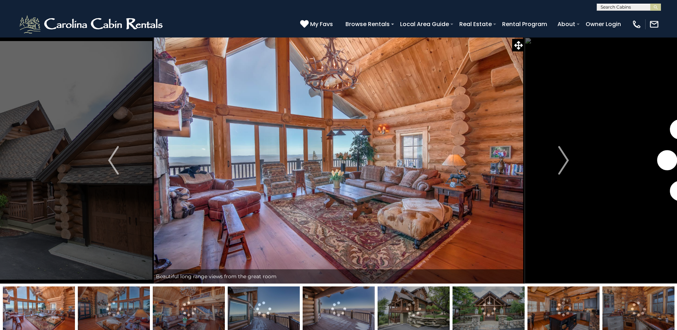
click at [613, 314] on img at bounding box center [638, 308] width 72 height 45
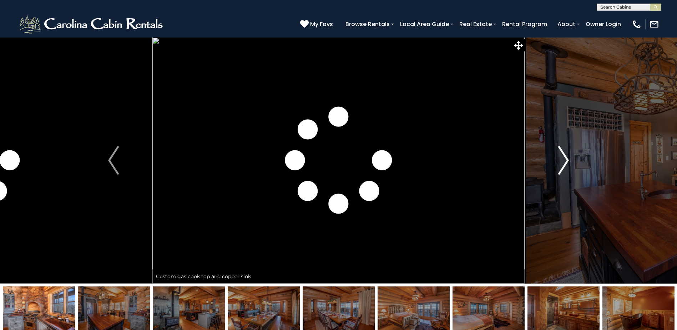
click at [570, 157] on button "Next" at bounding box center [563, 160] width 78 height 246
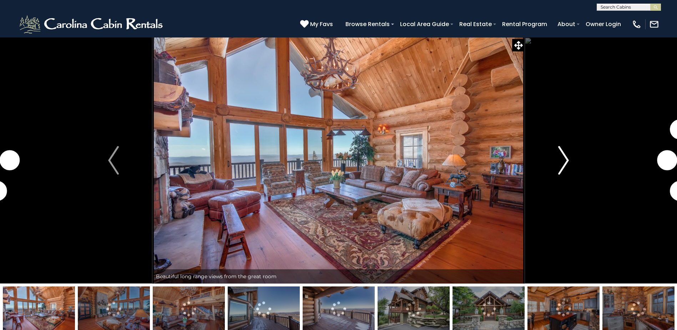
click at [561, 167] on img "Next" at bounding box center [563, 160] width 11 height 29
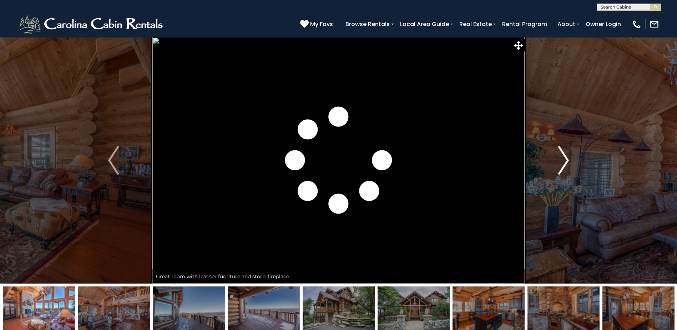
click at [561, 167] on img "Next" at bounding box center [563, 160] width 11 height 29
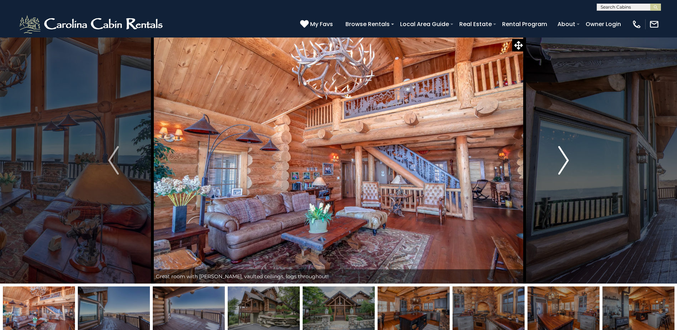
click at [561, 167] on img "Next" at bounding box center [563, 160] width 11 height 29
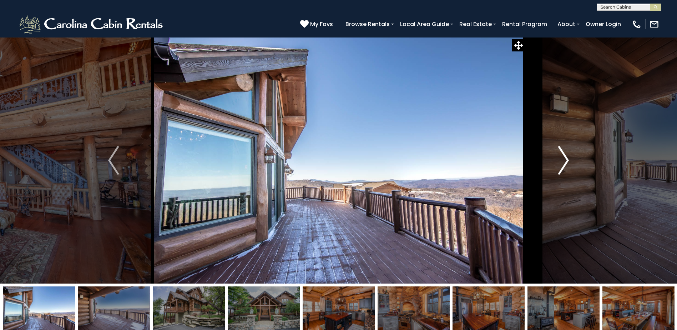
click at [561, 167] on img "Next" at bounding box center [563, 160] width 11 height 29
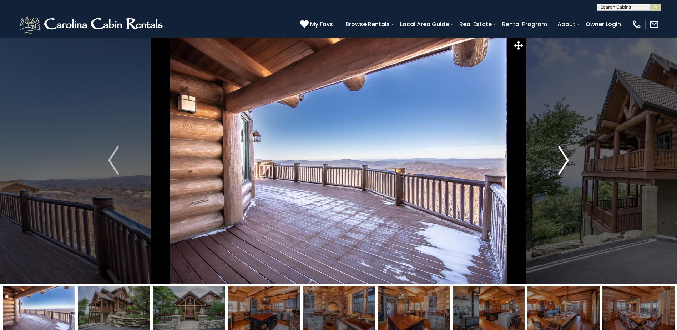
click at [561, 167] on img "Next" at bounding box center [563, 160] width 11 height 29
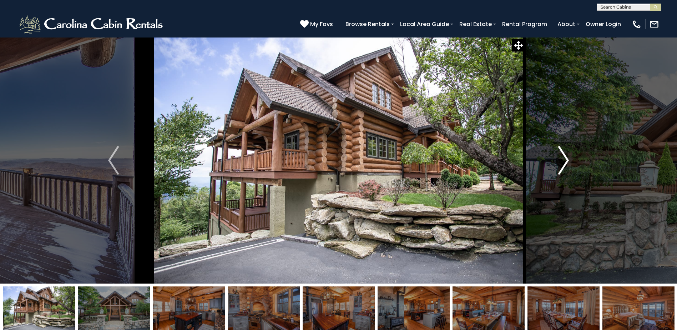
click at [561, 167] on img "Next" at bounding box center [563, 160] width 11 height 29
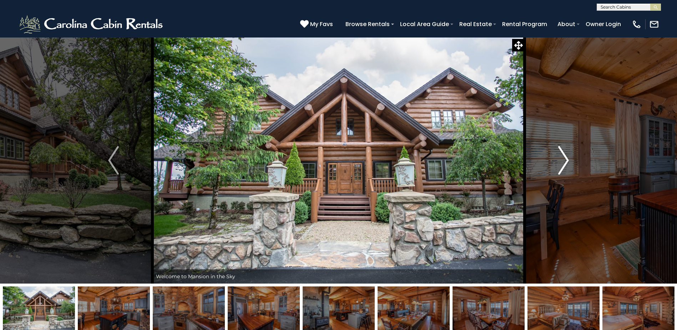
click at [561, 167] on img "Next" at bounding box center [563, 160] width 11 height 29
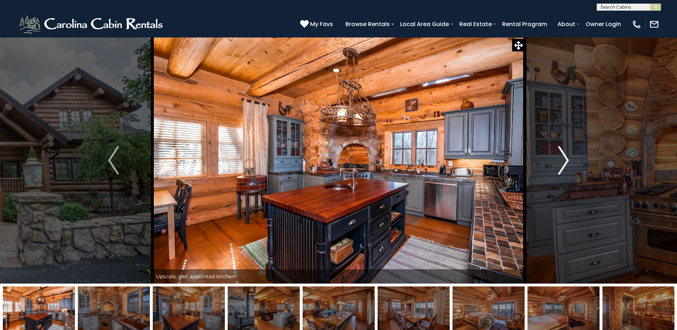
click at [561, 167] on img "Next" at bounding box center [563, 160] width 11 height 29
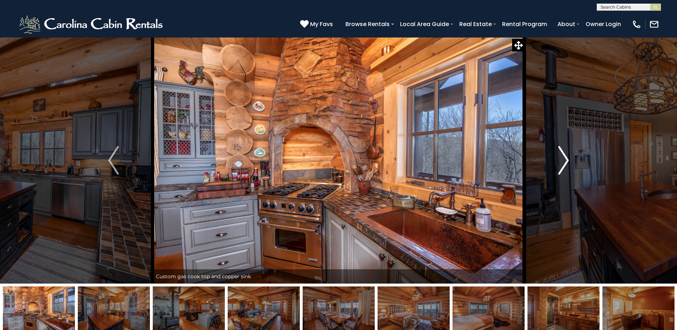
click at [561, 167] on img "Next" at bounding box center [563, 160] width 11 height 29
